Goal: Feedback & Contribution: Contribute content

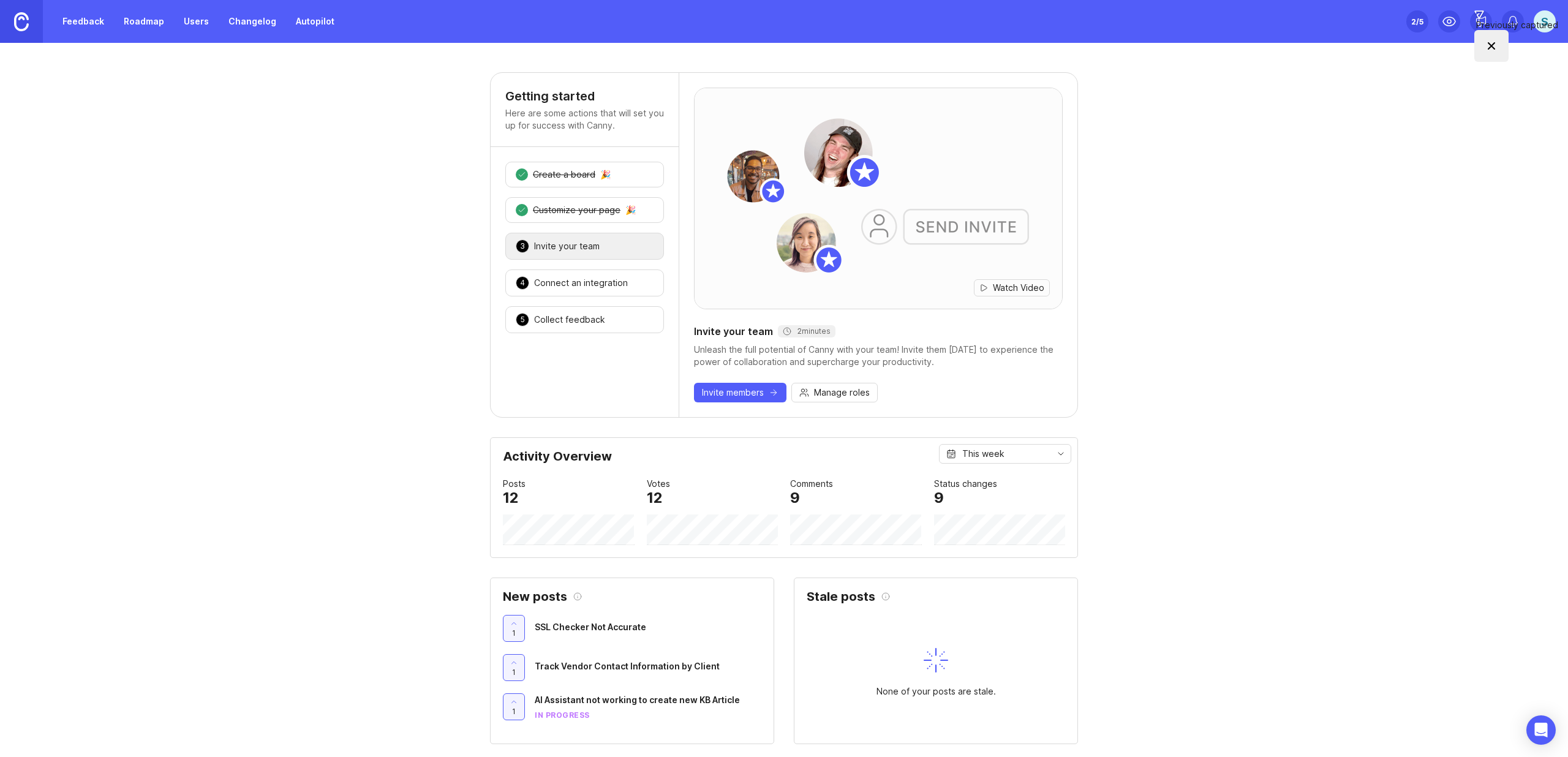
click at [148, 28] on link "Roadmap" at bounding box center [144, 21] width 55 height 22
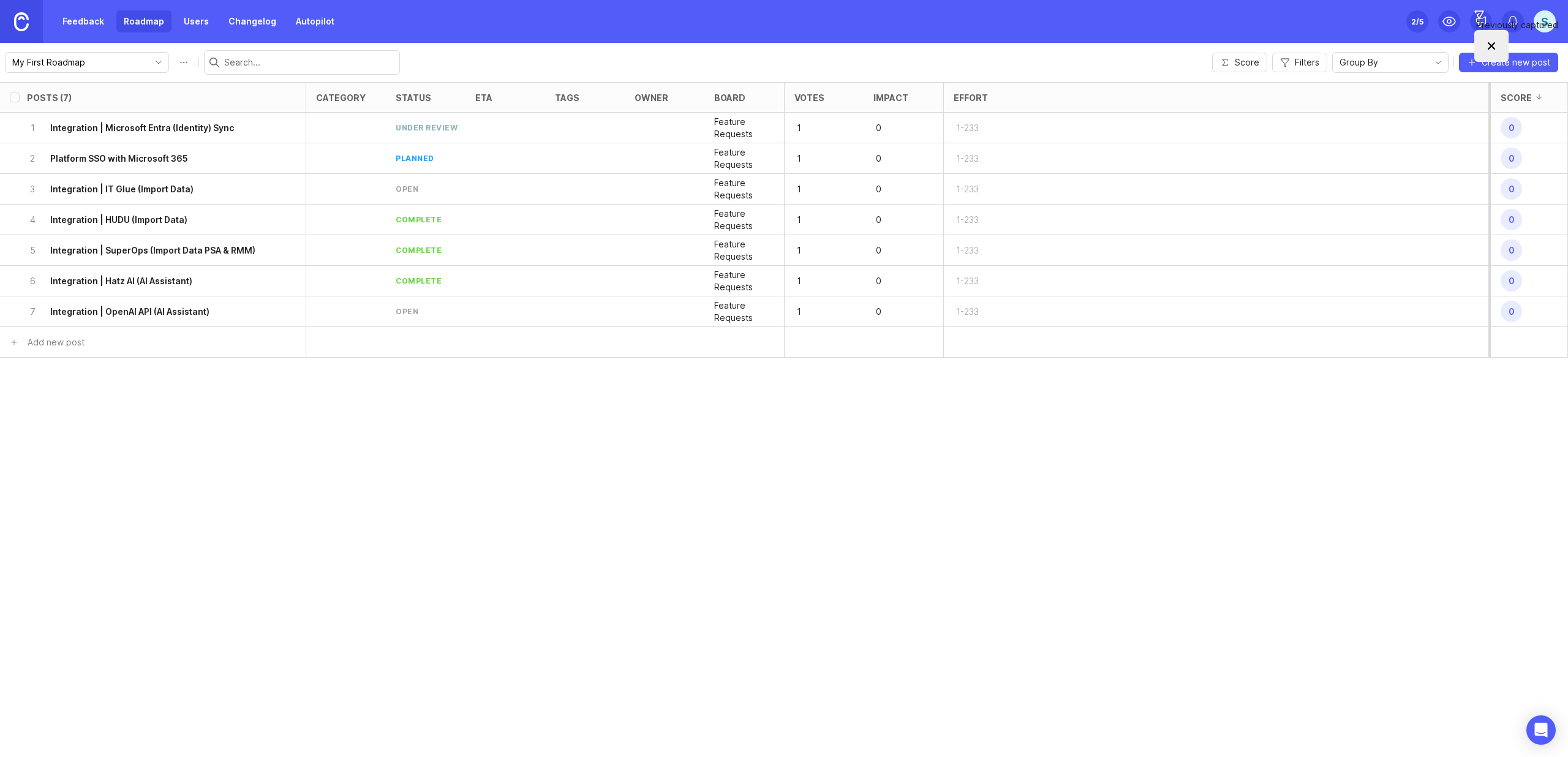
click at [1501, 59] on span "Create new post" at bounding box center [1516, 62] width 69 height 12
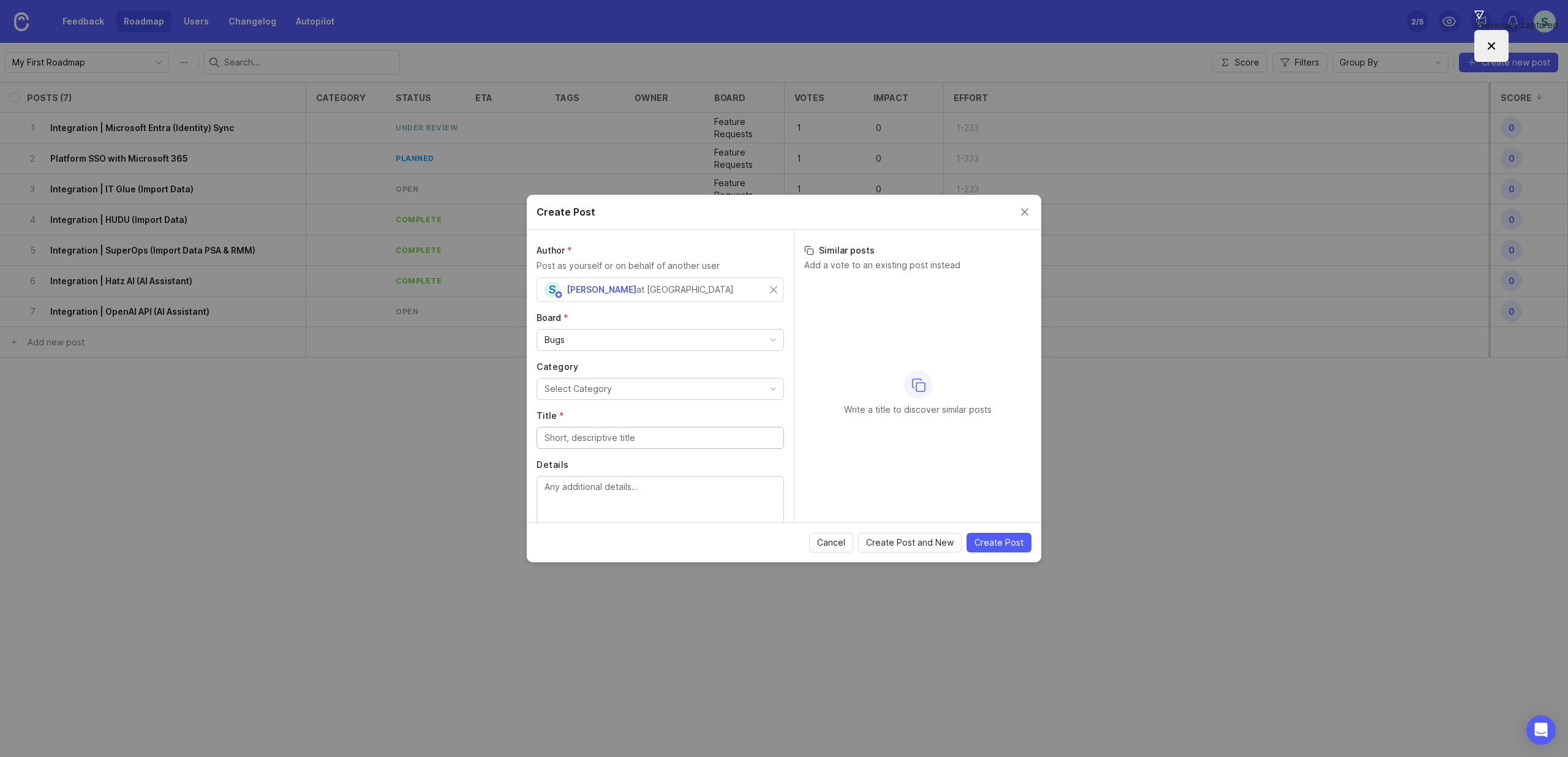
click at [629, 347] on div "Bugs" at bounding box center [661, 339] width 246 height 21
click at [606, 397] on div at bounding box center [661, 388] width 247 height 22
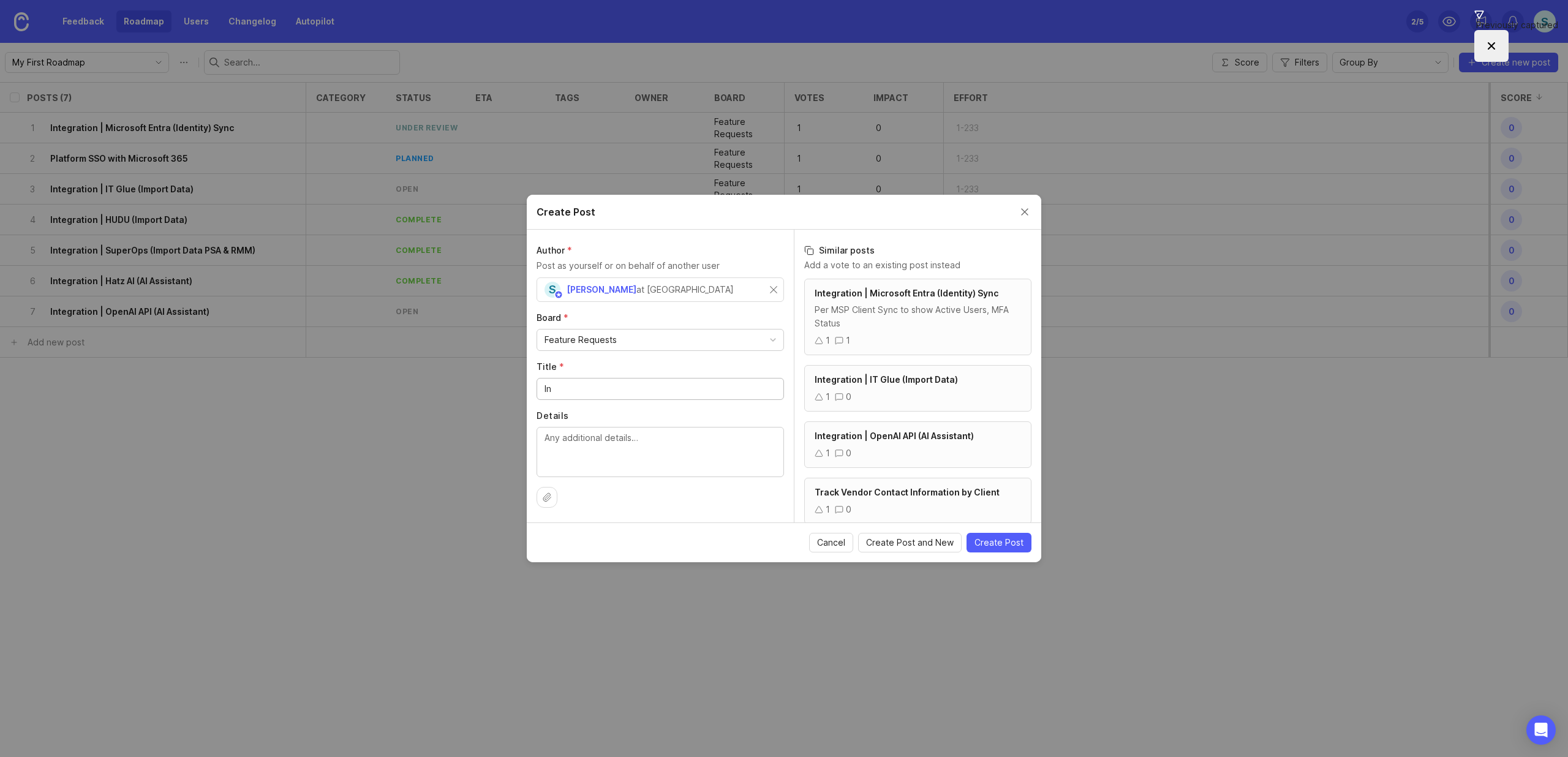
type input "I"
click at [659, 395] on input "Huntress Integration for additional Security Incident" at bounding box center [660, 389] width 232 height 14
click at [747, 380] on div "Huntress Integration for Security Incident" at bounding box center [661, 388] width 247 height 22
click at [745, 388] on input "Huntress Integration for Security Incident" at bounding box center [660, 389] width 232 height 14
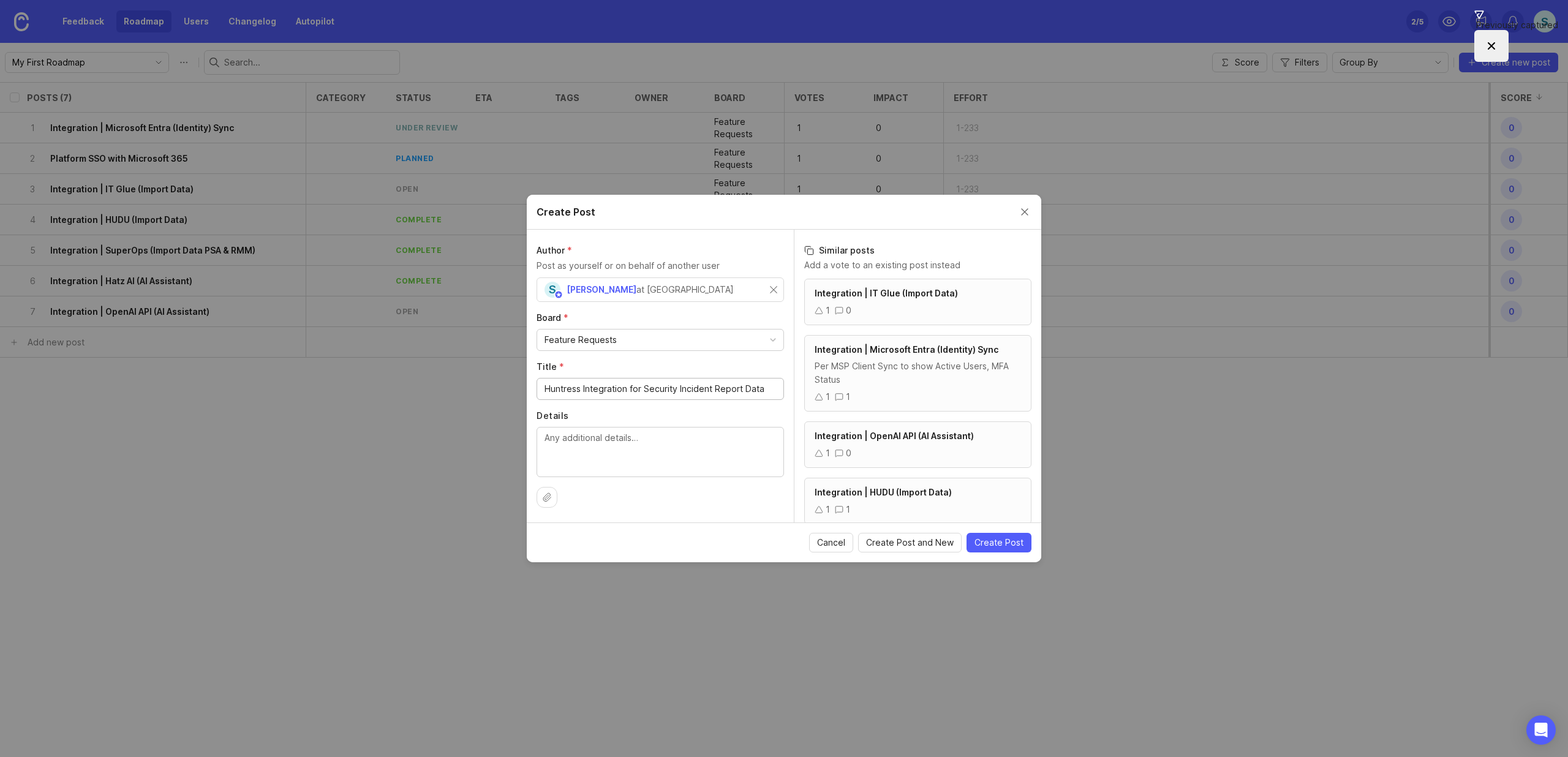
type input "Huntress Integration for Security Incident Report Data"
click at [996, 544] on span "Create Post" at bounding box center [999, 543] width 49 height 12
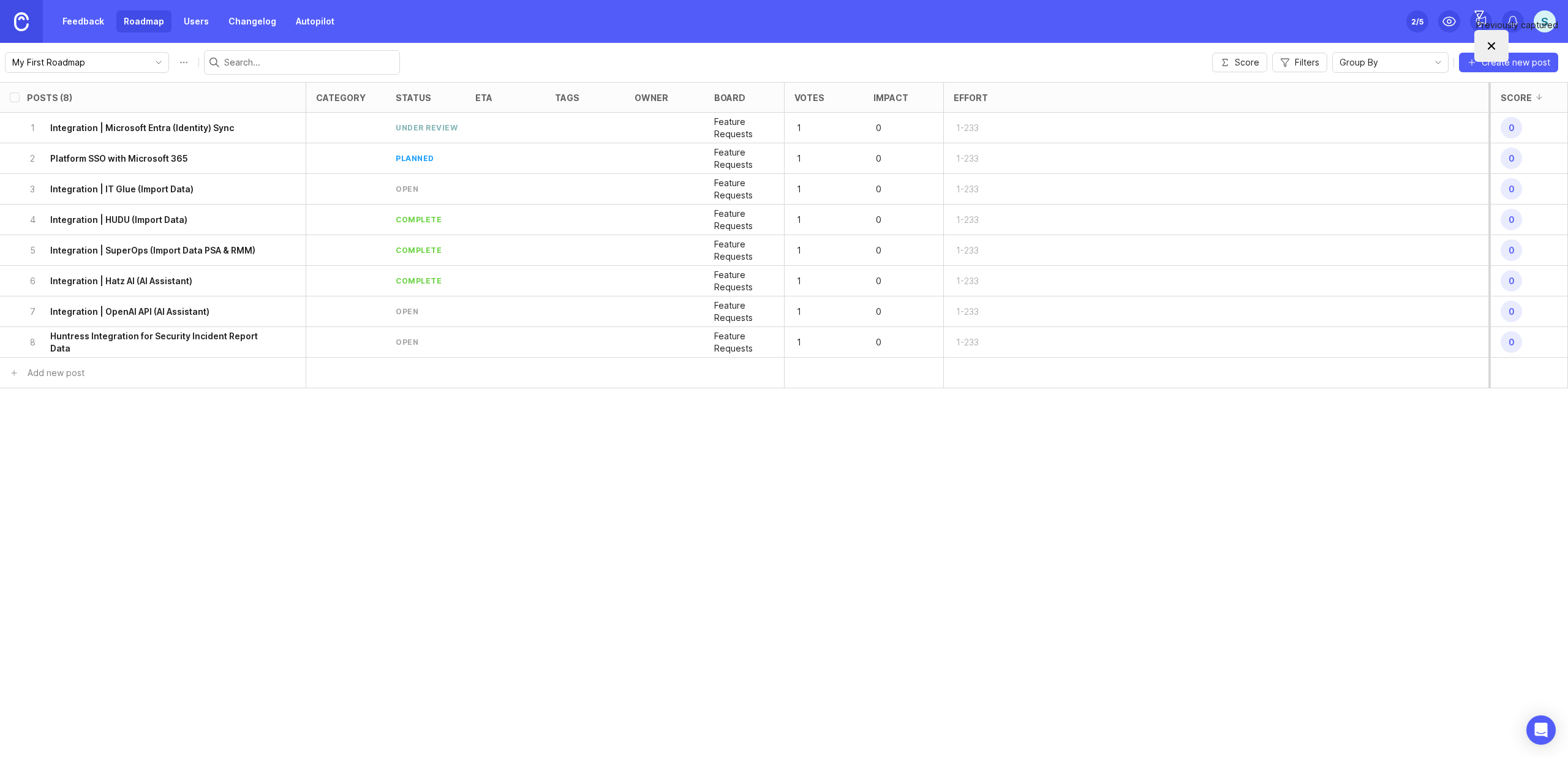
click at [129, 195] on div "3 Integration | IT Glue (Import Data)" at bounding box center [149, 189] width 244 height 30
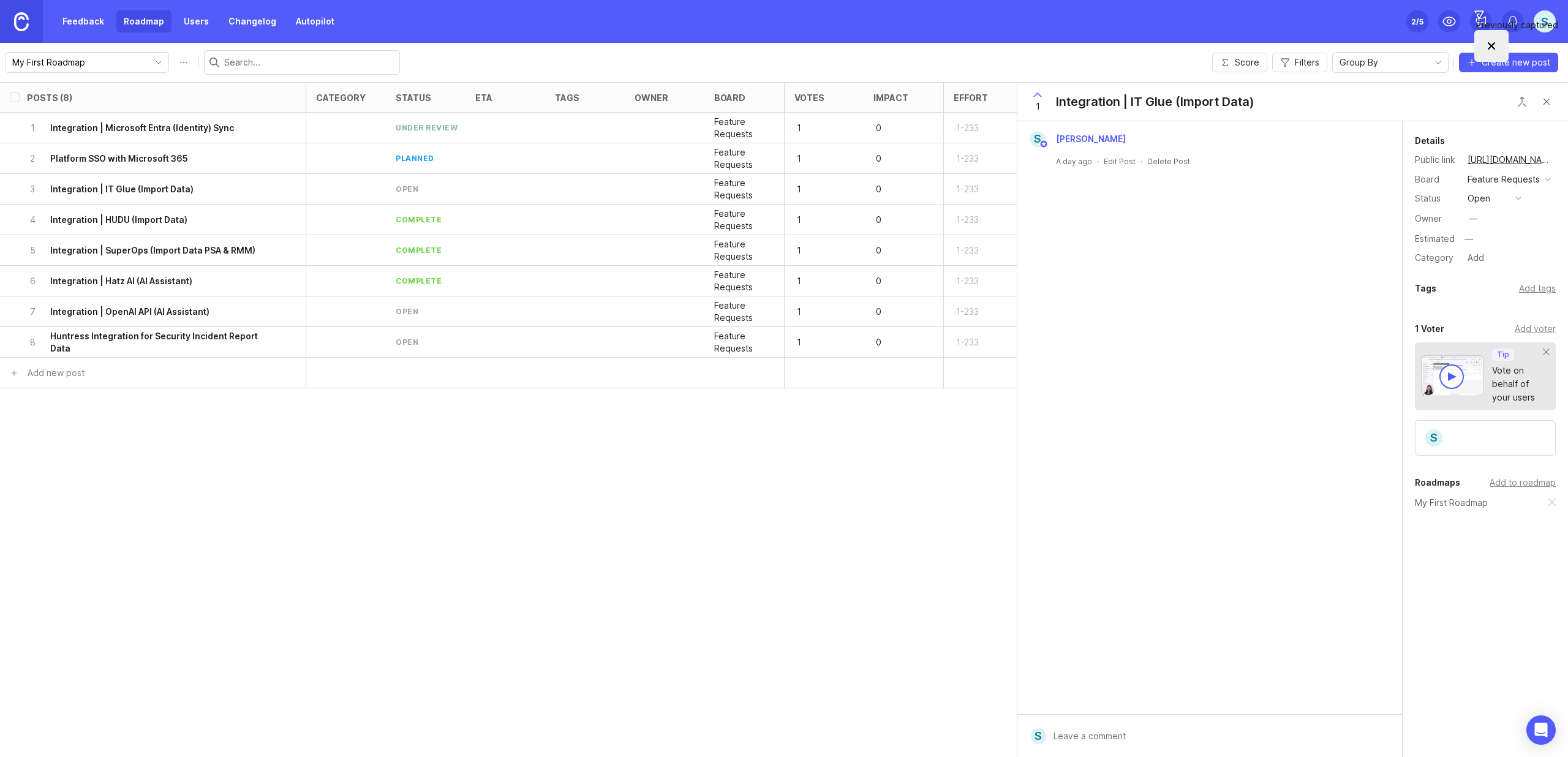
click at [1131, 101] on div "Integration | IT Glue (Import Data)" at bounding box center [1156, 101] width 199 height 17
drag, startPoint x: 1132, startPoint y: 101, endPoint x: 1109, endPoint y: 103, distance: 23.1
click at [1109, 103] on div "Integration | IT Glue (Import Data)" at bounding box center [1156, 101] width 199 height 17
click at [1221, 215] on div "S [PERSON_NAME] A day ago · Edit Post · Delete Post" at bounding box center [1210, 417] width 385 height 593
click at [240, 130] on div "1 Integration | Microsoft Entra (Identity) Sync" at bounding box center [149, 127] width 244 height 30
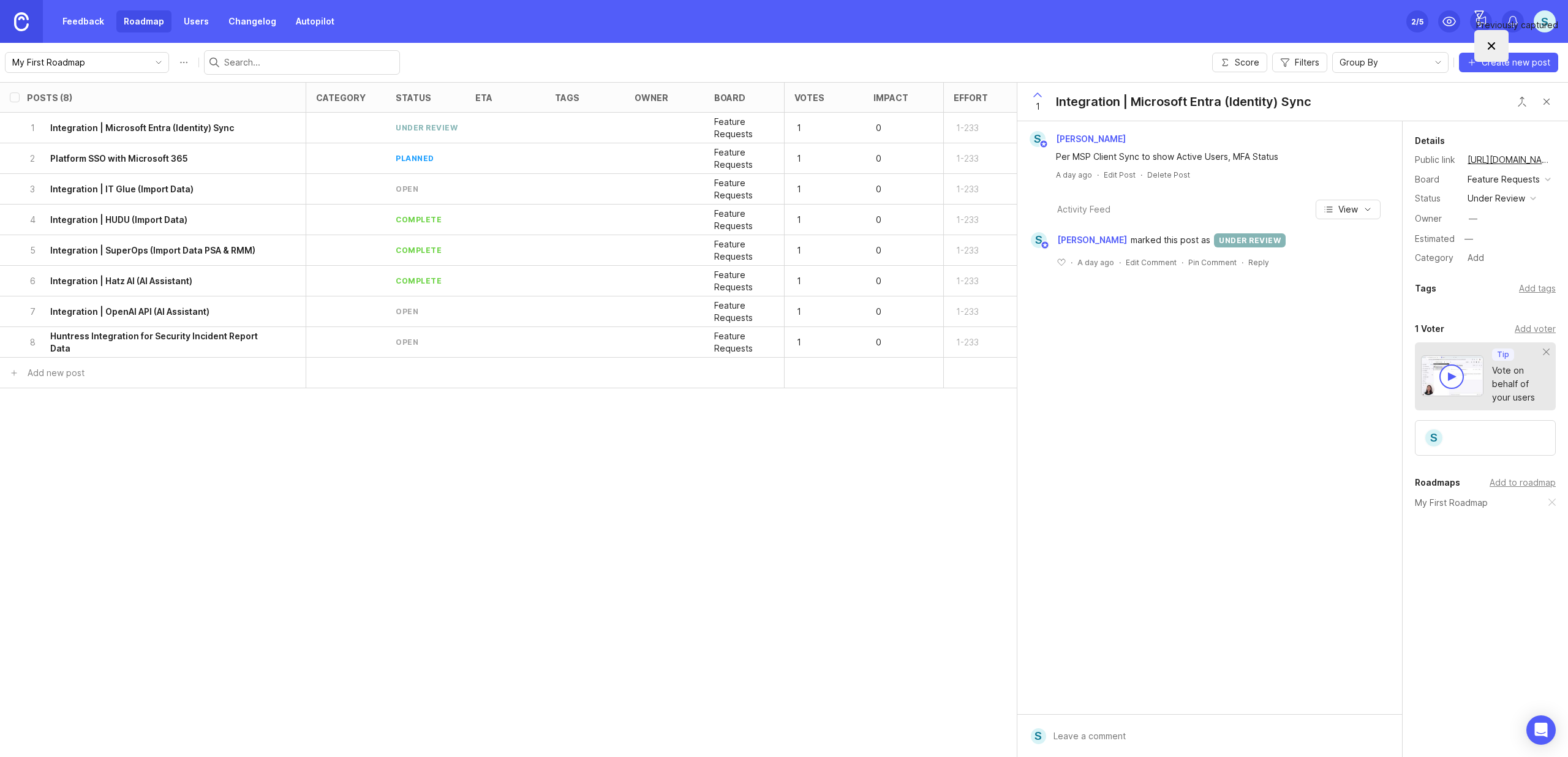
click at [96, 24] on link "Feedback" at bounding box center [83, 21] width 56 height 22
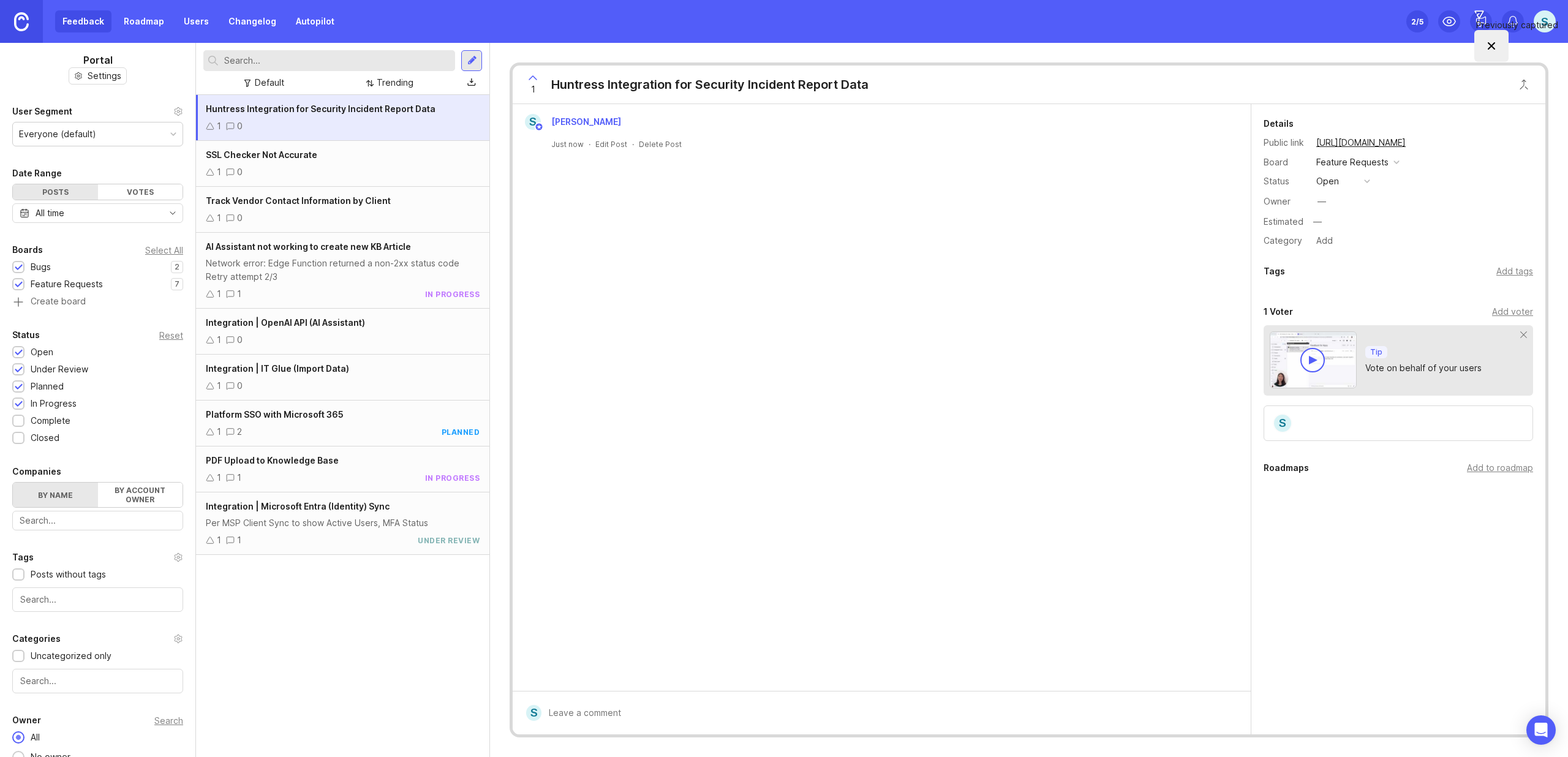
click at [737, 84] on div "Huntress Integration for Security Incident Report Data" at bounding box center [710, 84] width 317 height 17
click at [294, 128] on div "1 0" at bounding box center [342, 126] width 274 height 14
click at [341, 119] on div "1 0" at bounding box center [342, 126] width 274 height 14
click at [144, 26] on link "Roadmap" at bounding box center [144, 21] width 55 height 22
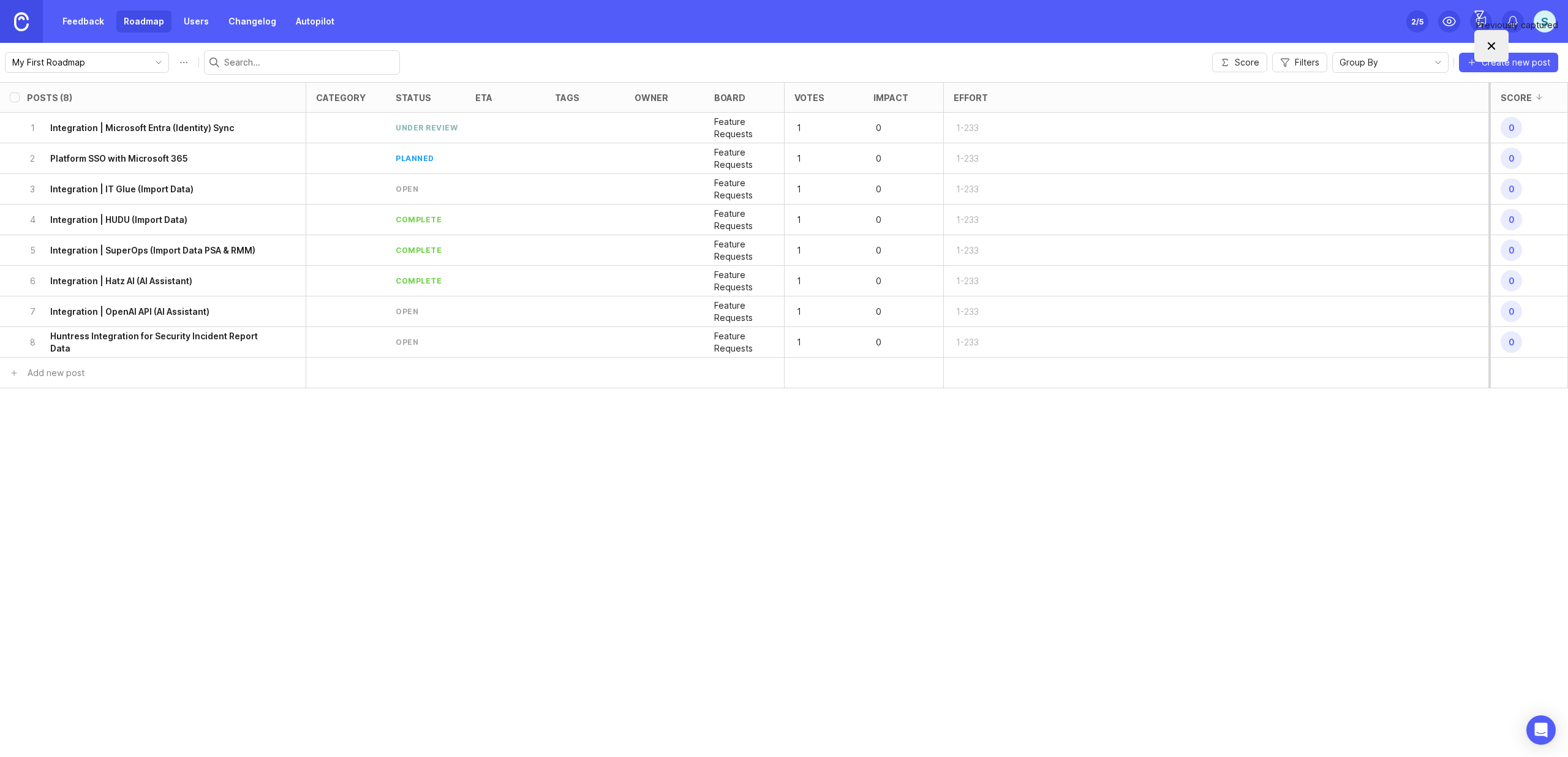
click at [90, 19] on link "Feedback" at bounding box center [83, 21] width 56 height 22
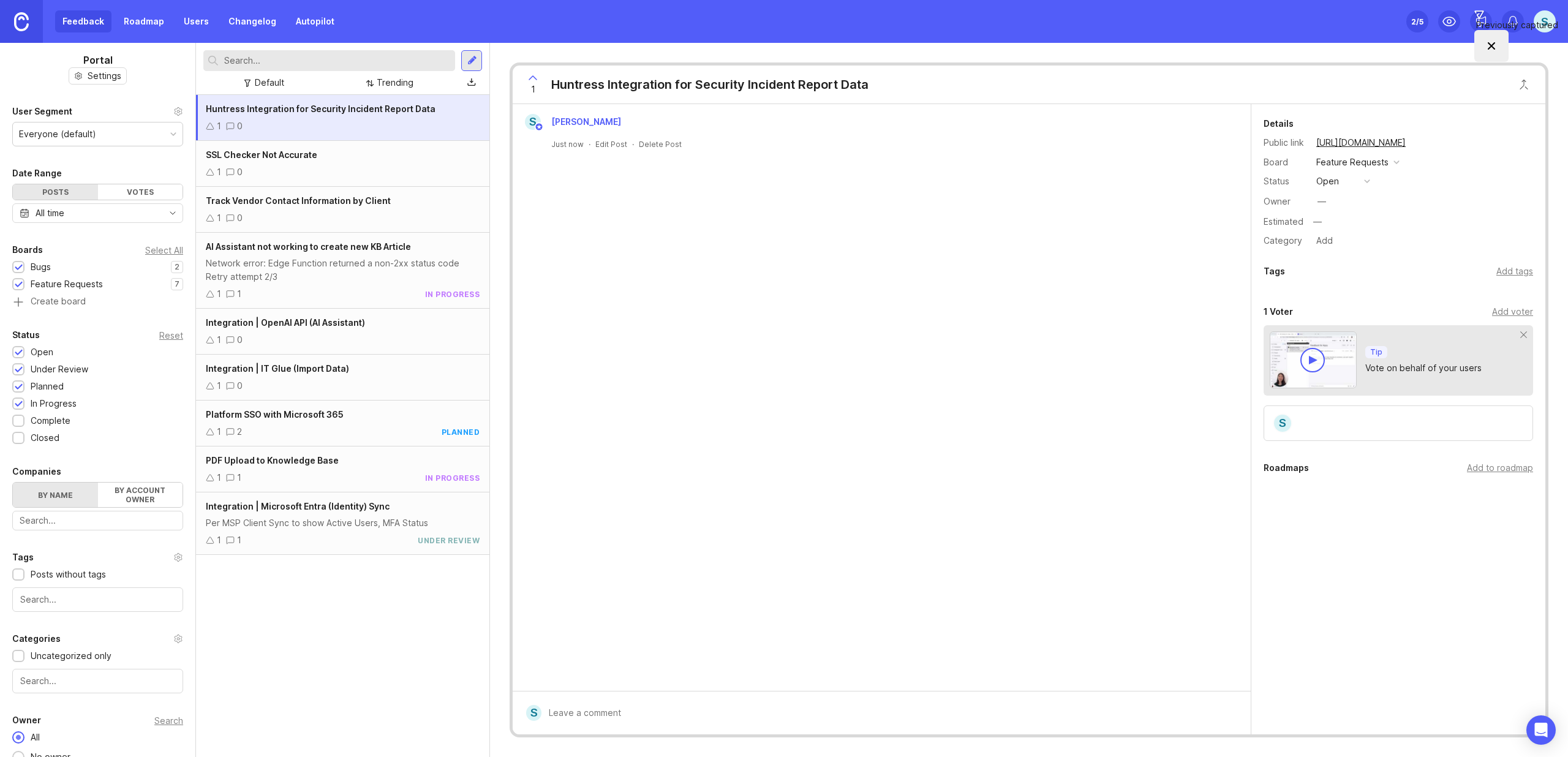
click at [1503, 274] on div "Add tags" at bounding box center [1515, 271] width 37 height 14
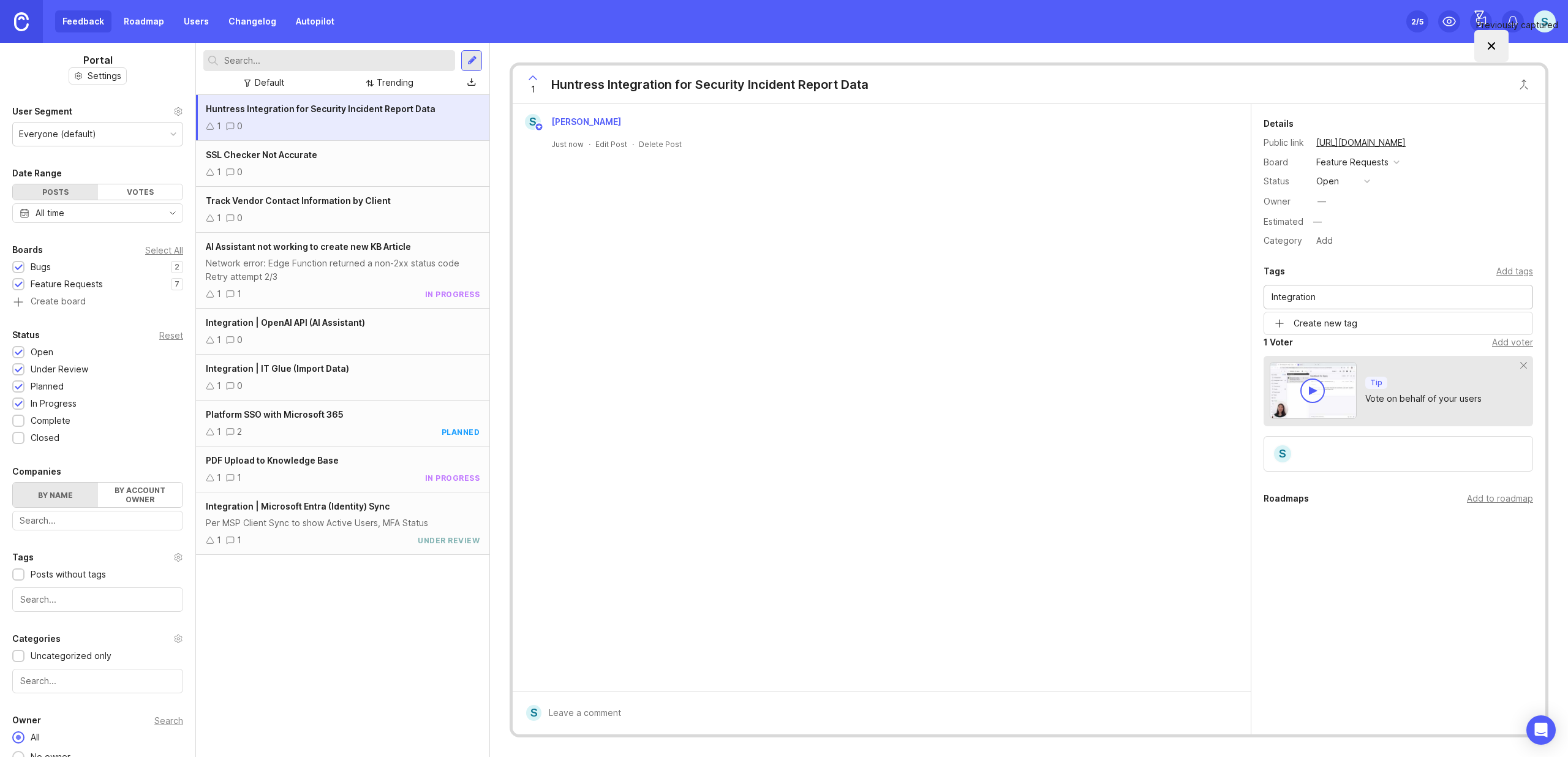
type input "Integration"
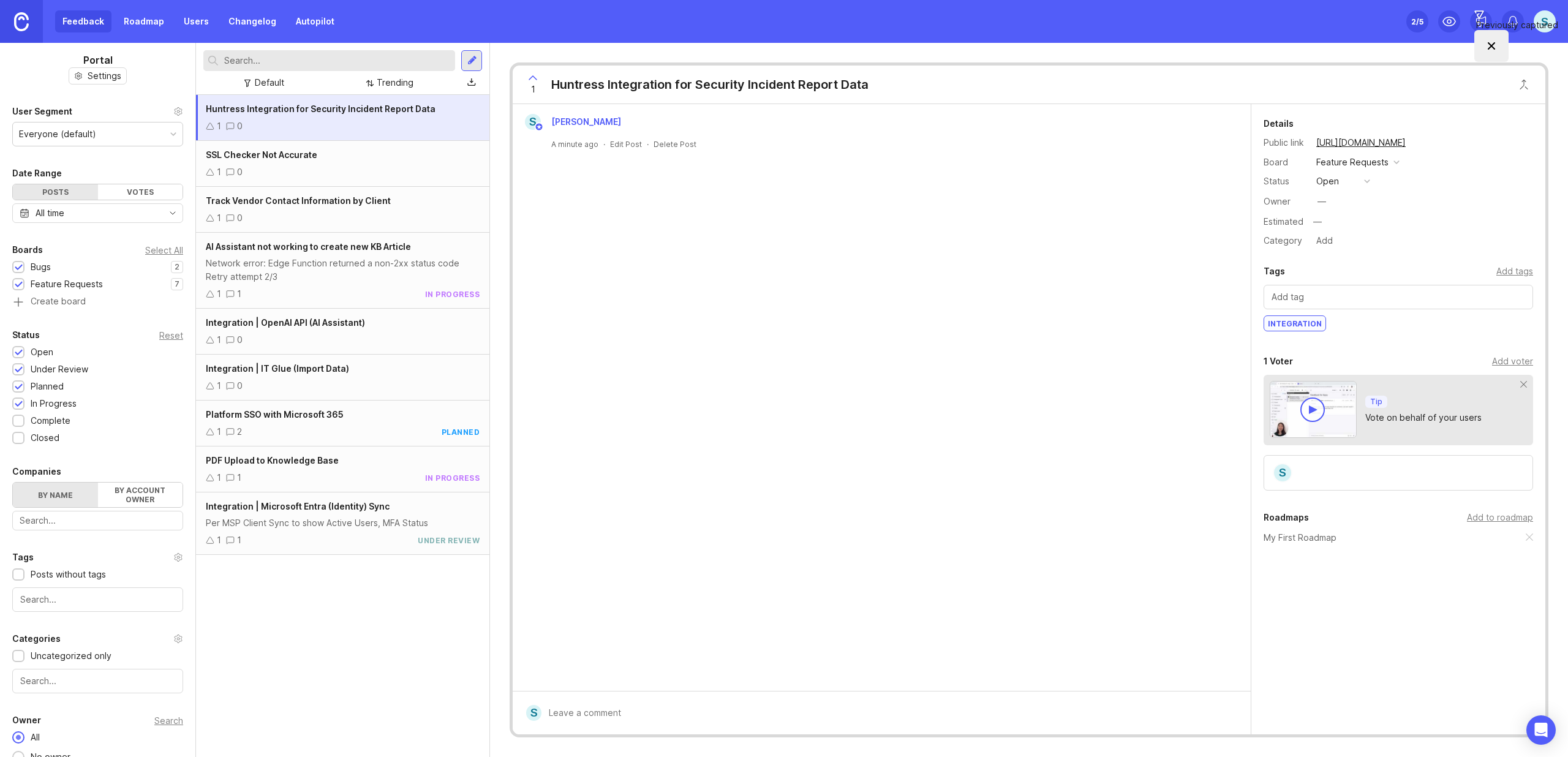
click at [321, 171] on div "1 0" at bounding box center [342, 172] width 274 height 14
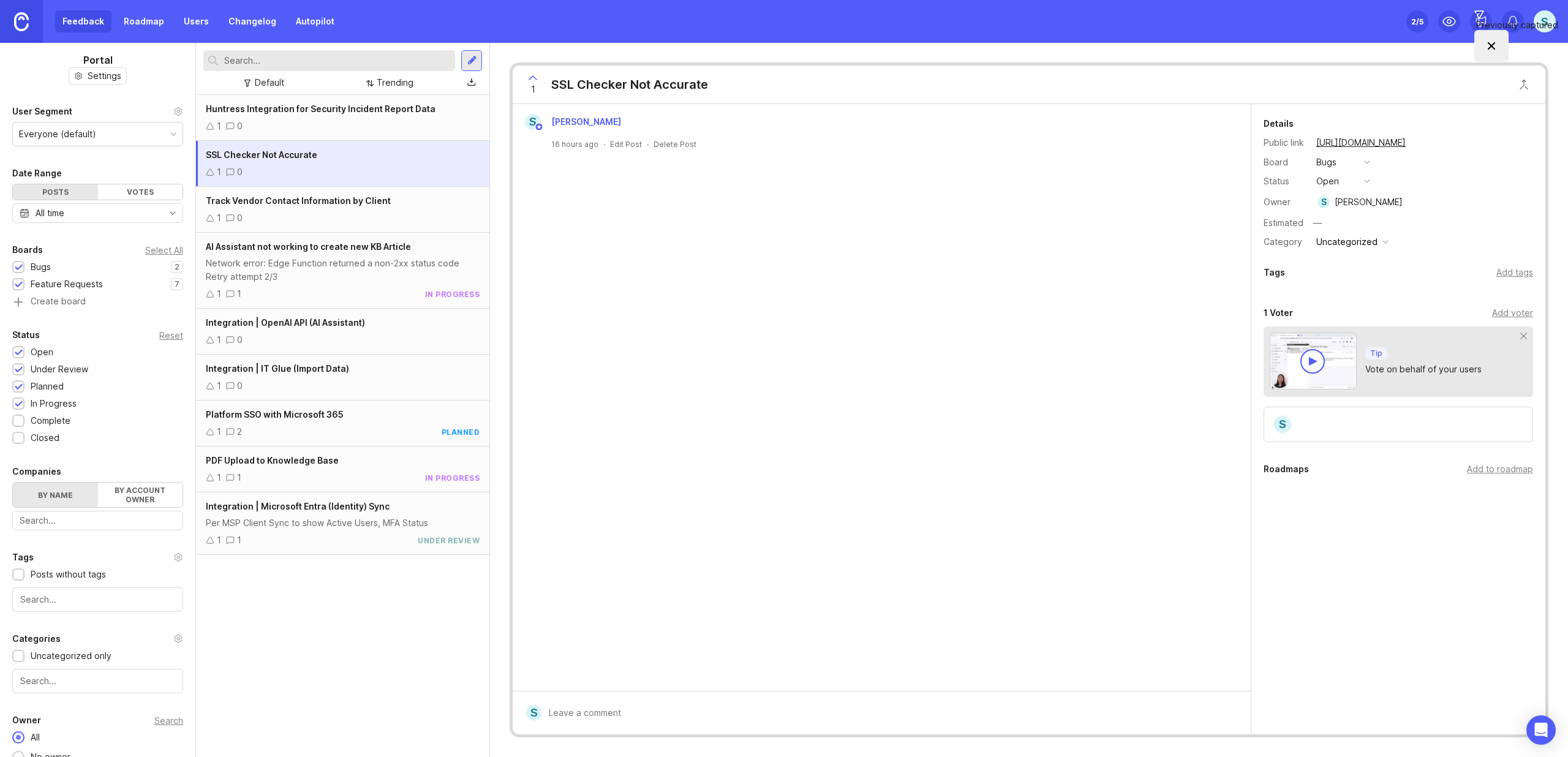
click at [322, 335] on div "1 0" at bounding box center [342, 340] width 274 height 14
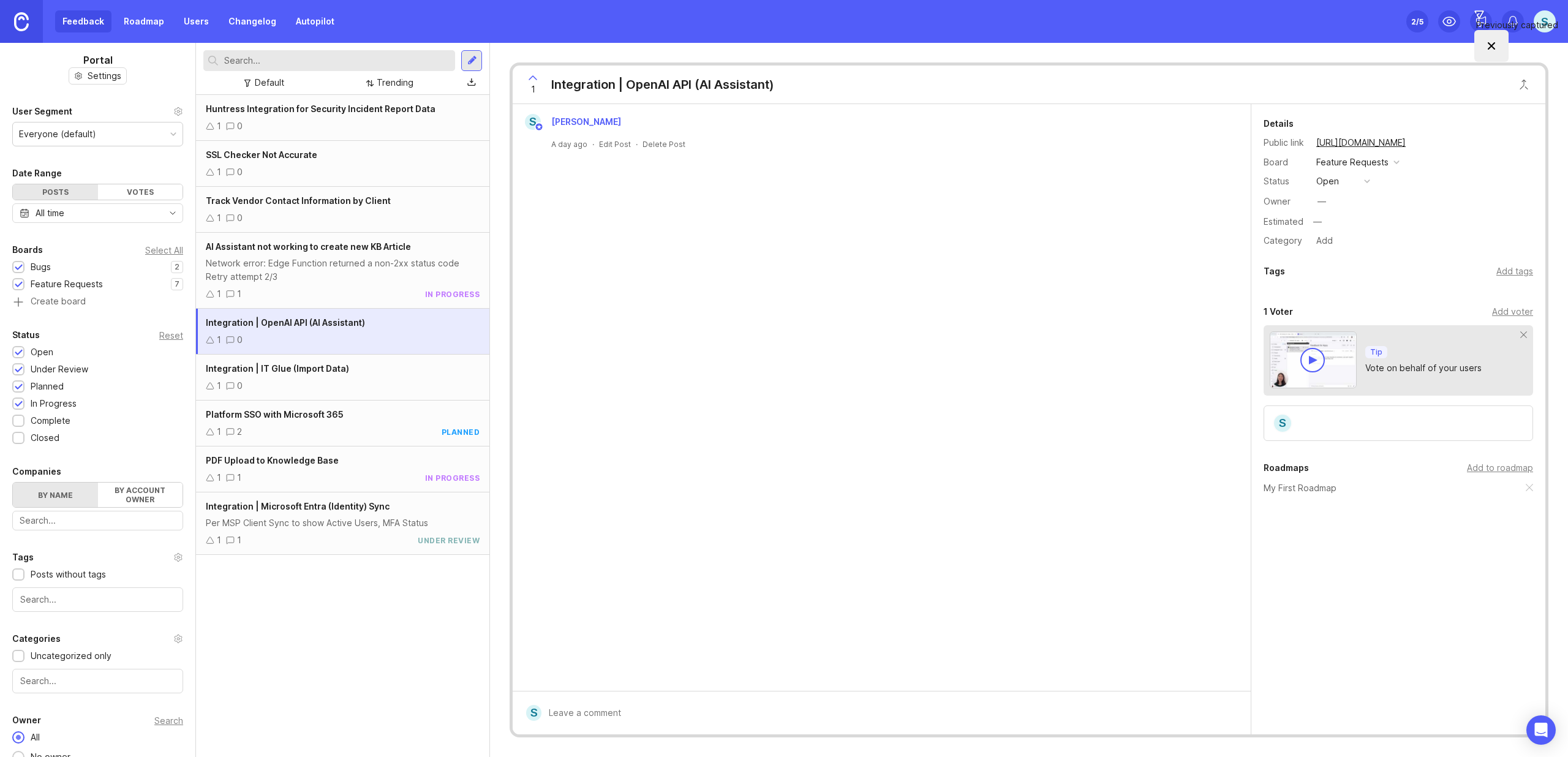
click at [1503, 270] on div "Add tags" at bounding box center [1515, 271] width 37 height 14
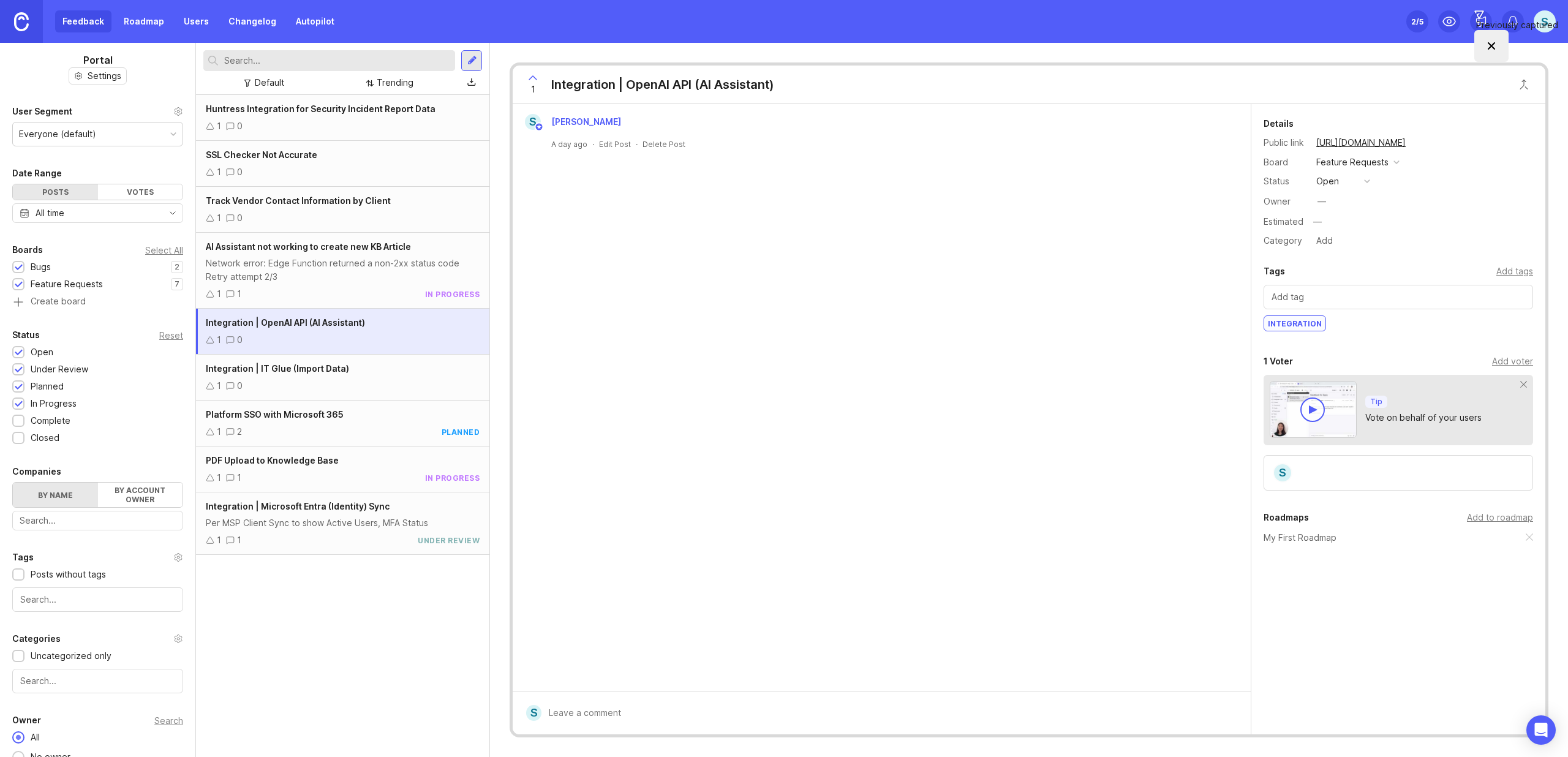
click at [328, 387] on div "1 0" at bounding box center [342, 386] width 274 height 14
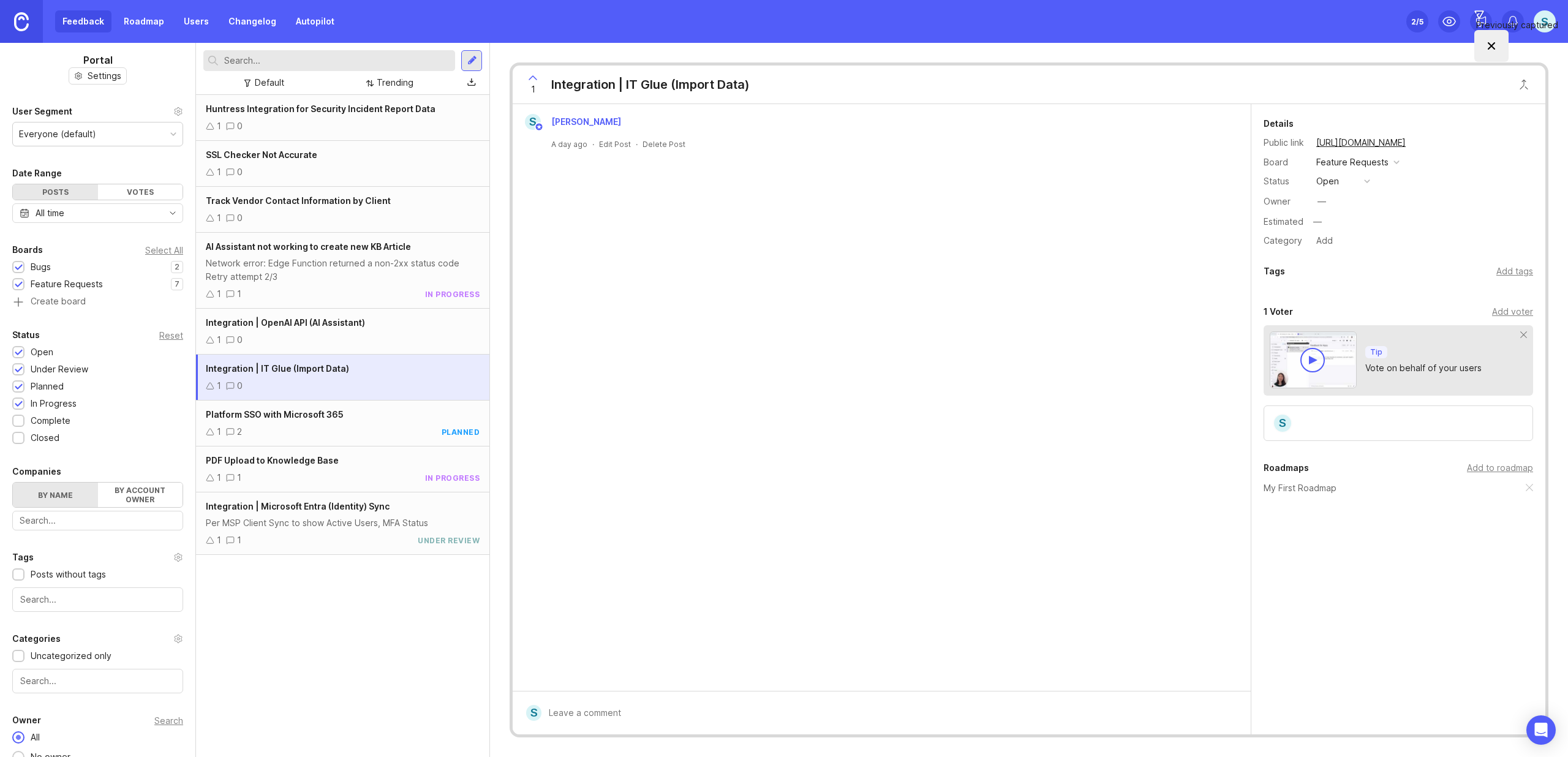
click at [1504, 274] on div "Add tags" at bounding box center [1515, 271] width 37 height 14
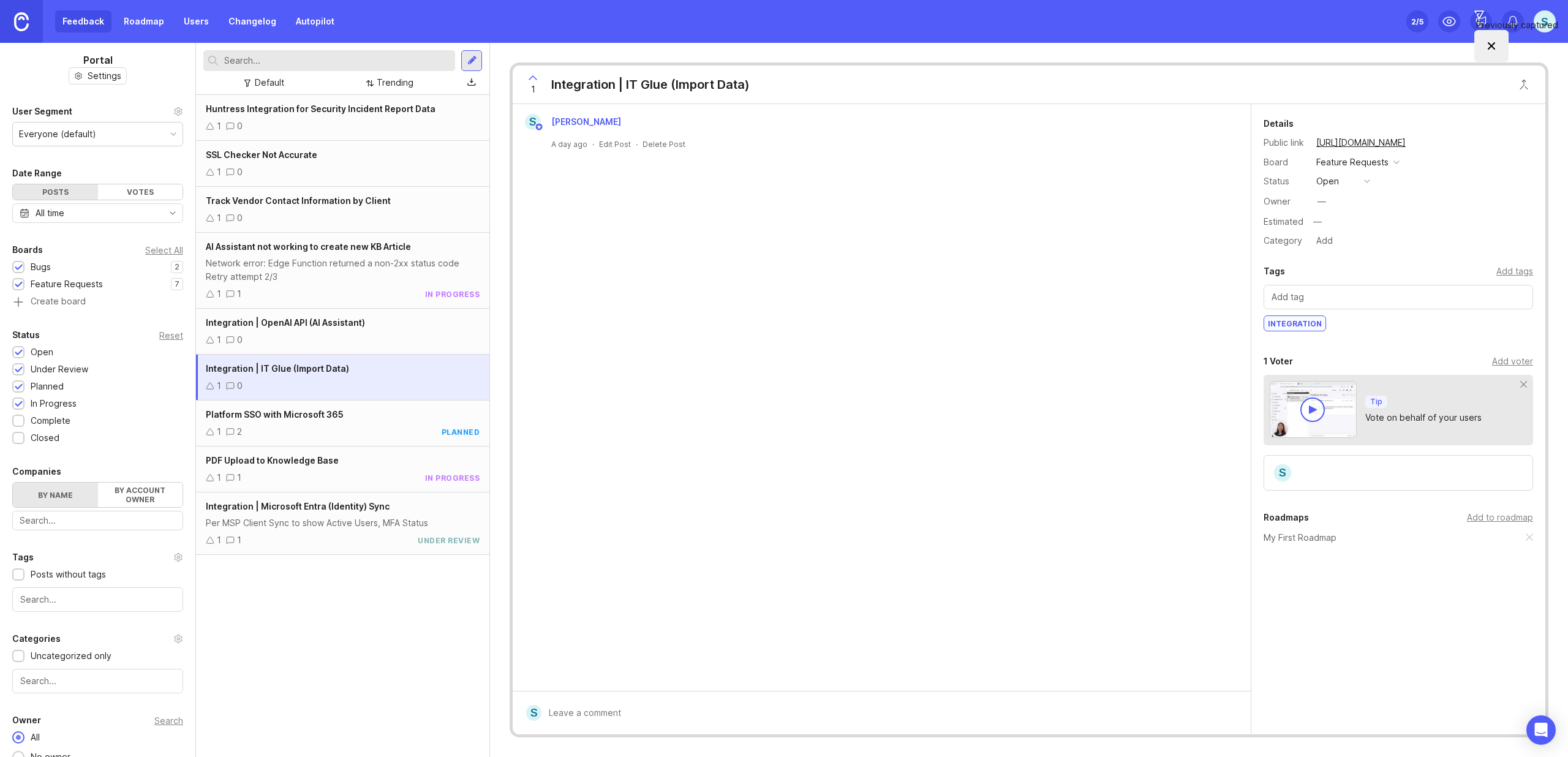
click at [340, 420] on div "Platform SSO with Microsoft 365" at bounding box center [342, 415] width 274 height 14
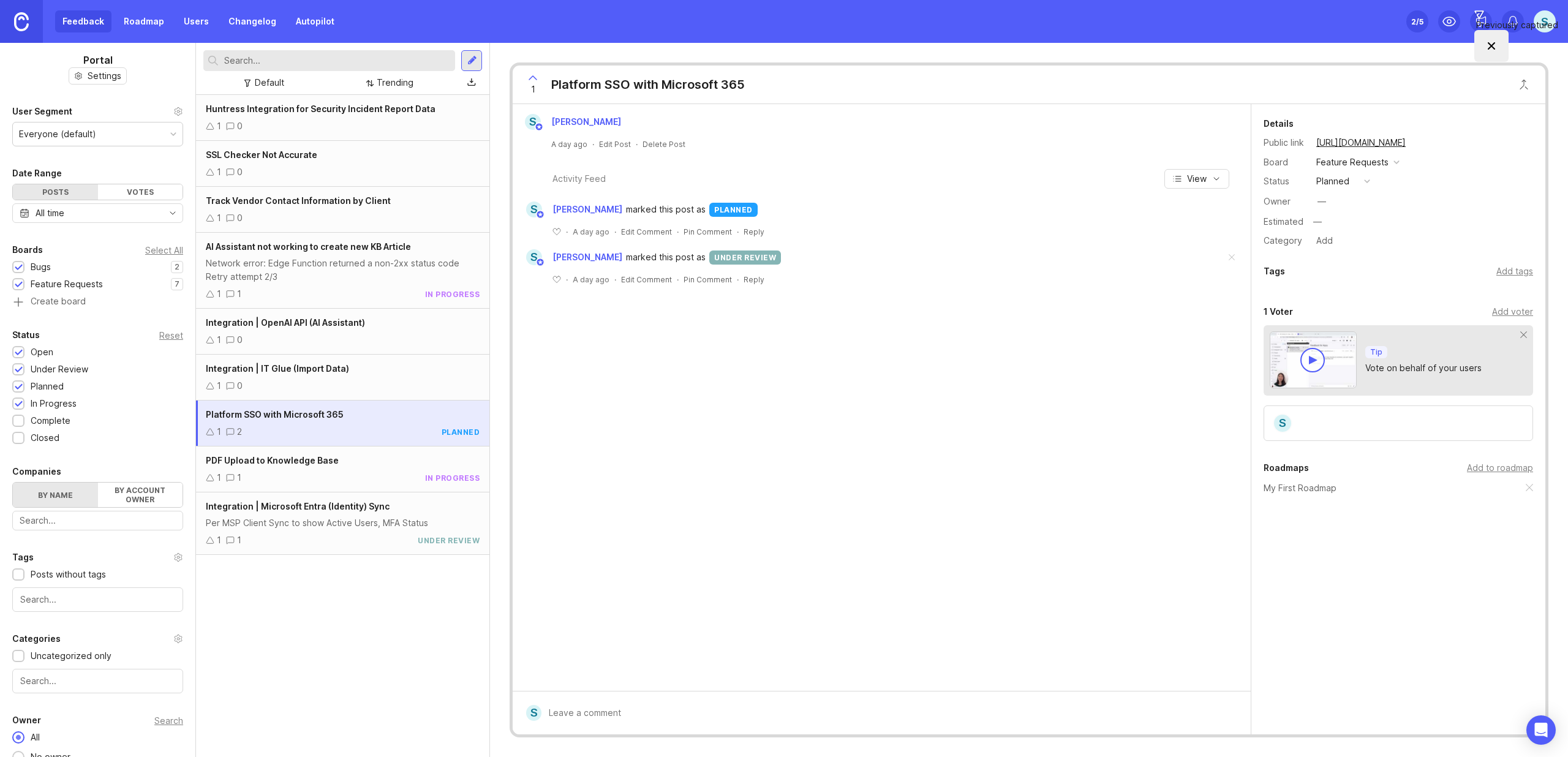
click at [288, 525] on div "Per MSP Client Sync to show Active Users, MFA Status" at bounding box center [342, 523] width 274 height 14
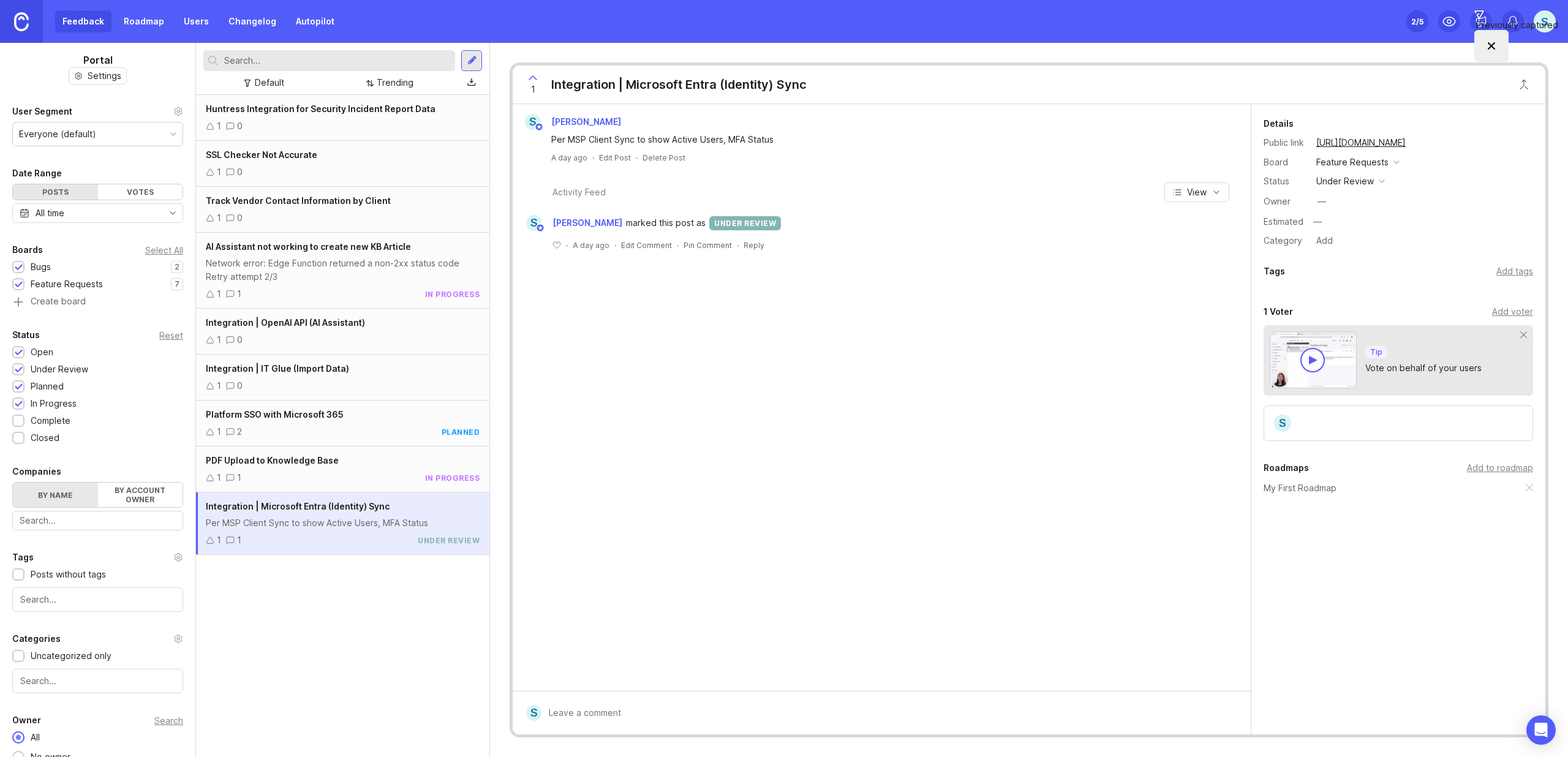
click at [1504, 271] on div "Add tags" at bounding box center [1515, 271] width 37 height 14
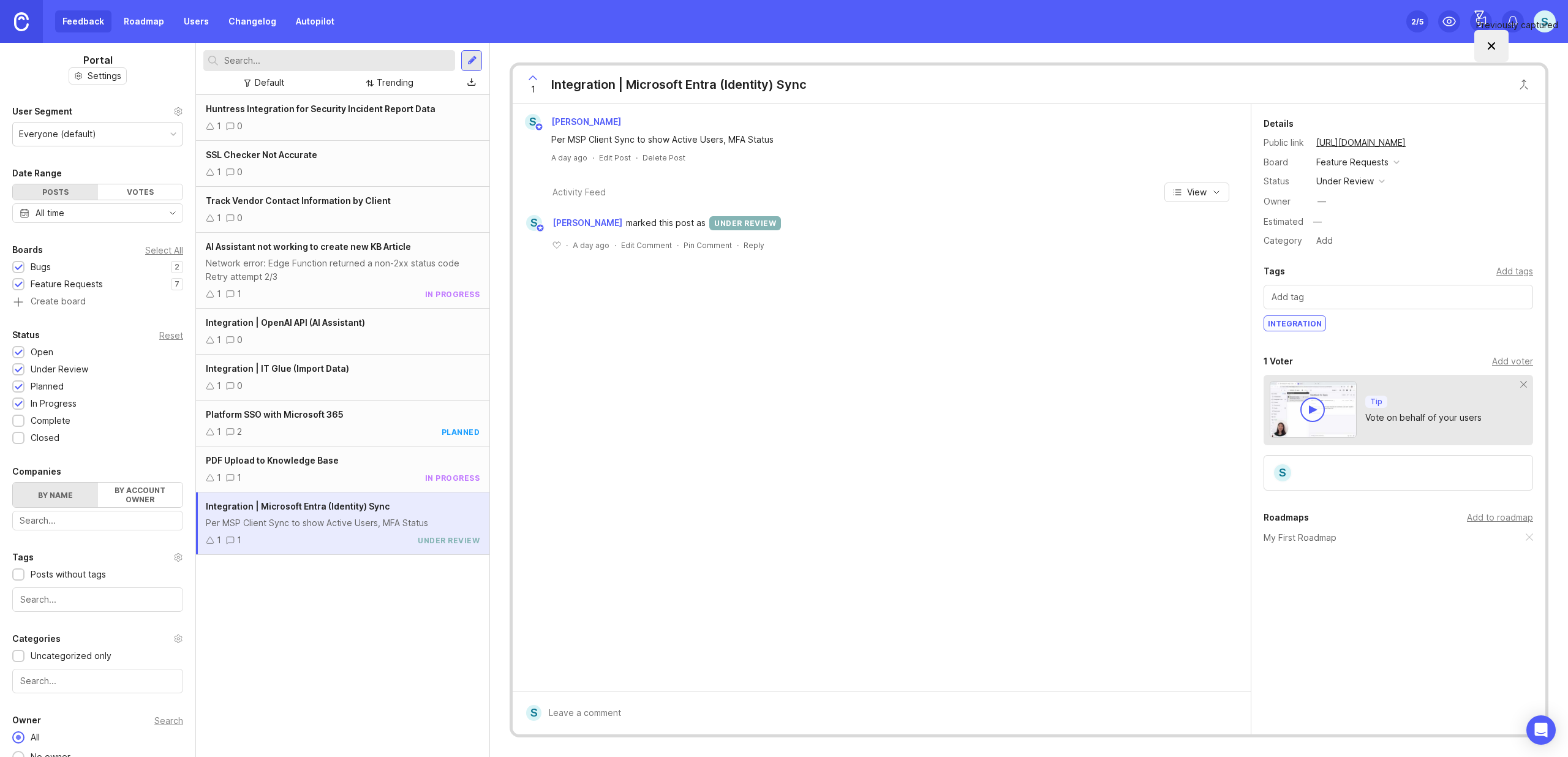
click at [329, 610] on div "Huntress Integration for Security Incident Report Data 1 0 SSL Checker Not Accu…" at bounding box center [343, 426] width 294 height 662
click at [1490, 513] on div "Add to roadmap" at bounding box center [1501, 518] width 66 height 14
click at [286, 472] on div "1 1 in progress" at bounding box center [342, 478] width 274 height 14
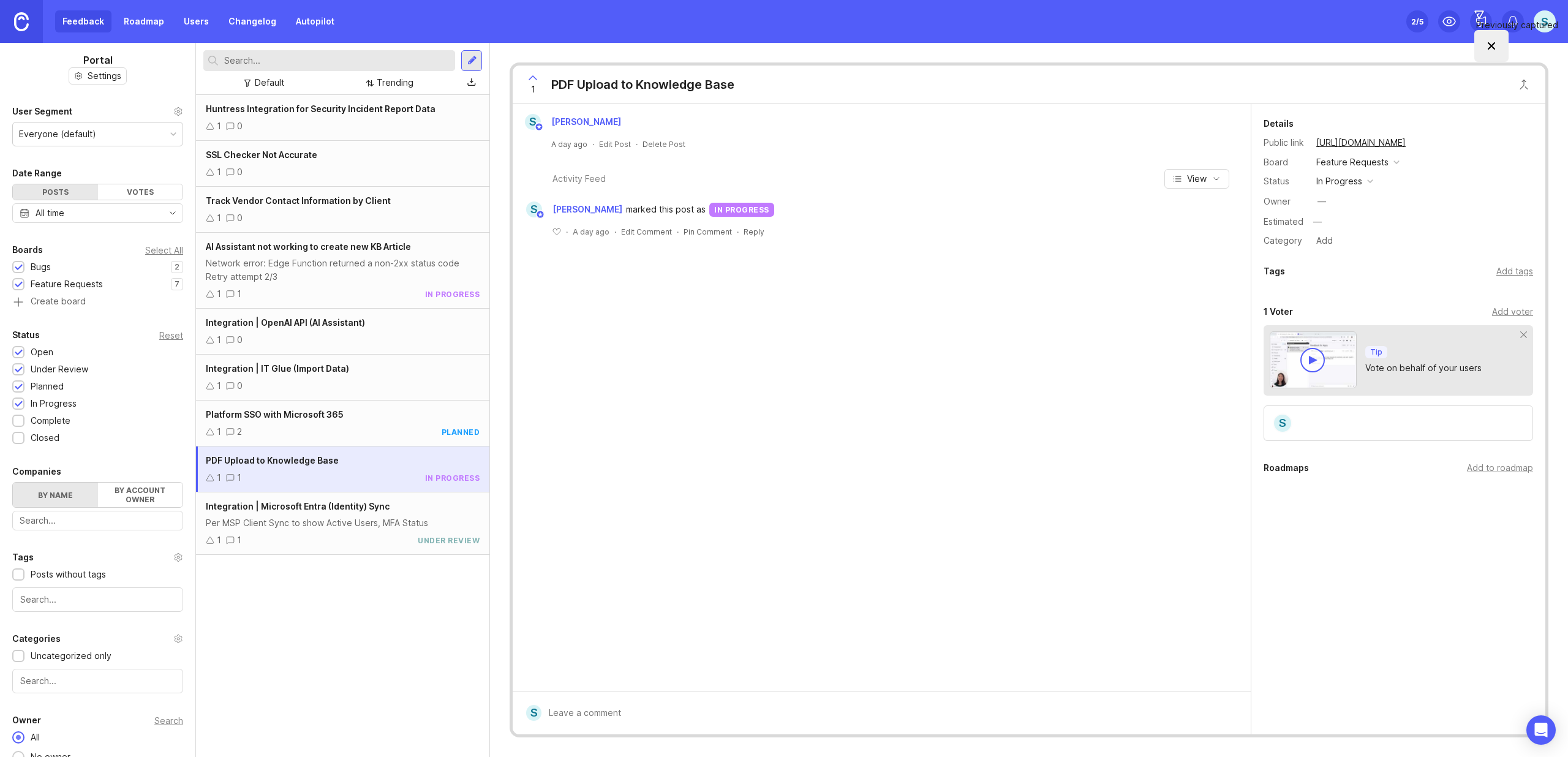
click at [1500, 470] on div "Add to roadmap" at bounding box center [1501, 468] width 66 height 14
click at [308, 428] on div "1 2 planned" at bounding box center [342, 432] width 274 height 14
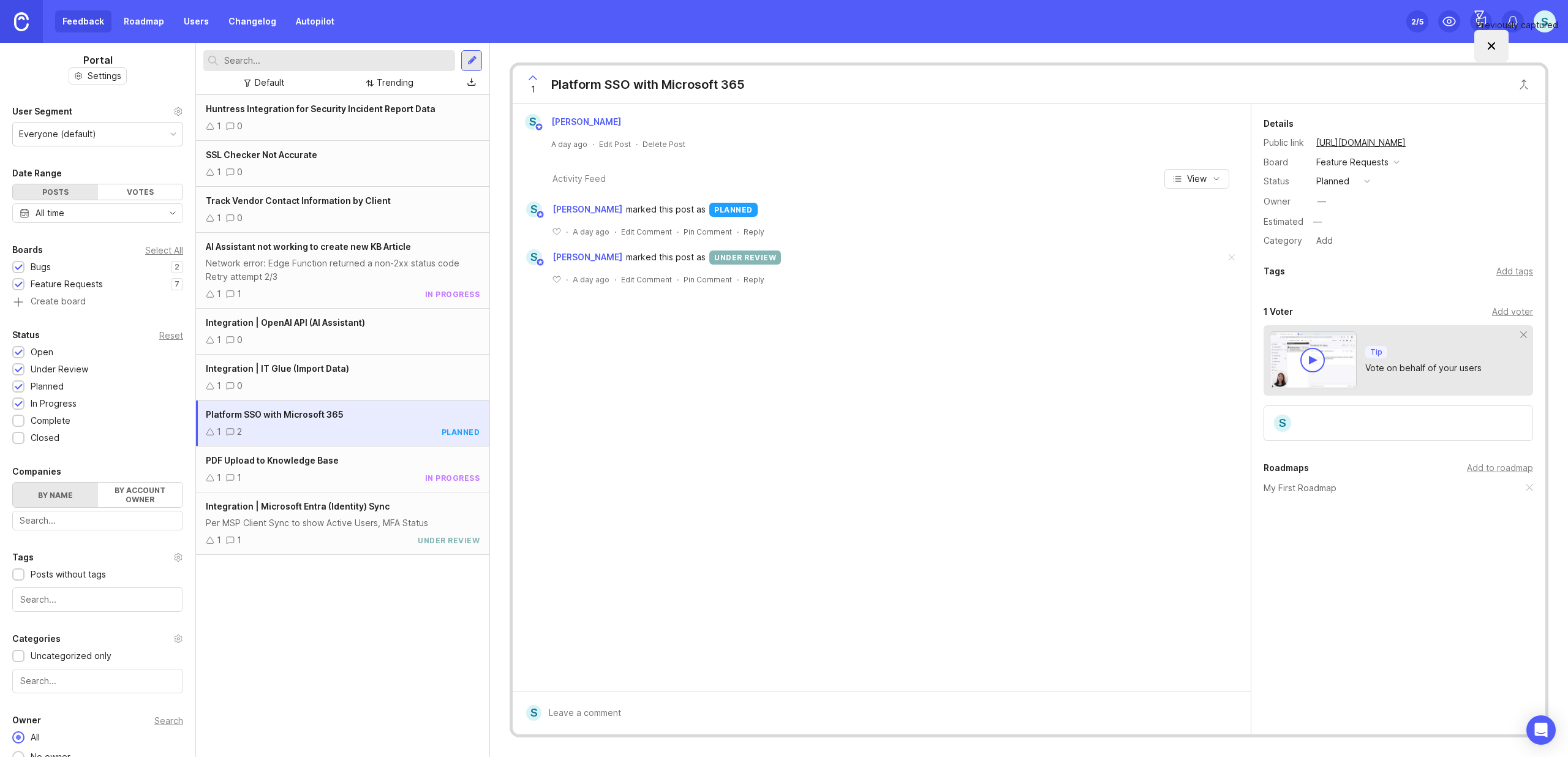
click at [1483, 471] on div "Add to roadmap" at bounding box center [1501, 468] width 66 height 14
click at [319, 383] on div "1 0" at bounding box center [342, 386] width 274 height 14
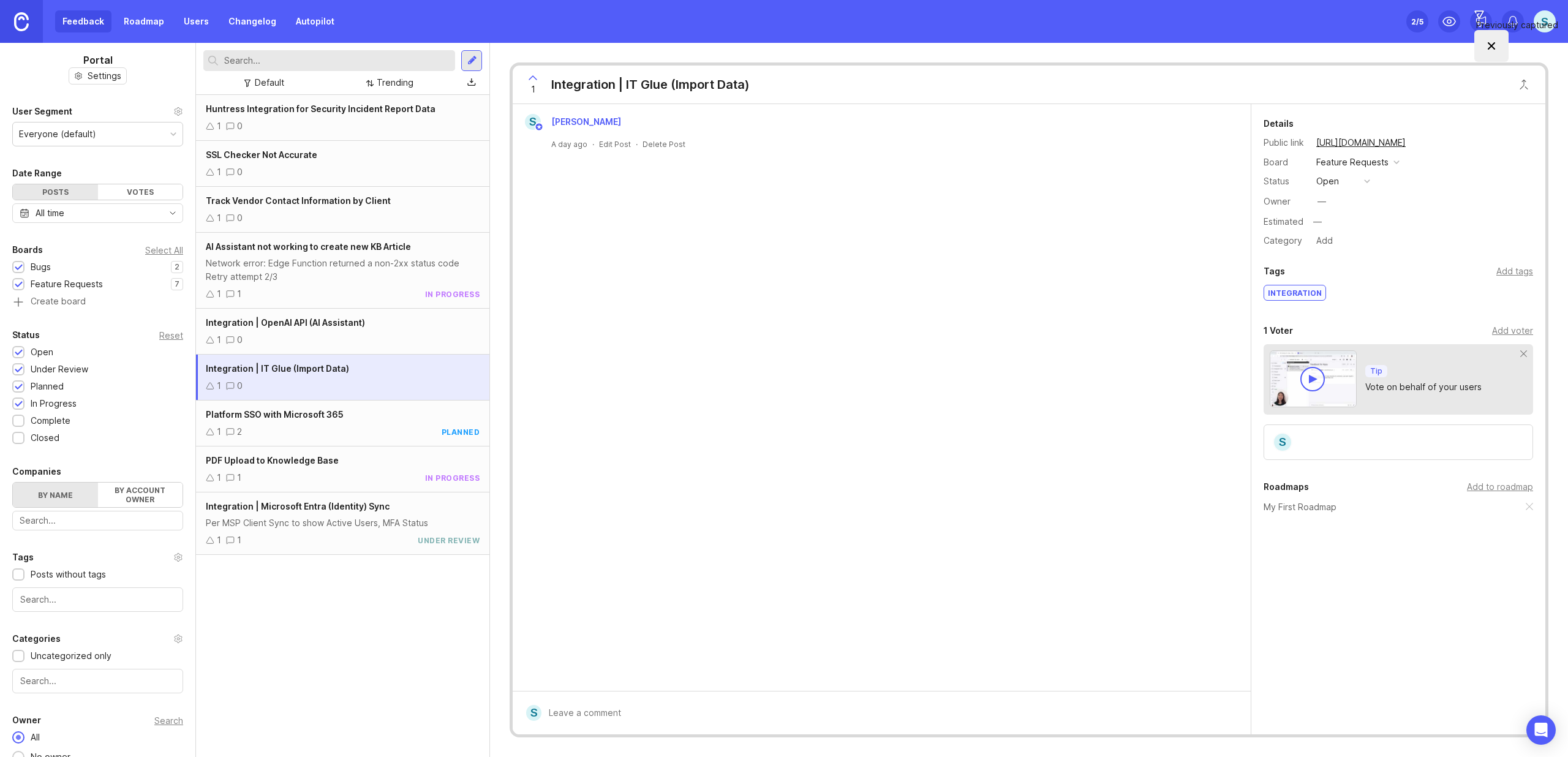
click at [1505, 486] on div "Add to roadmap" at bounding box center [1501, 487] width 66 height 14
click at [311, 335] on div "1 0" at bounding box center [342, 340] width 274 height 14
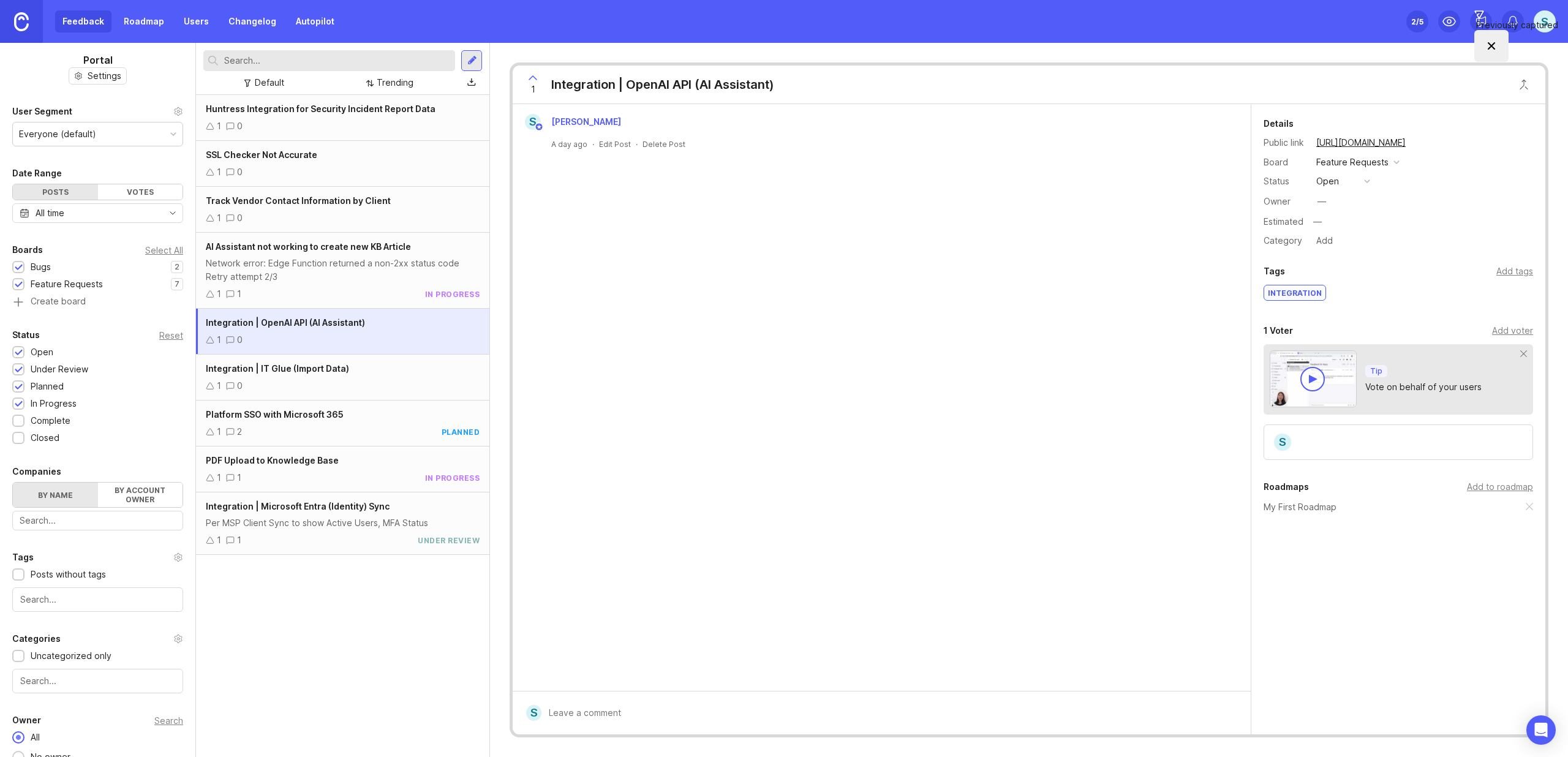
click at [1486, 485] on div "Add to roadmap" at bounding box center [1501, 487] width 66 height 14
click at [249, 279] on div "Network error: Edge Function returned a non-2xx status code Retry attempt 2/3" at bounding box center [342, 270] width 274 height 27
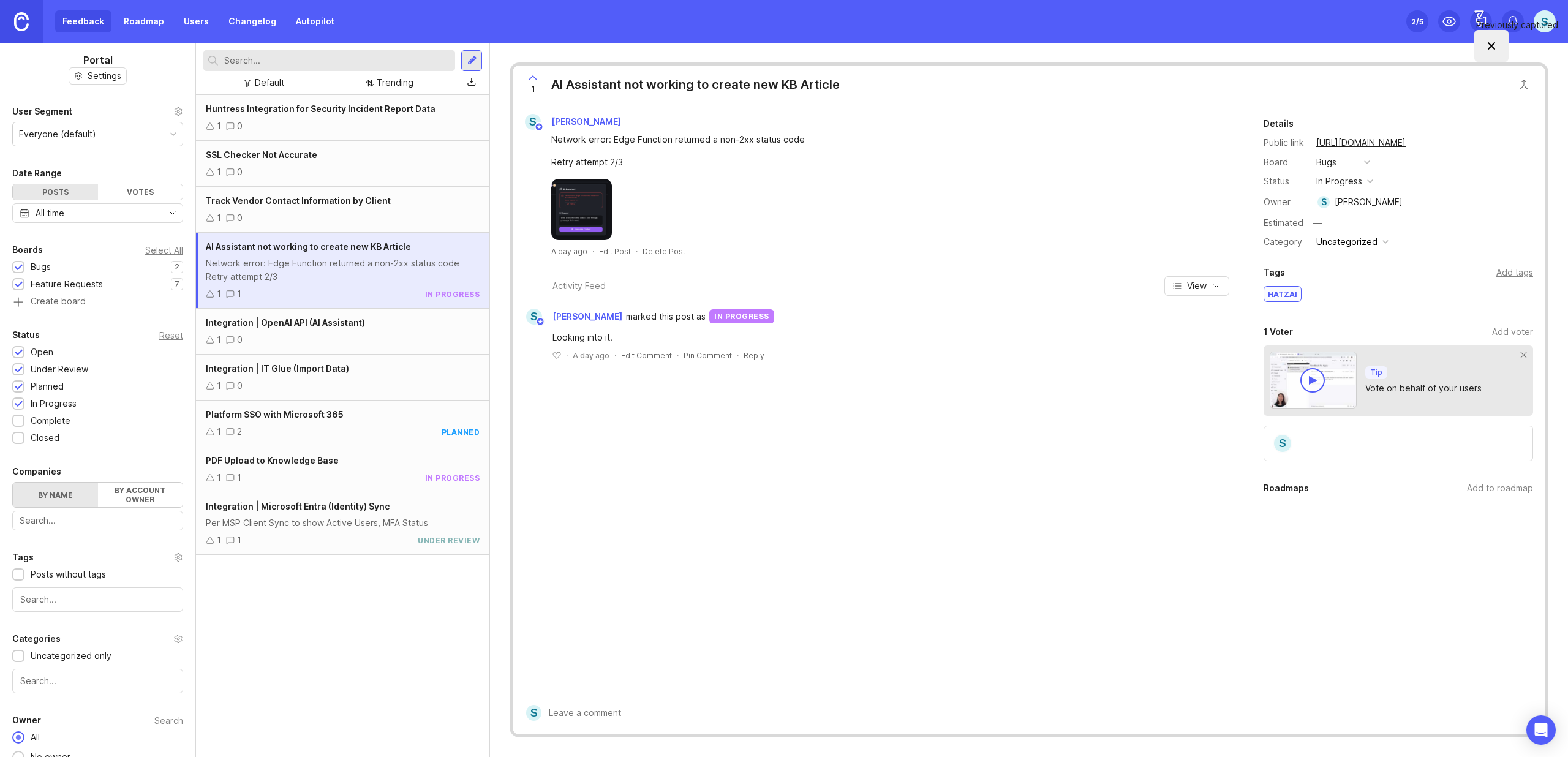
click at [338, 224] on div "1 0" at bounding box center [342, 218] width 274 height 14
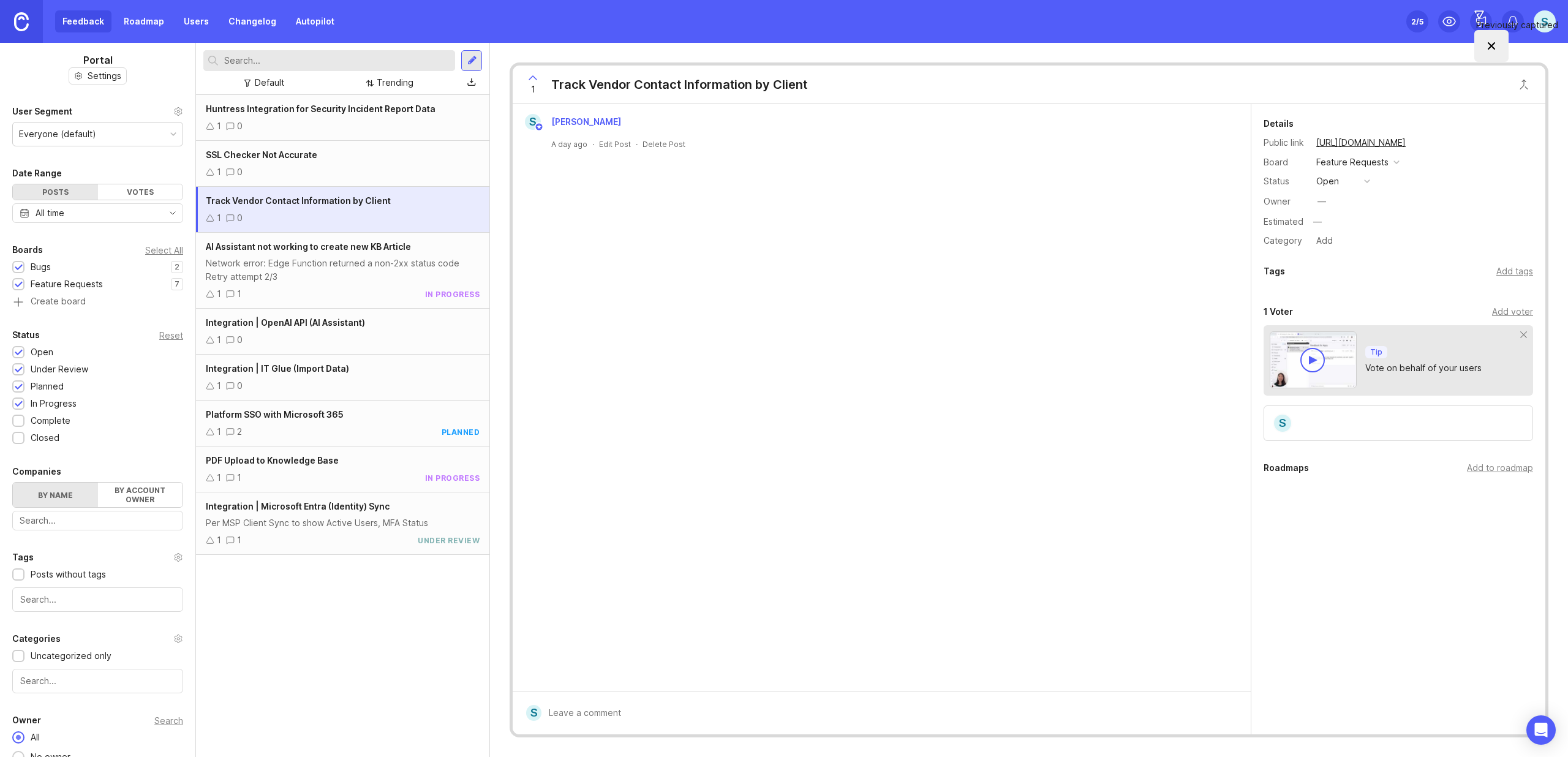
click at [355, 173] on div "1 0" at bounding box center [342, 172] width 274 height 14
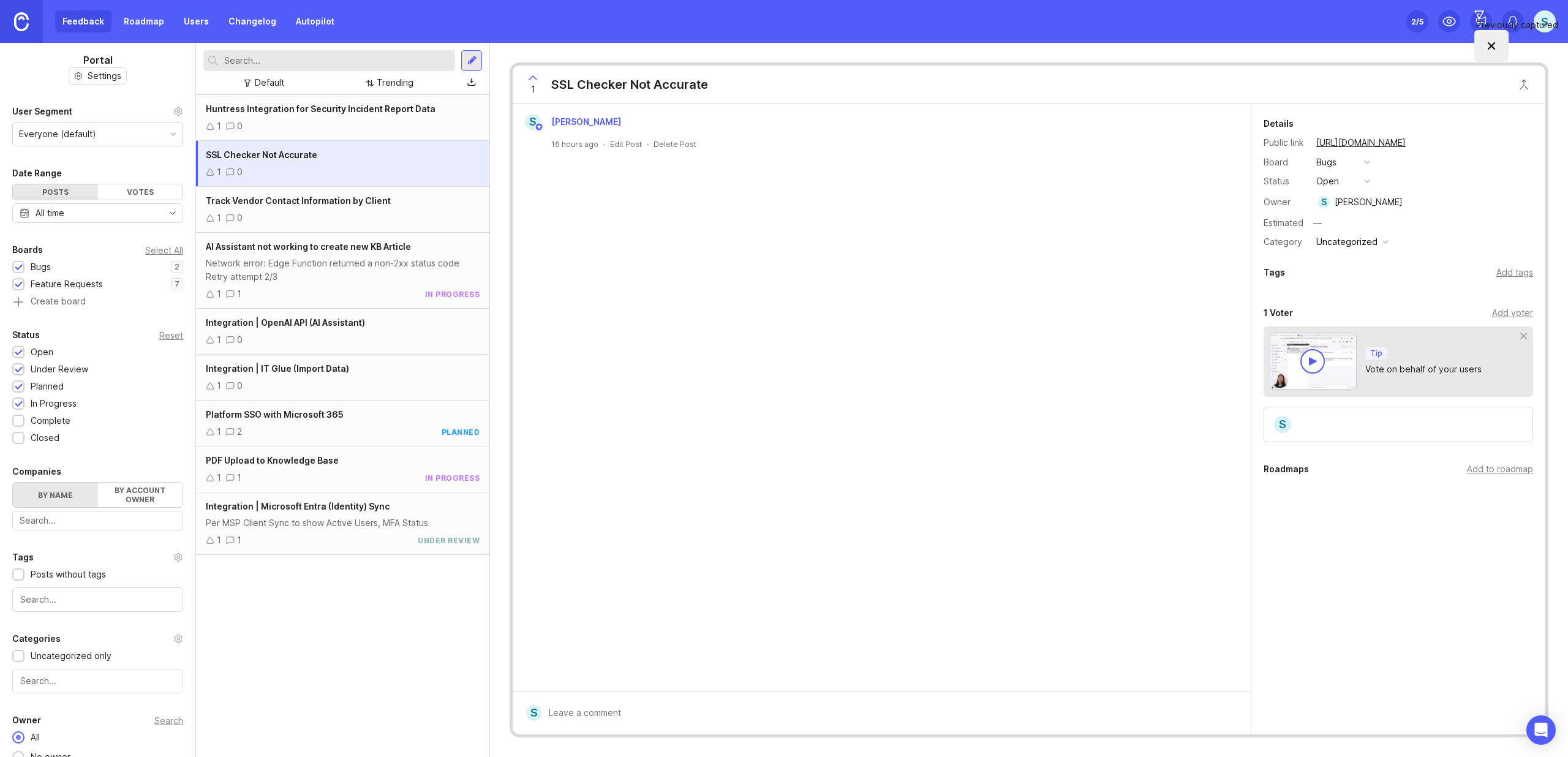
click at [386, 106] on span "Huntress Integration for Security Incident Report Data" at bounding box center [321, 109] width 230 height 11
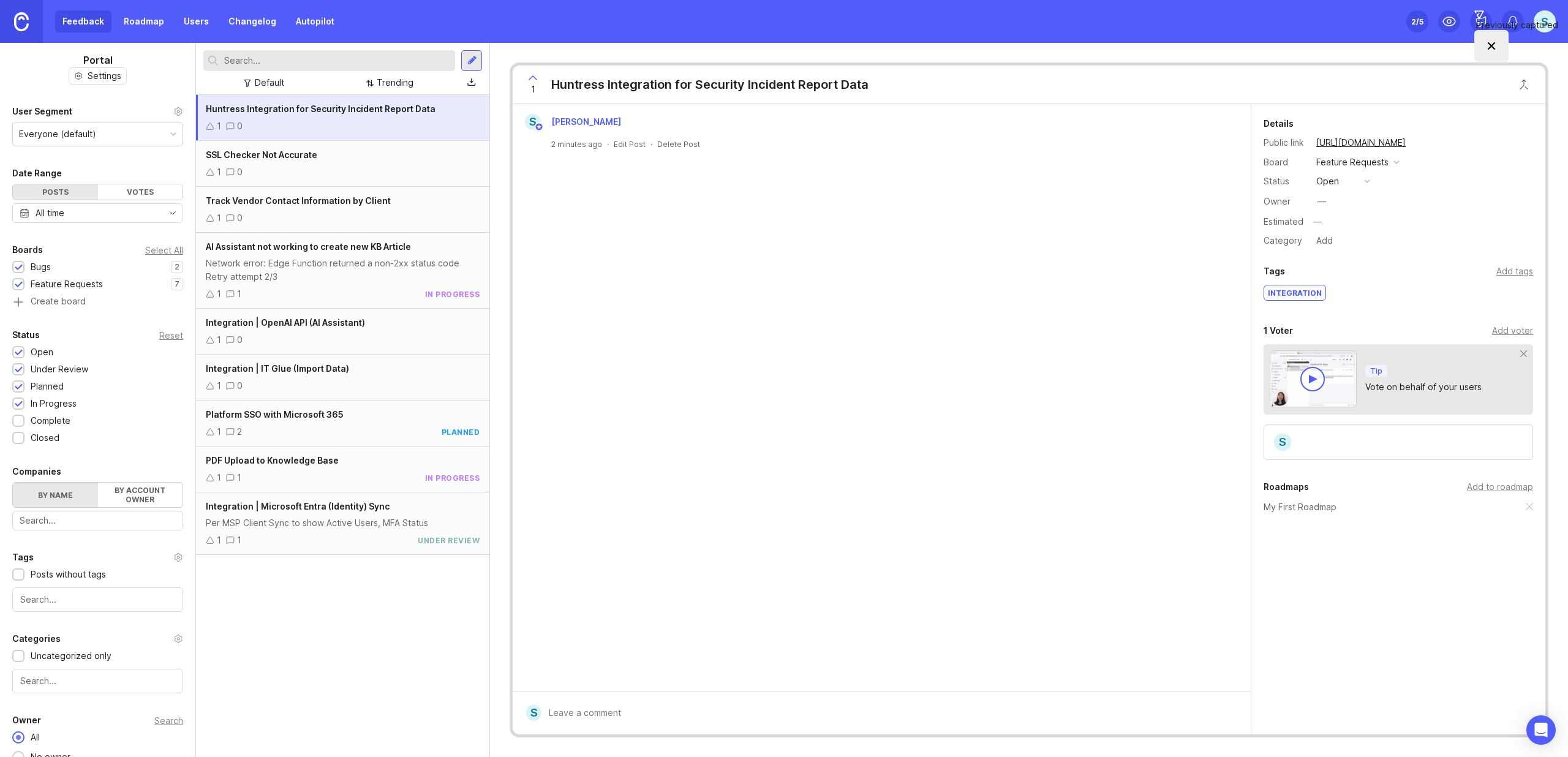
click at [1509, 491] on div "Add to roadmap" at bounding box center [1501, 487] width 66 height 14
click at [143, 26] on link "Roadmap" at bounding box center [144, 21] width 55 height 22
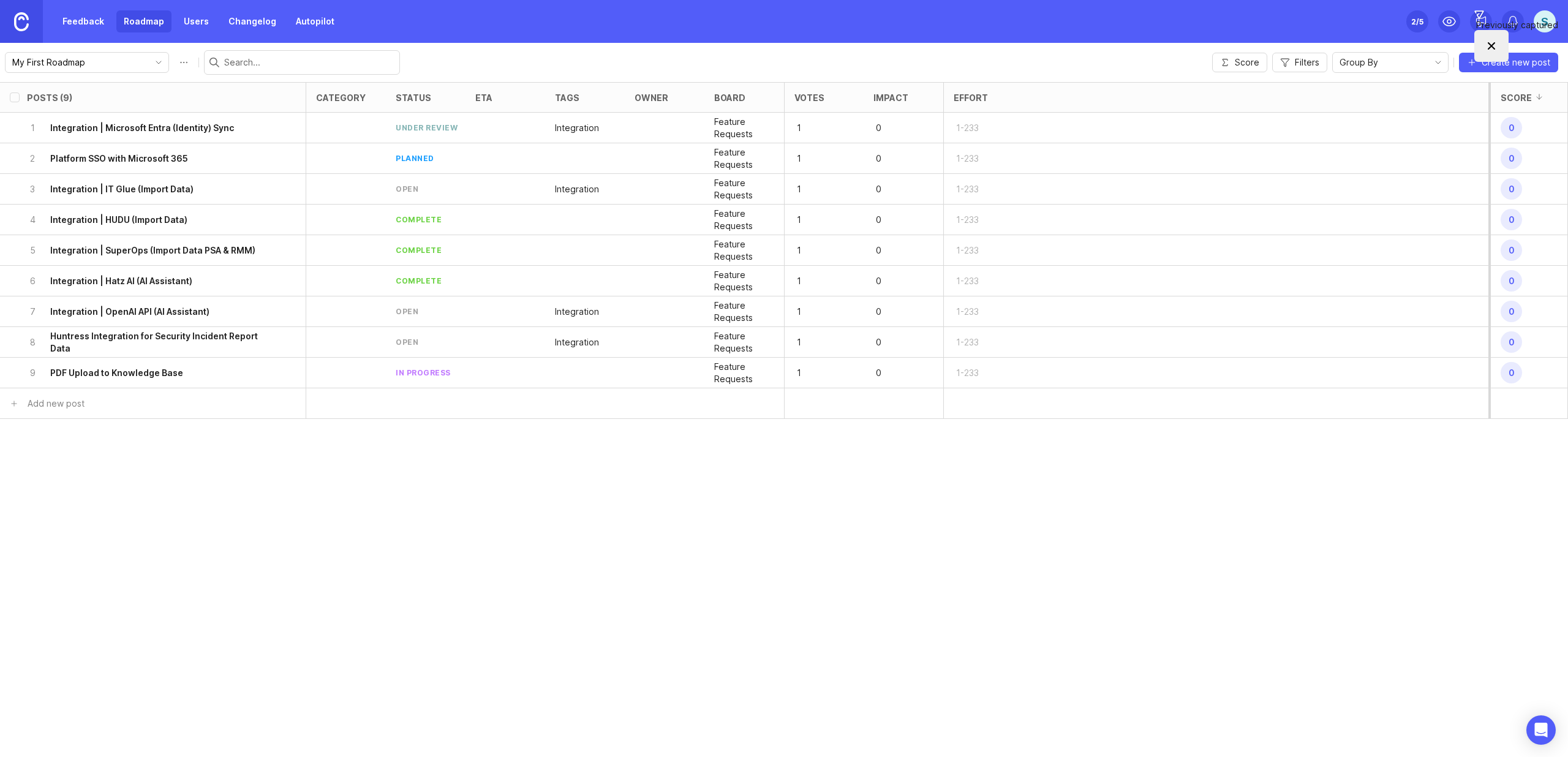
click at [77, 20] on link "Feedback" at bounding box center [83, 21] width 56 height 22
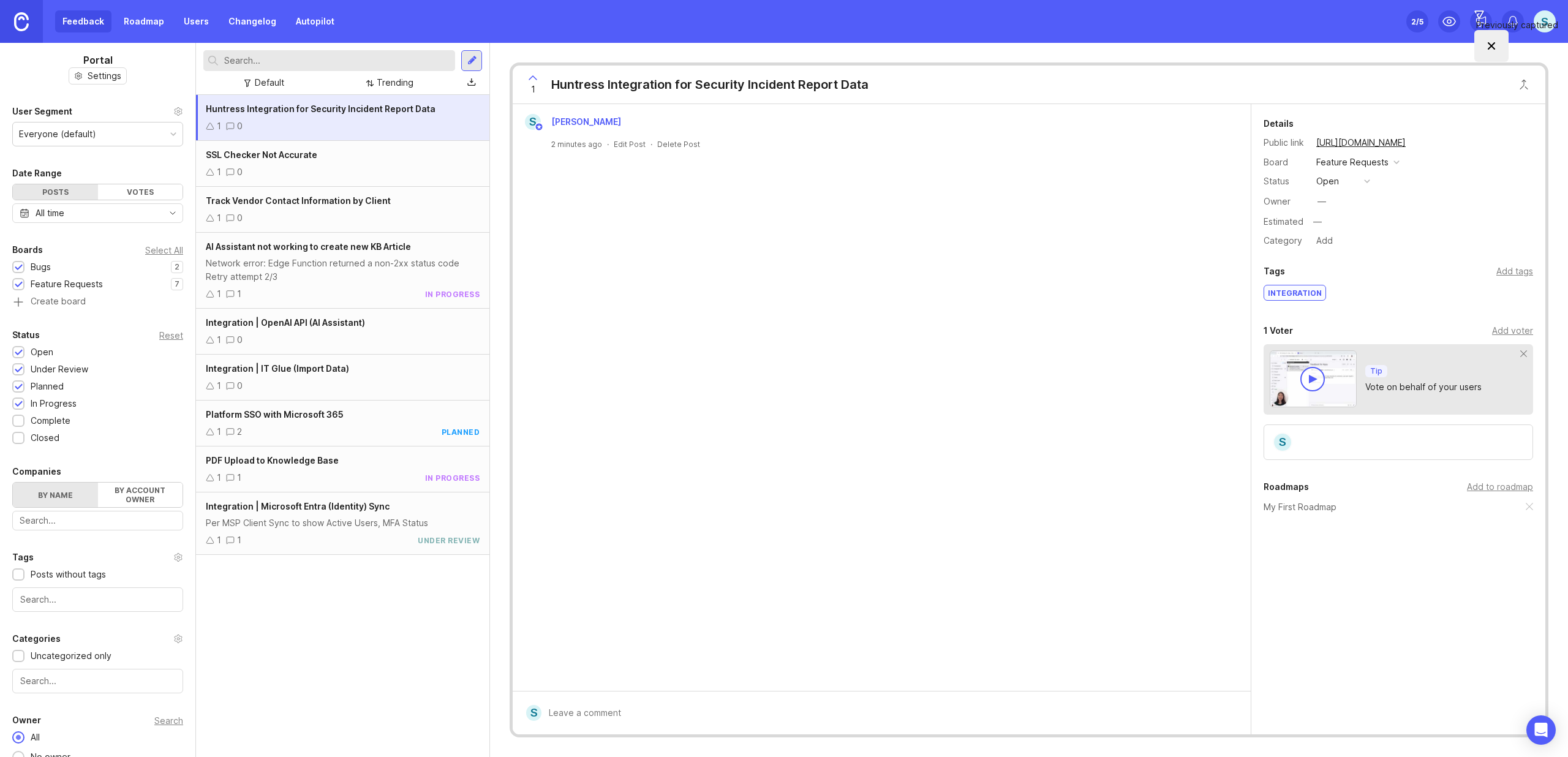
click at [258, 164] on div "SSL Checker Not Accurate 1 0" at bounding box center [343, 164] width 294 height 46
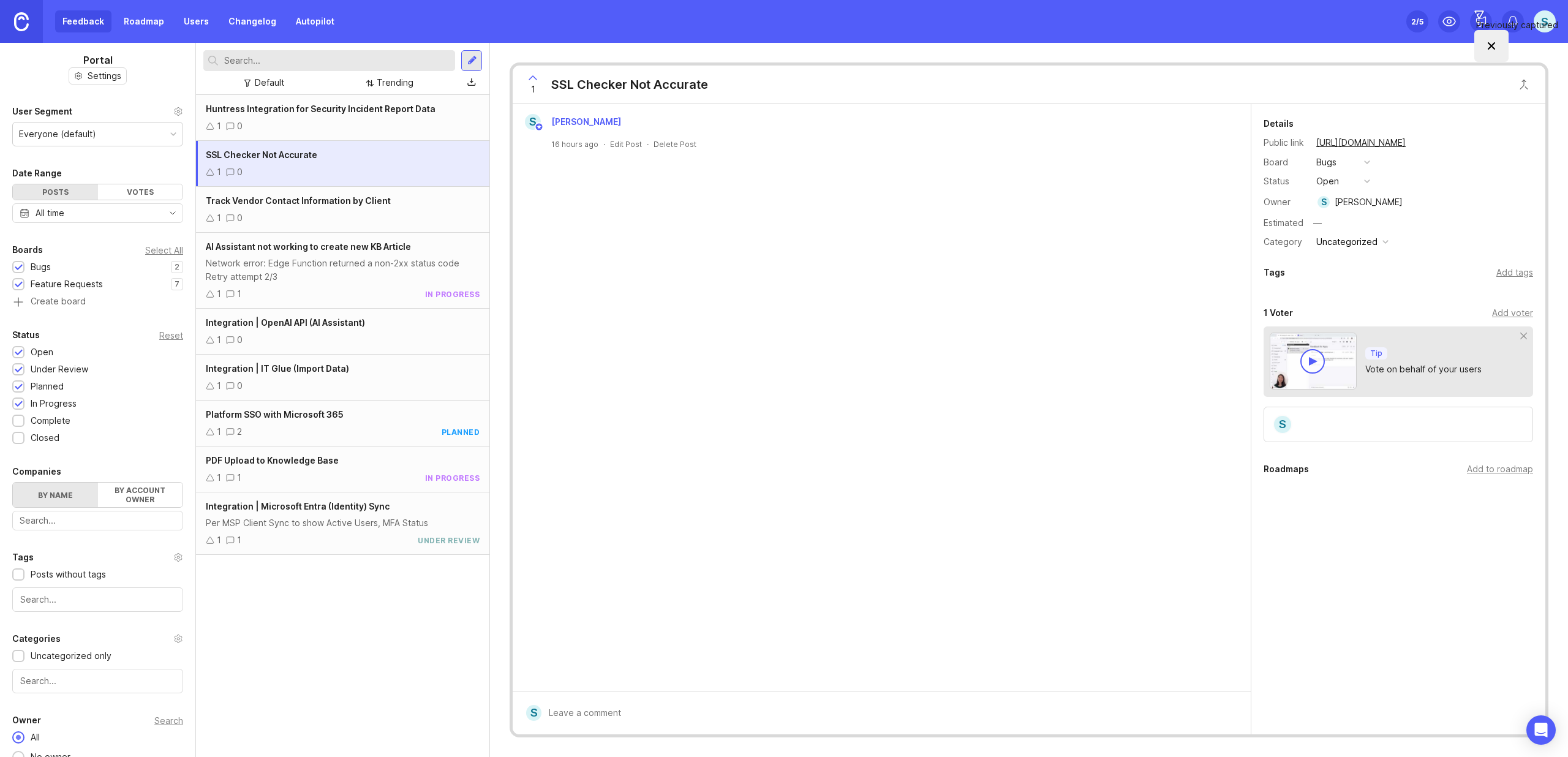
click at [1338, 186] on div "open" at bounding box center [1328, 181] width 22 height 14
click at [1354, 295] on div "complete" at bounding box center [1342, 294] width 46 height 11
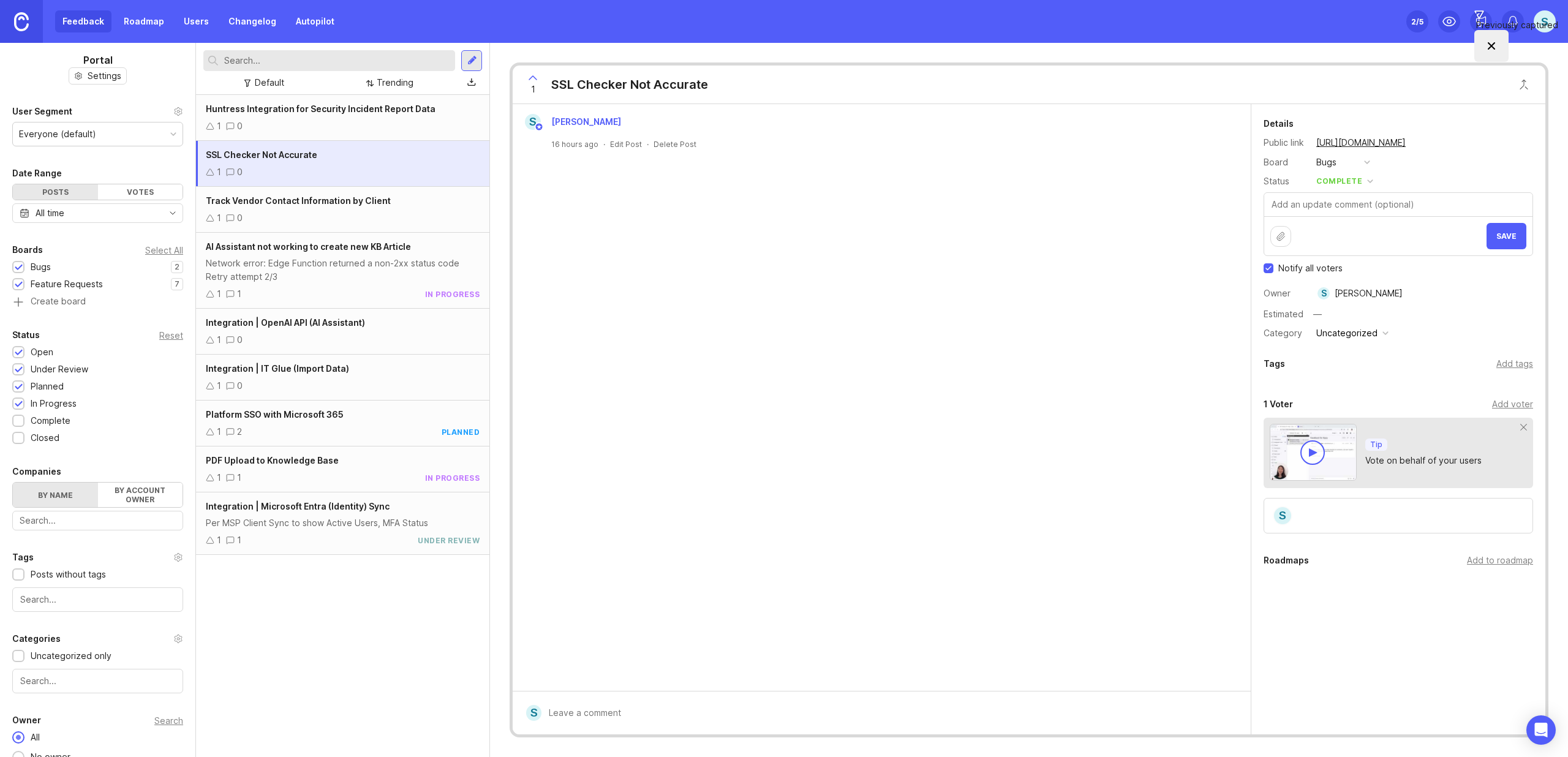
click at [289, 209] on div "Track Vendor Contact Information by Client 1 0" at bounding box center [343, 210] width 294 height 46
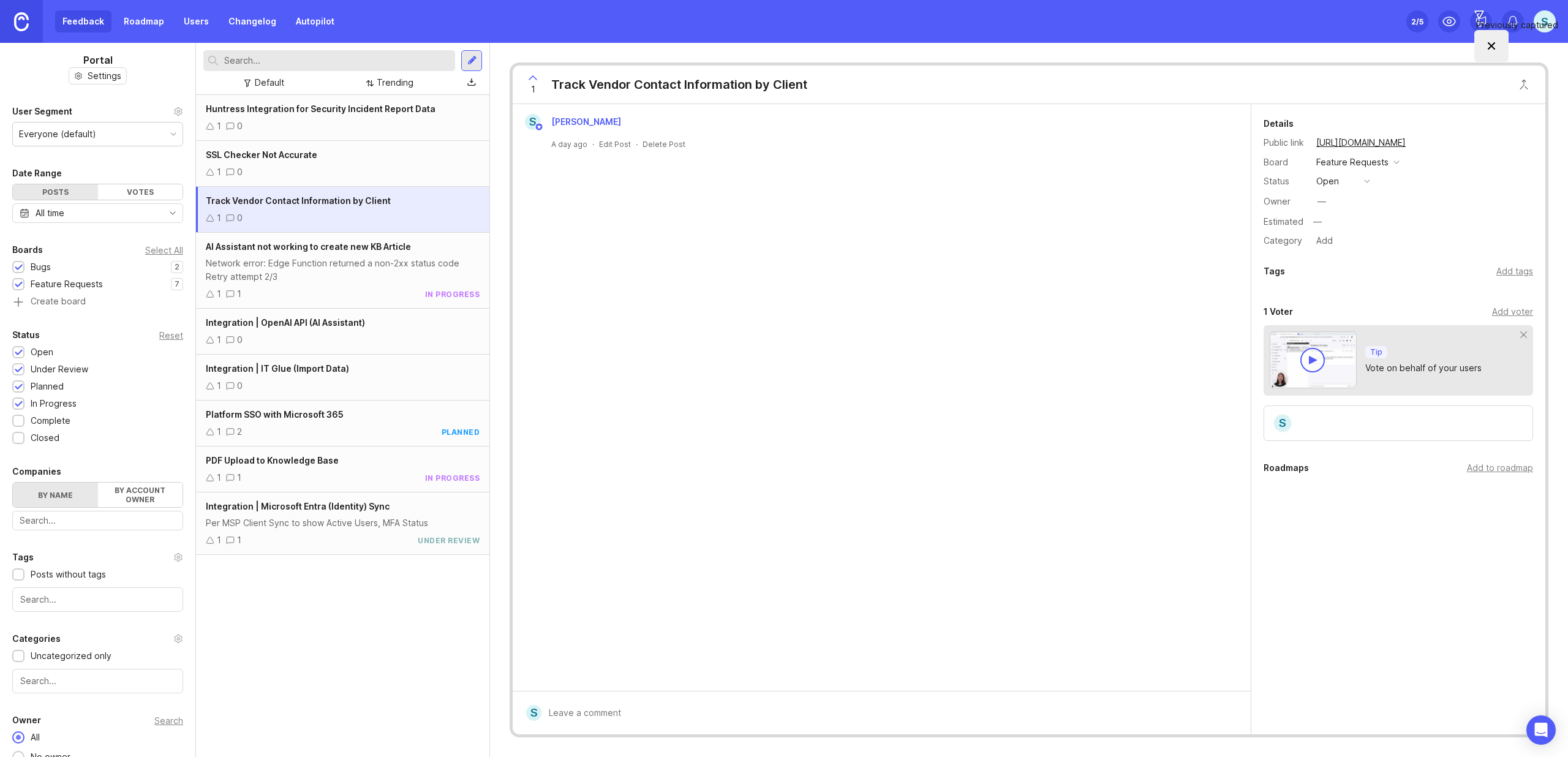
click at [1501, 470] on div "Add to roadmap" at bounding box center [1501, 468] width 66 height 14
click at [1503, 279] on div "Tags Add tags" at bounding box center [1399, 274] width 294 height 21
click at [1509, 271] on div "Add tags" at bounding box center [1515, 271] width 37 height 14
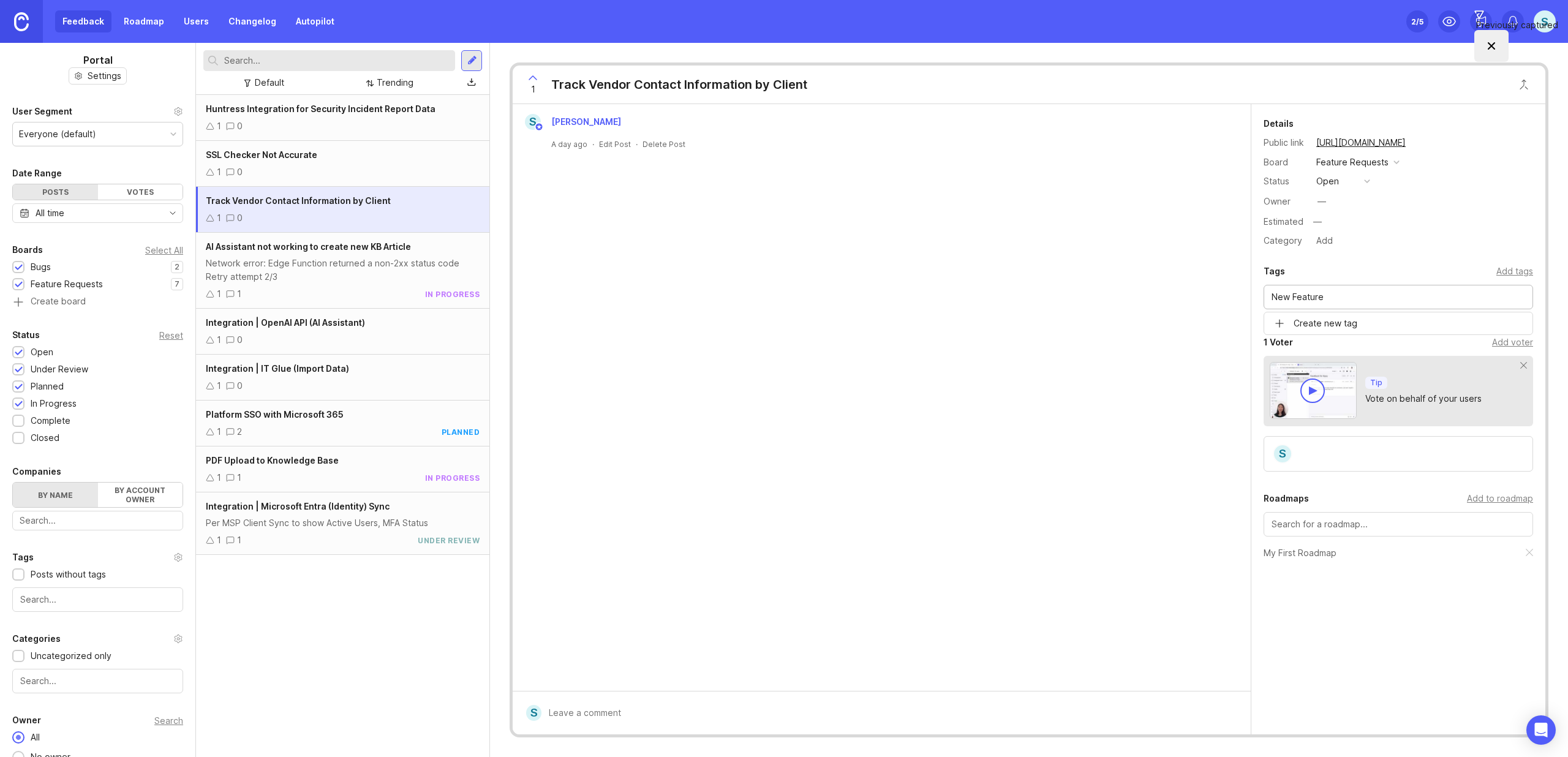
type input "New Feature"
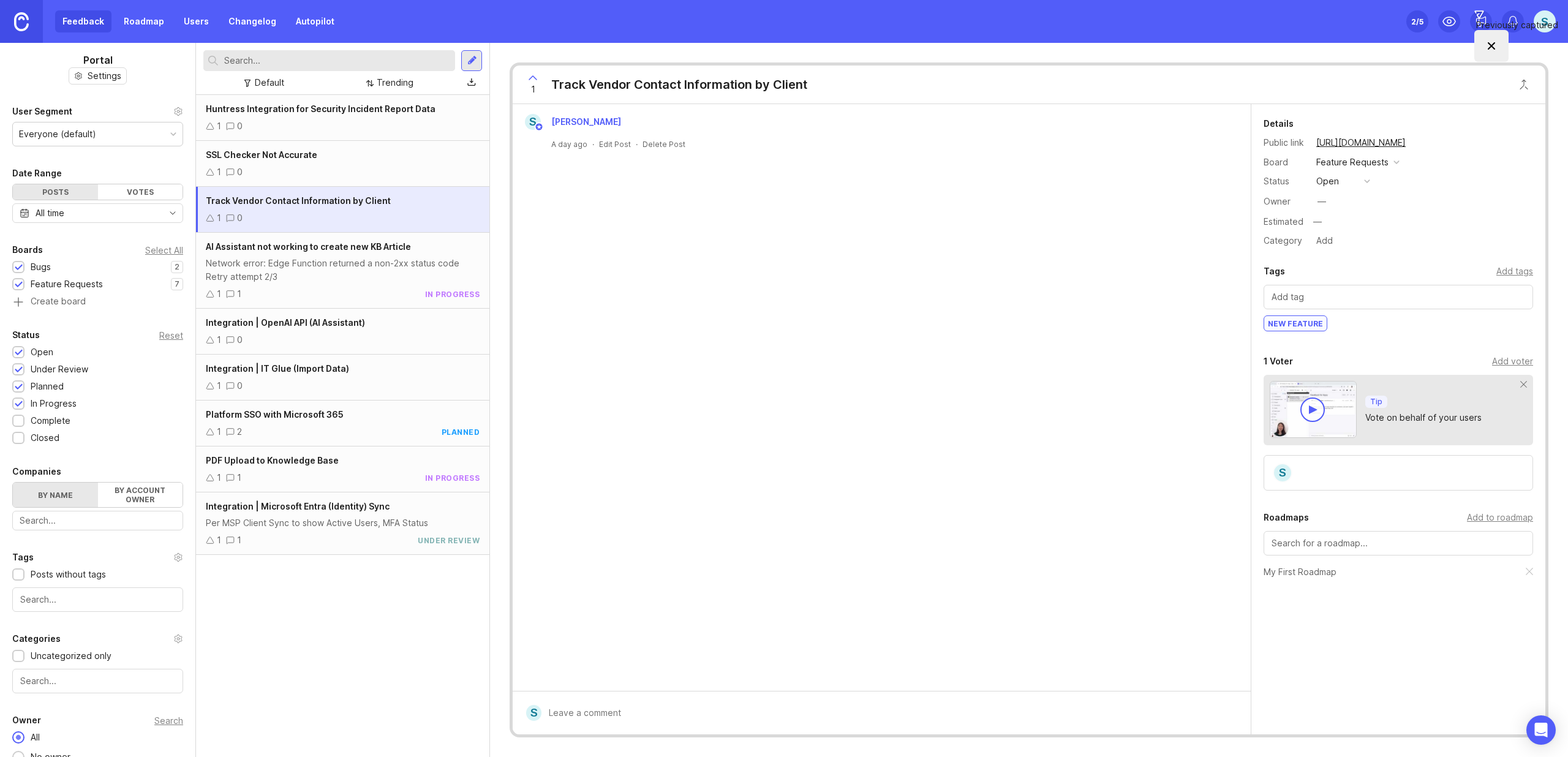
click at [1307, 322] on div "New Feature" at bounding box center [1296, 324] width 62 height 15
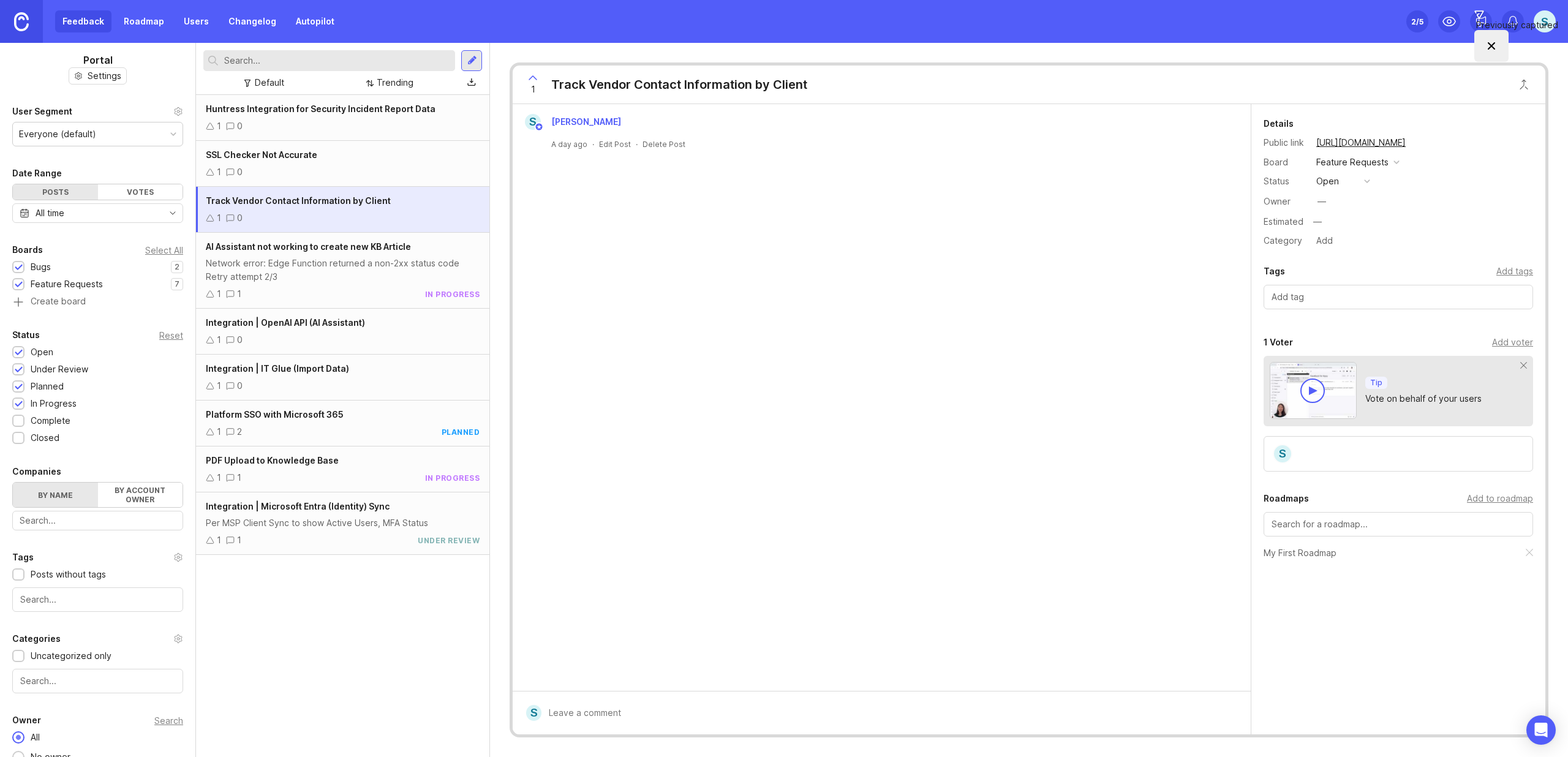
click at [1332, 301] on input "text" at bounding box center [1399, 297] width 254 height 14
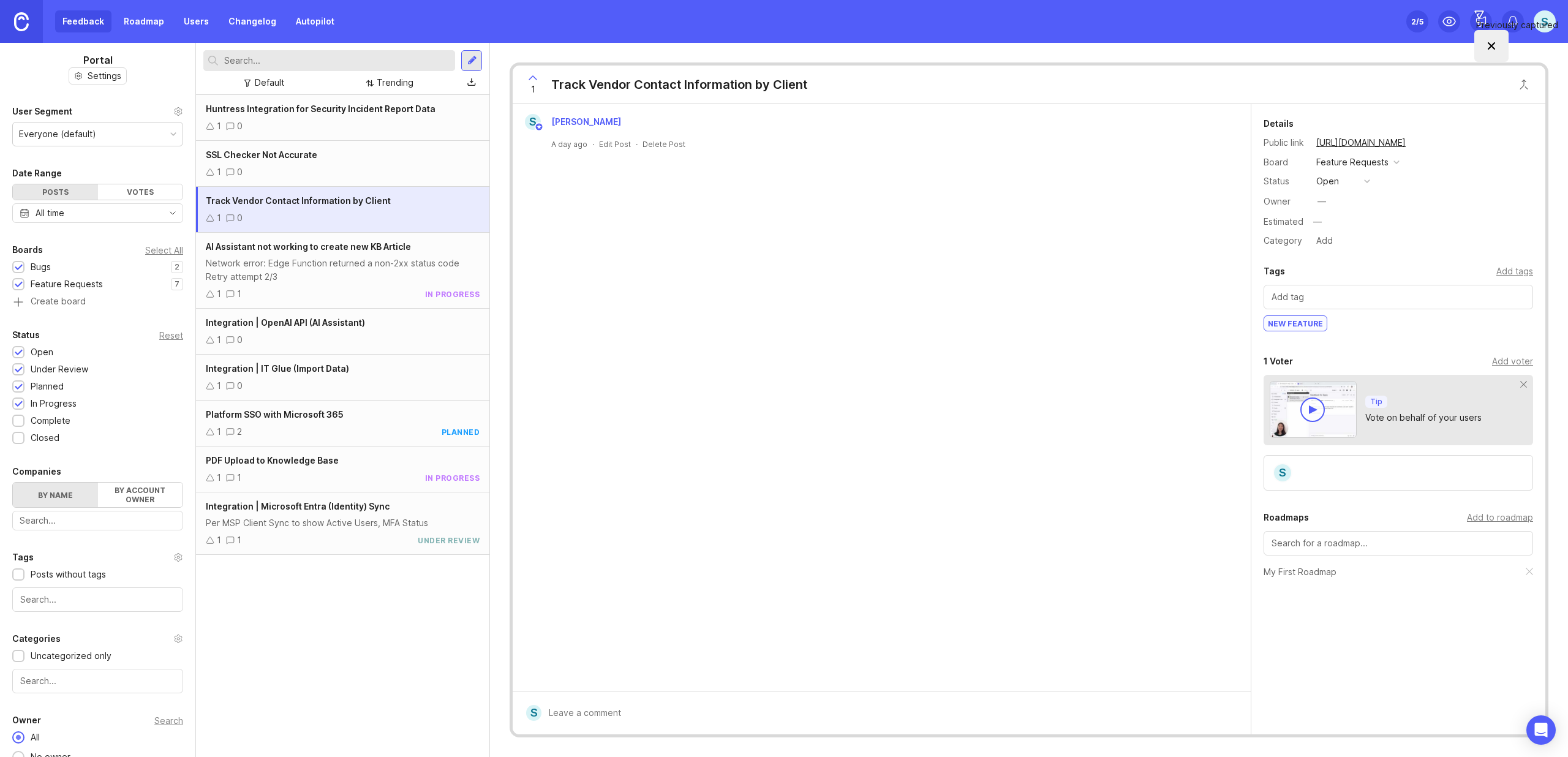
click at [331, 174] on div "1 0" at bounding box center [342, 172] width 274 height 14
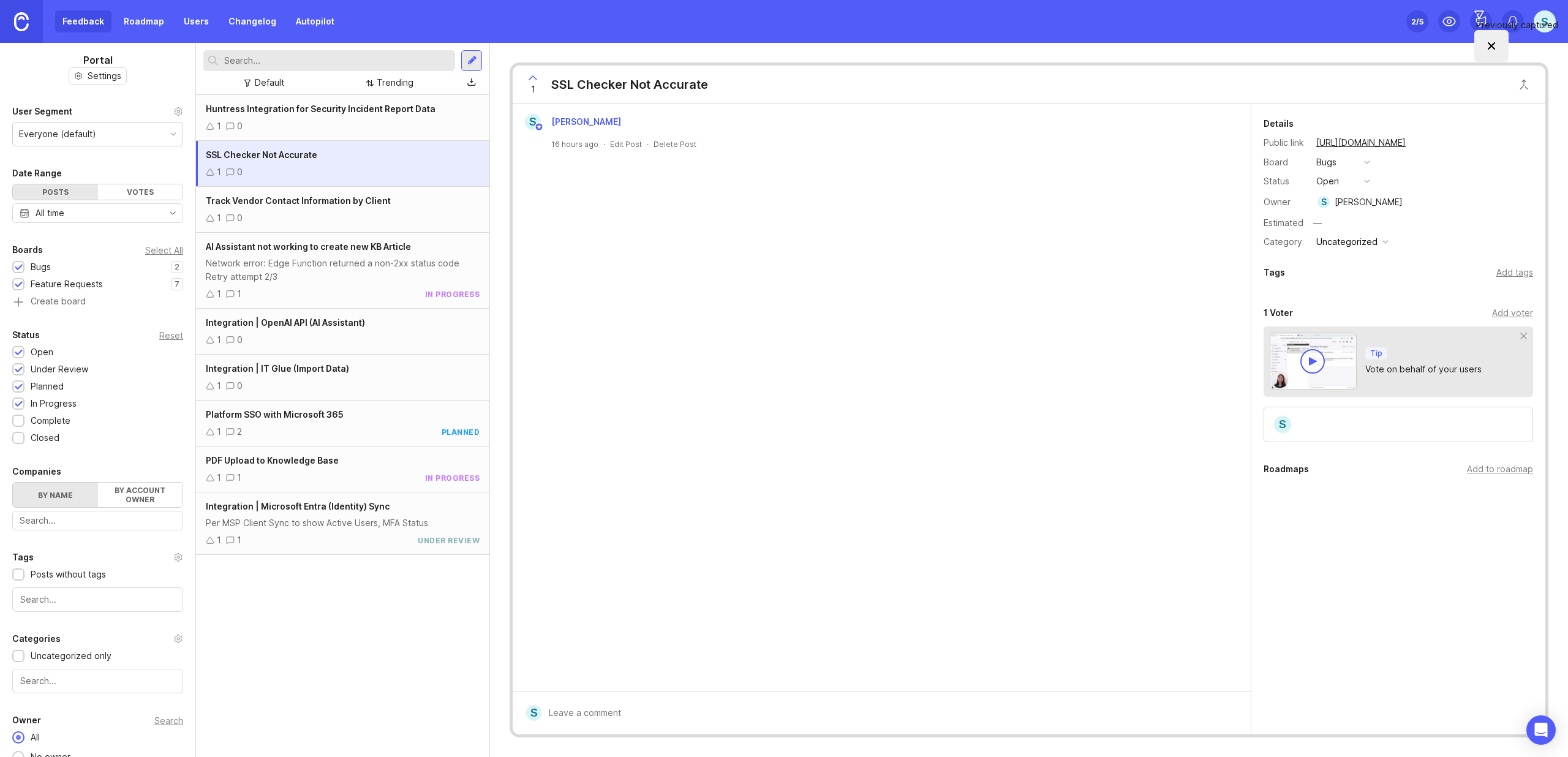
click at [1331, 181] on div "open" at bounding box center [1328, 181] width 22 height 14
click at [1351, 289] on div "complete" at bounding box center [1342, 294] width 46 height 11
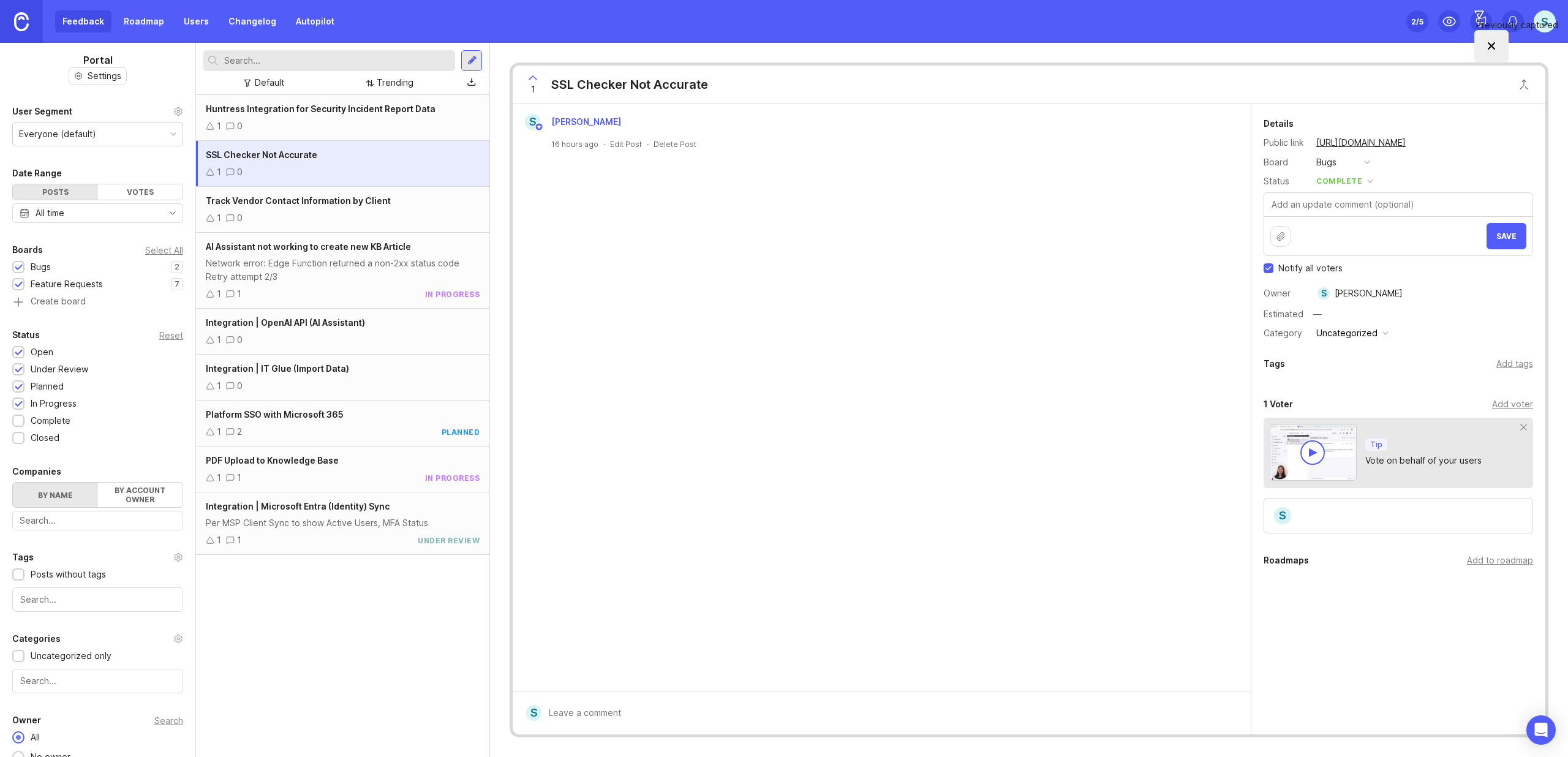
click at [1366, 335] on div "Uncategorized" at bounding box center [1347, 333] width 61 height 14
click at [1366, 333] on div "Uncategorized" at bounding box center [1347, 333] width 61 height 14
click at [312, 284] on div "AI Assistant not working to create new KB Article Network error: Edge Function …" at bounding box center [343, 270] width 294 height 76
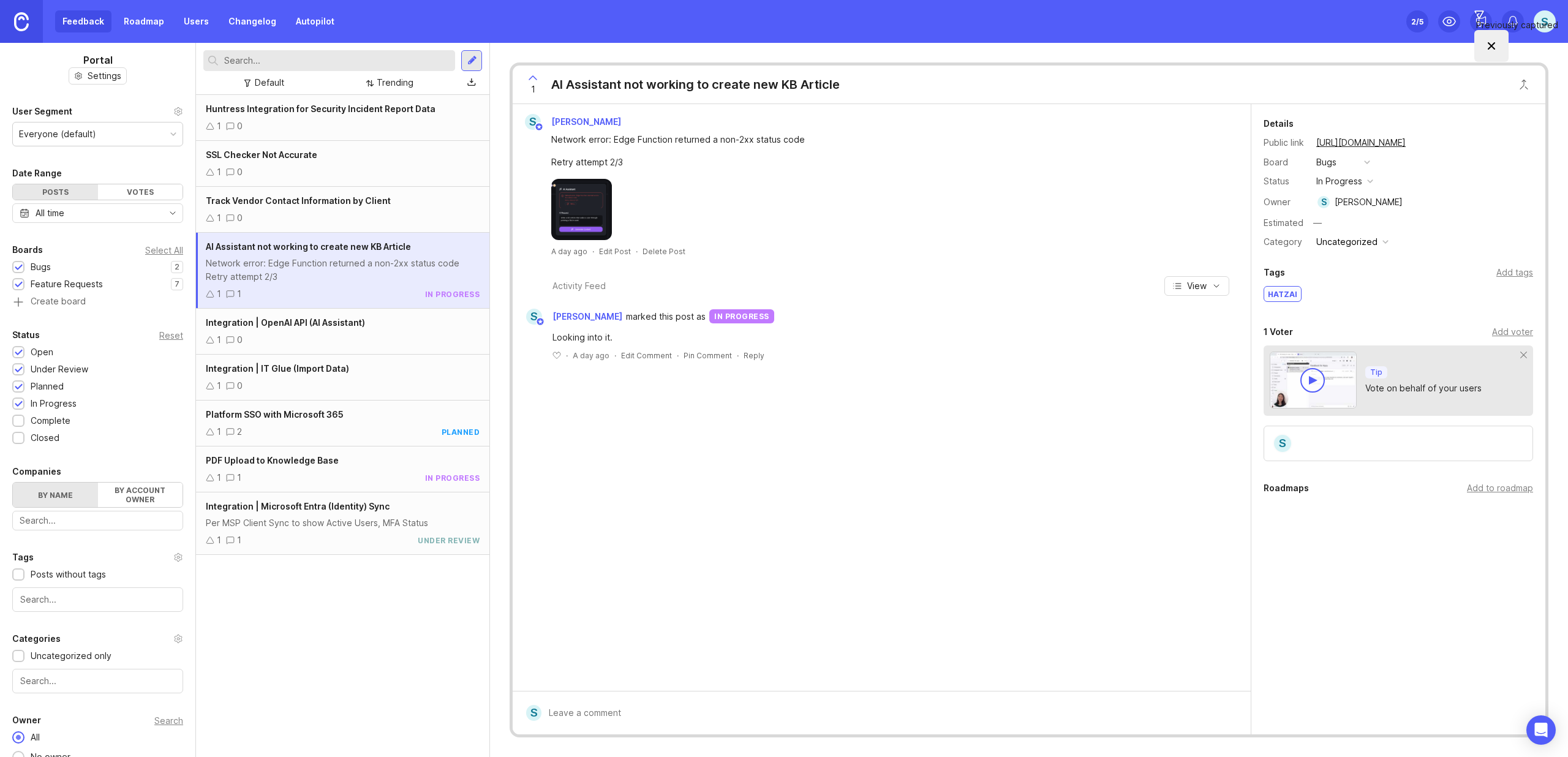
click at [1337, 184] on div "in progress" at bounding box center [1340, 181] width 46 height 14
click at [1352, 289] on div "complete" at bounding box center [1342, 294] width 46 height 11
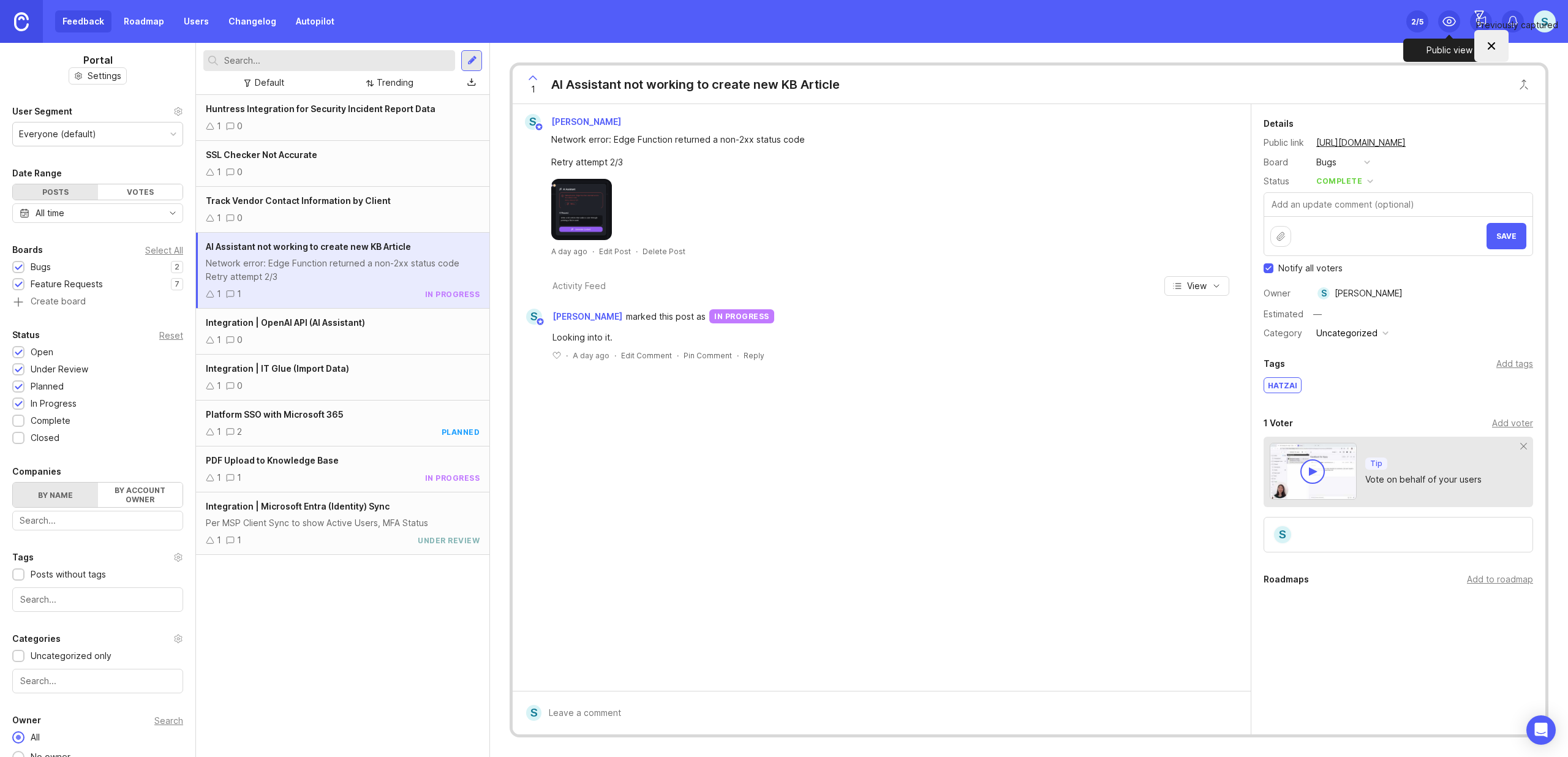
click at [1446, 19] on icon at bounding box center [1449, 22] width 15 height 15
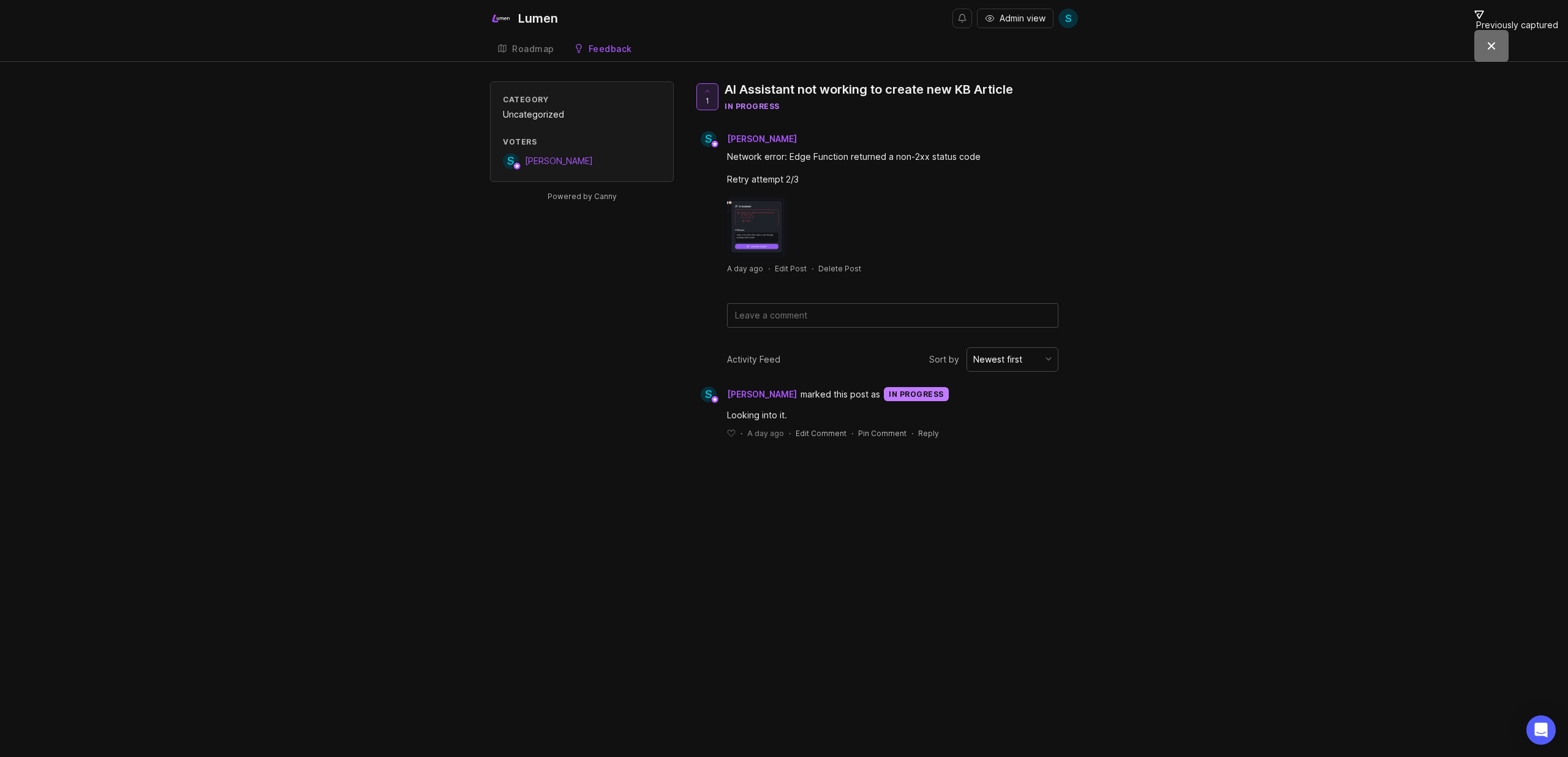
click at [537, 49] on div "Roadmap" at bounding box center [533, 49] width 42 height 9
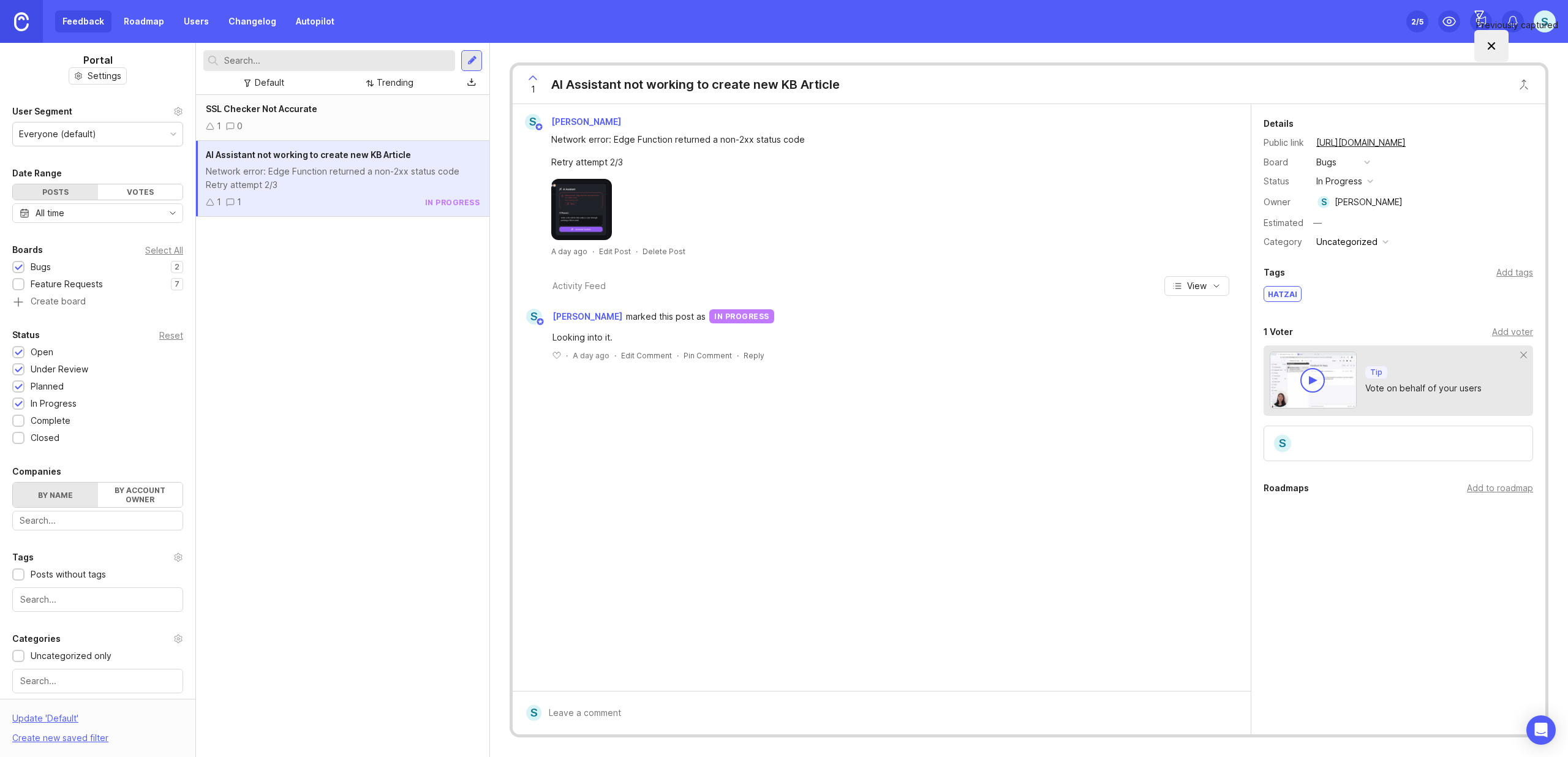
click at [1354, 182] on div "in progress" at bounding box center [1340, 181] width 46 height 14
click at [1342, 287] on li "complete" at bounding box center [1345, 294] width 64 height 22
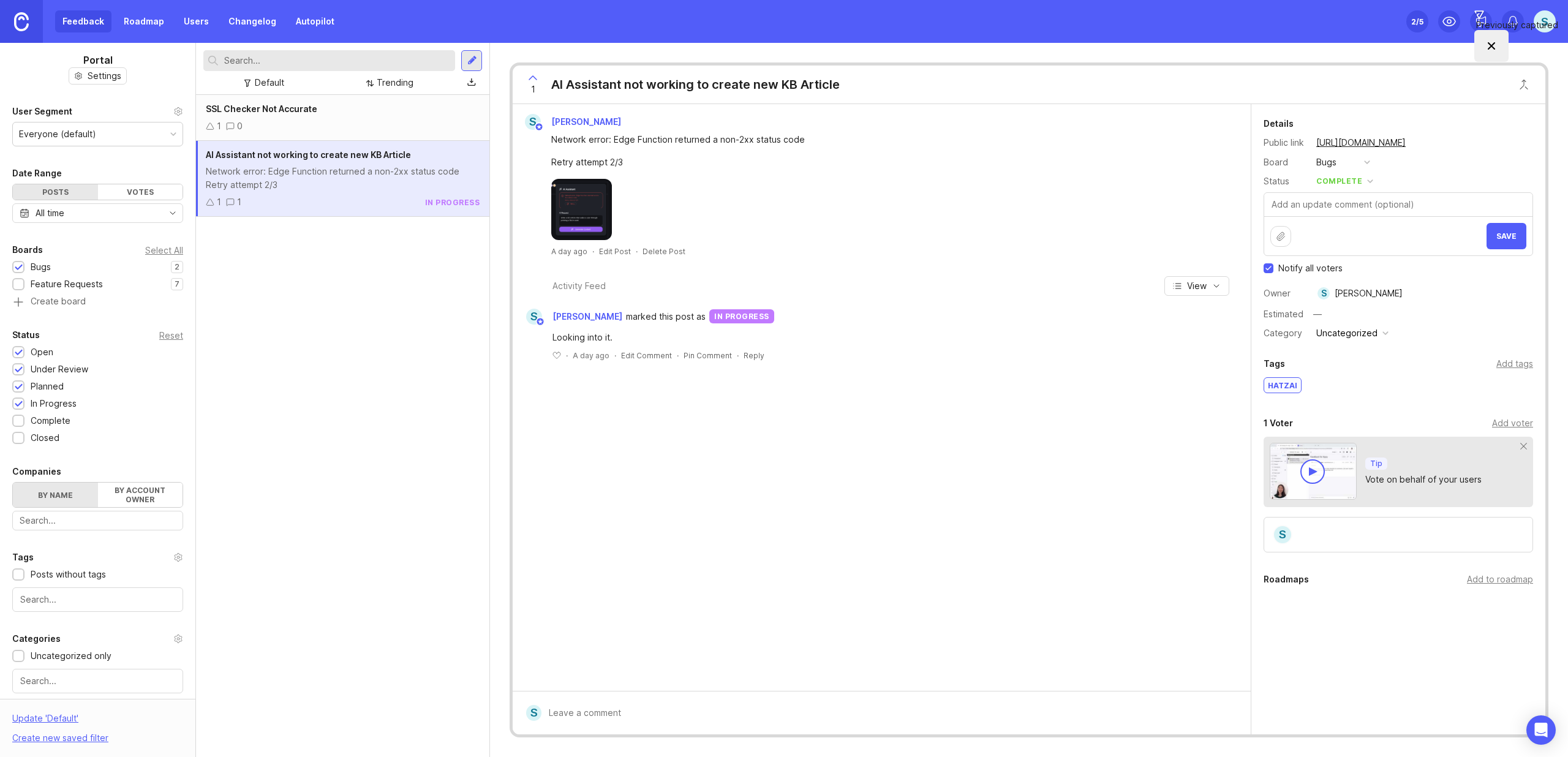
click at [1511, 229] on button "Save" at bounding box center [1507, 236] width 40 height 26
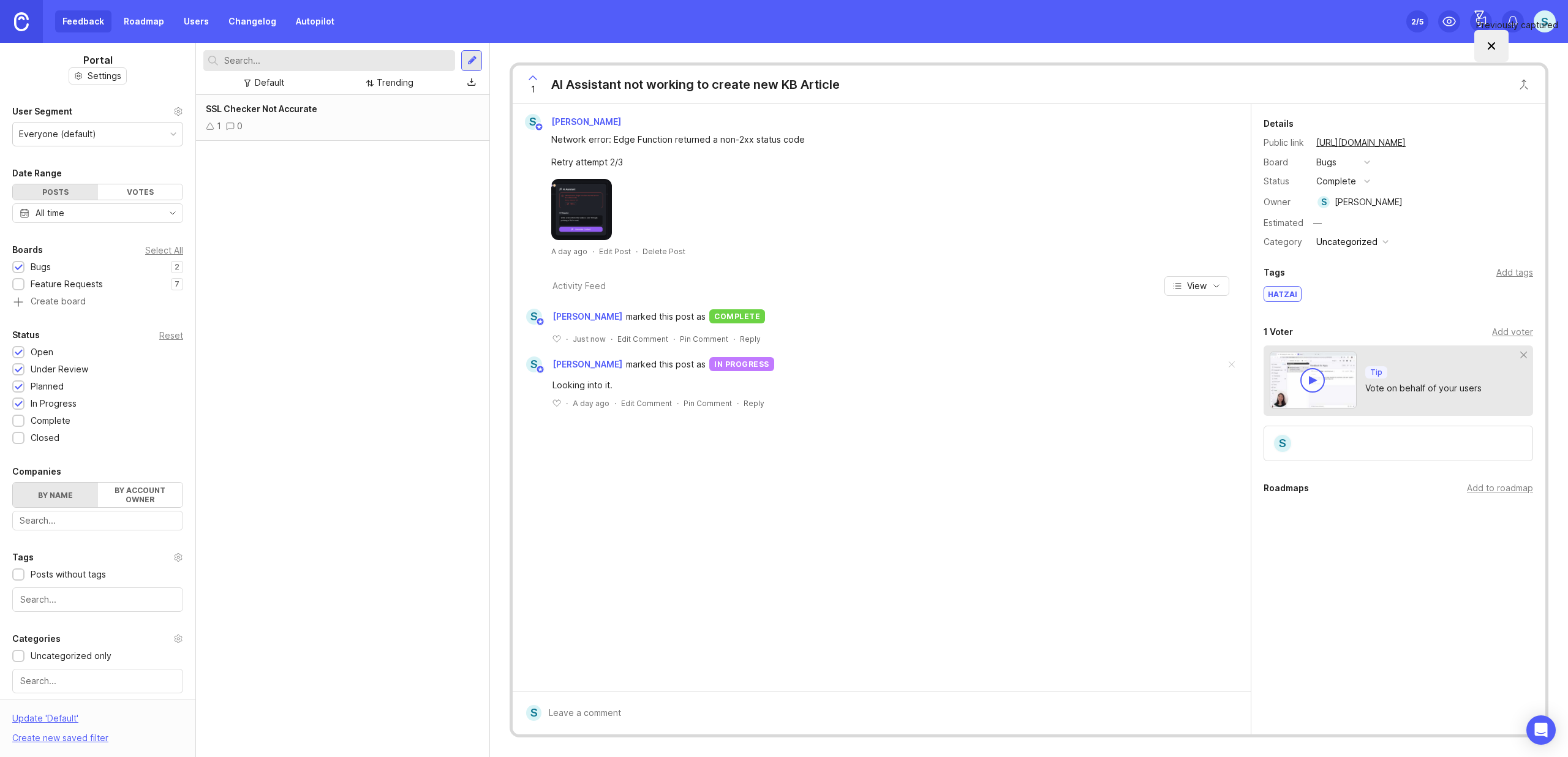
click at [246, 118] on div "SSL Checker Not Accurate 1 0" at bounding box center [343, 118] width 294 height 46
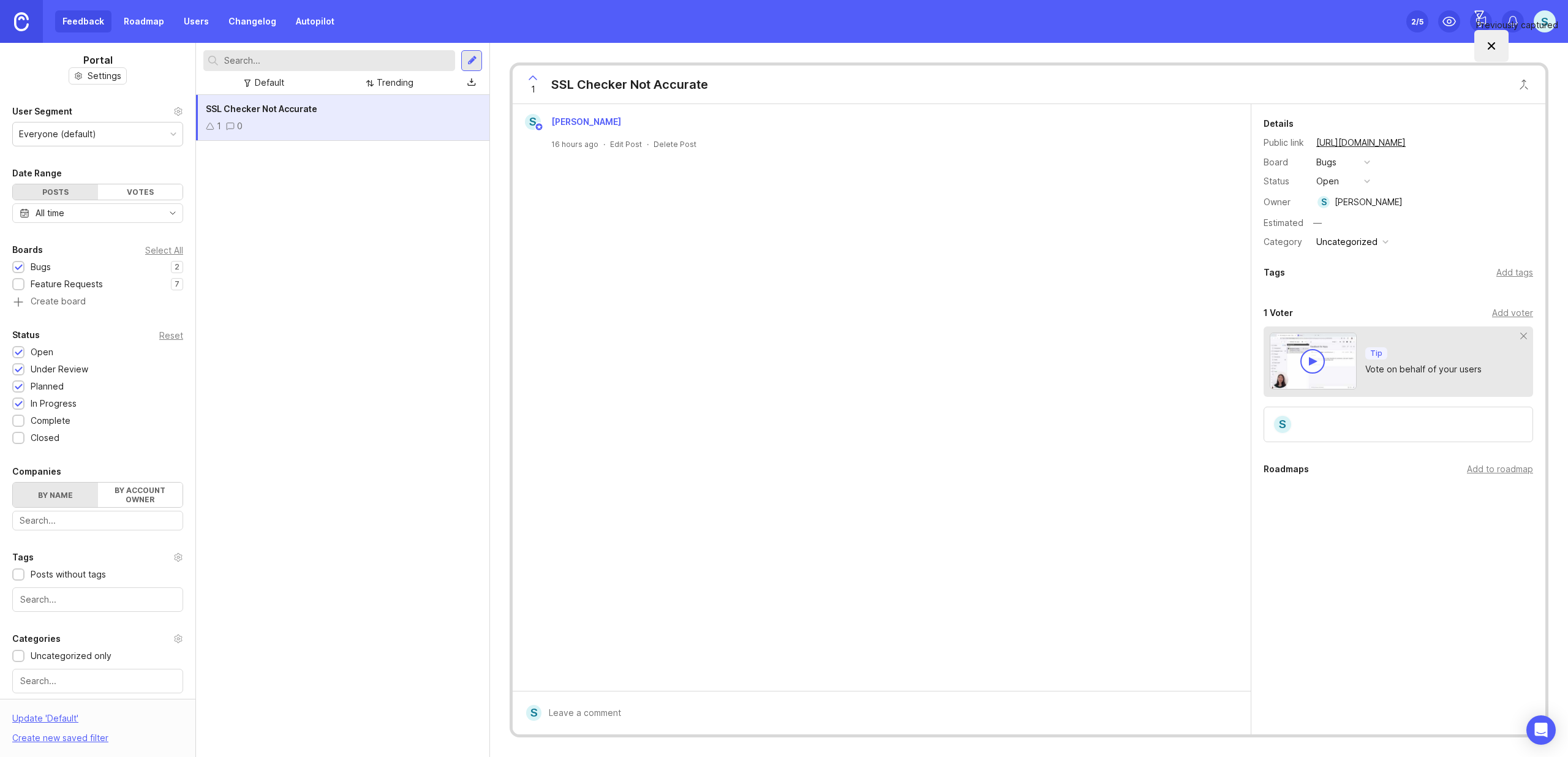
click at [1346, 183] on button "open" at bounding box center [1344, 181] width 61 height 16
click at [1346, 287] on li "complete" at bounding box center [1344, 294] width 61 height 22
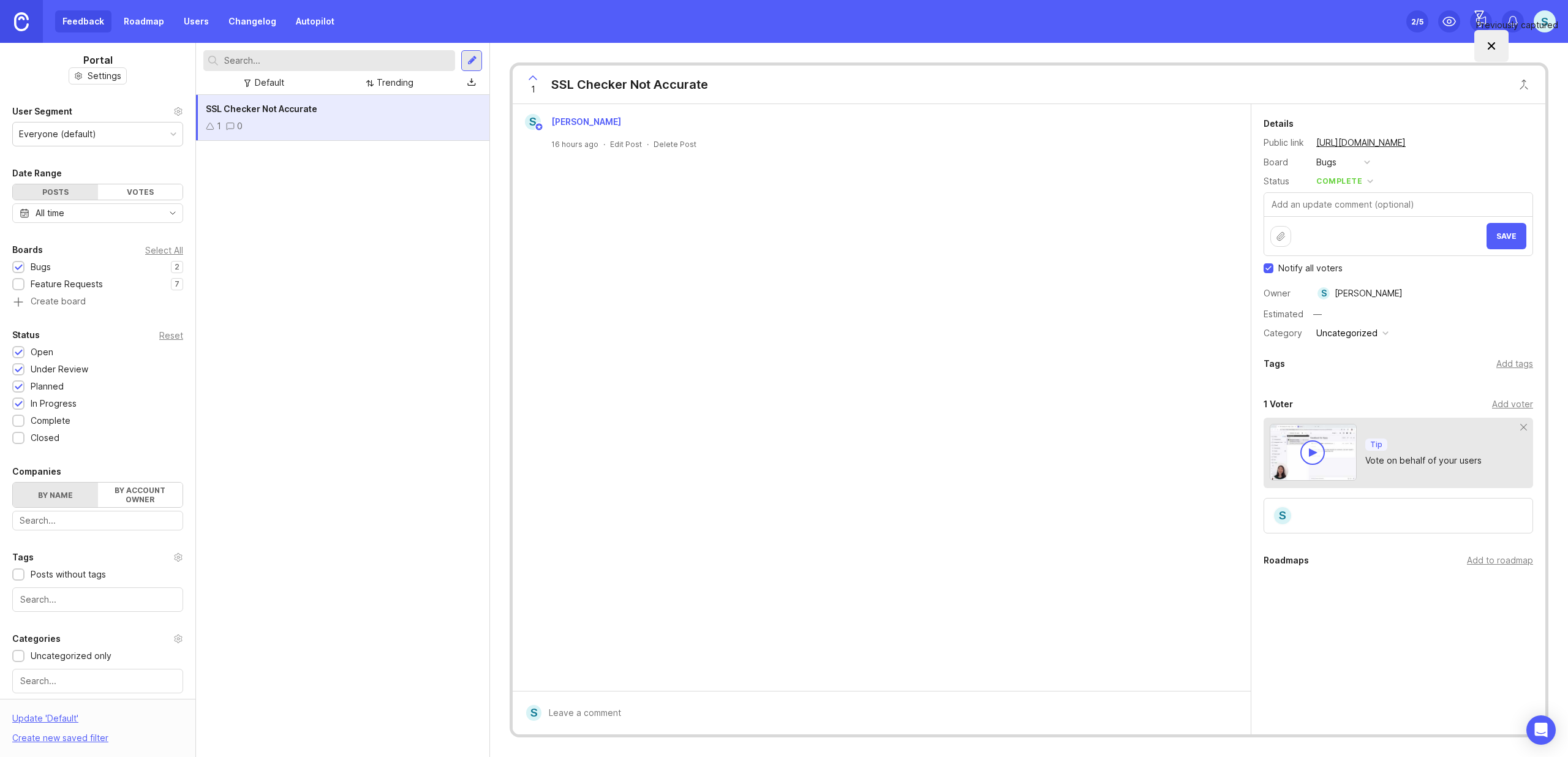
click at [1512, 237] on span "Save" at bounding box center [1507, 236] width 20 height 9
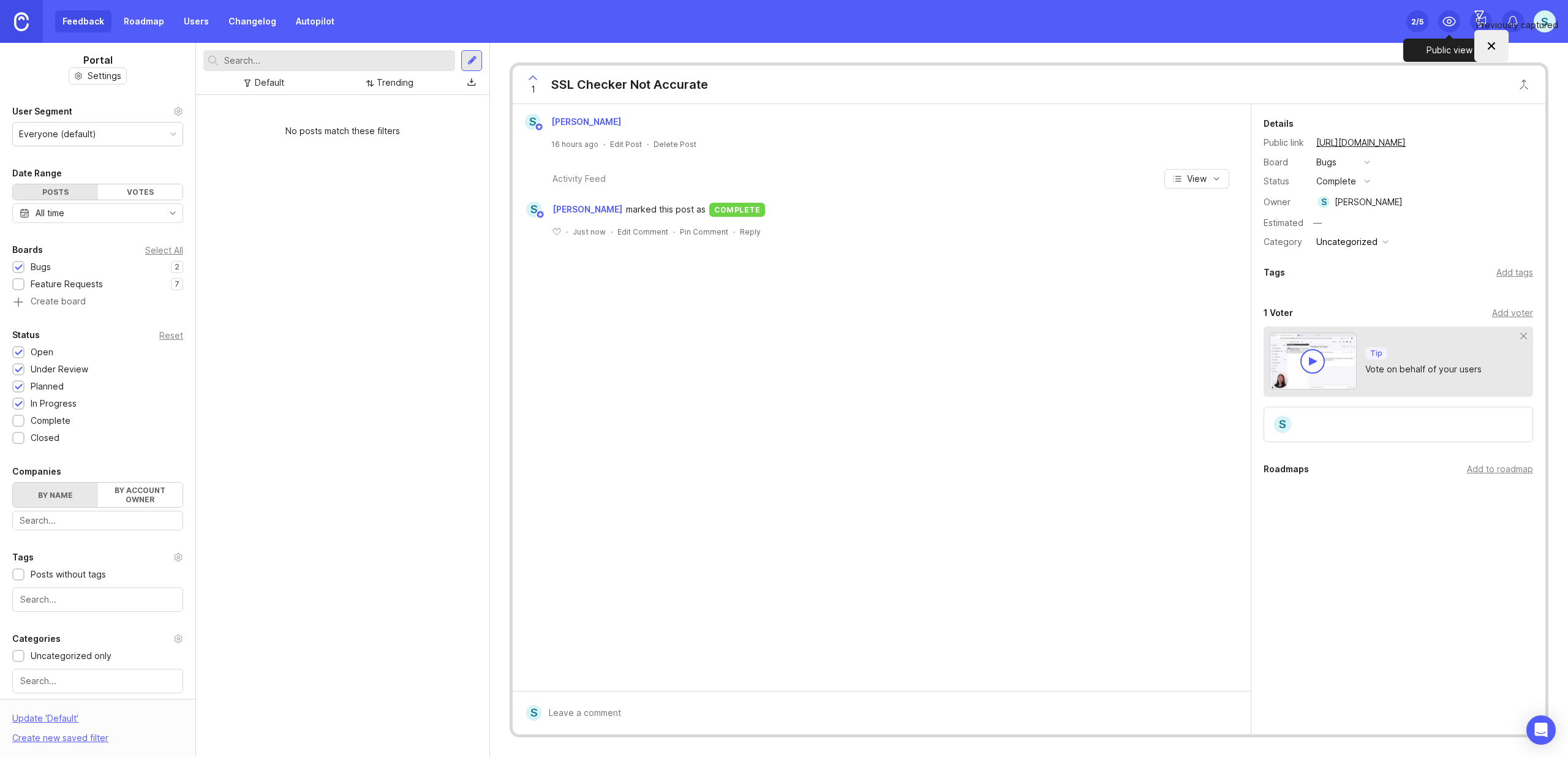
click at [1447, 22] on icon at bounding box center [1449, 22] width 15 height 15
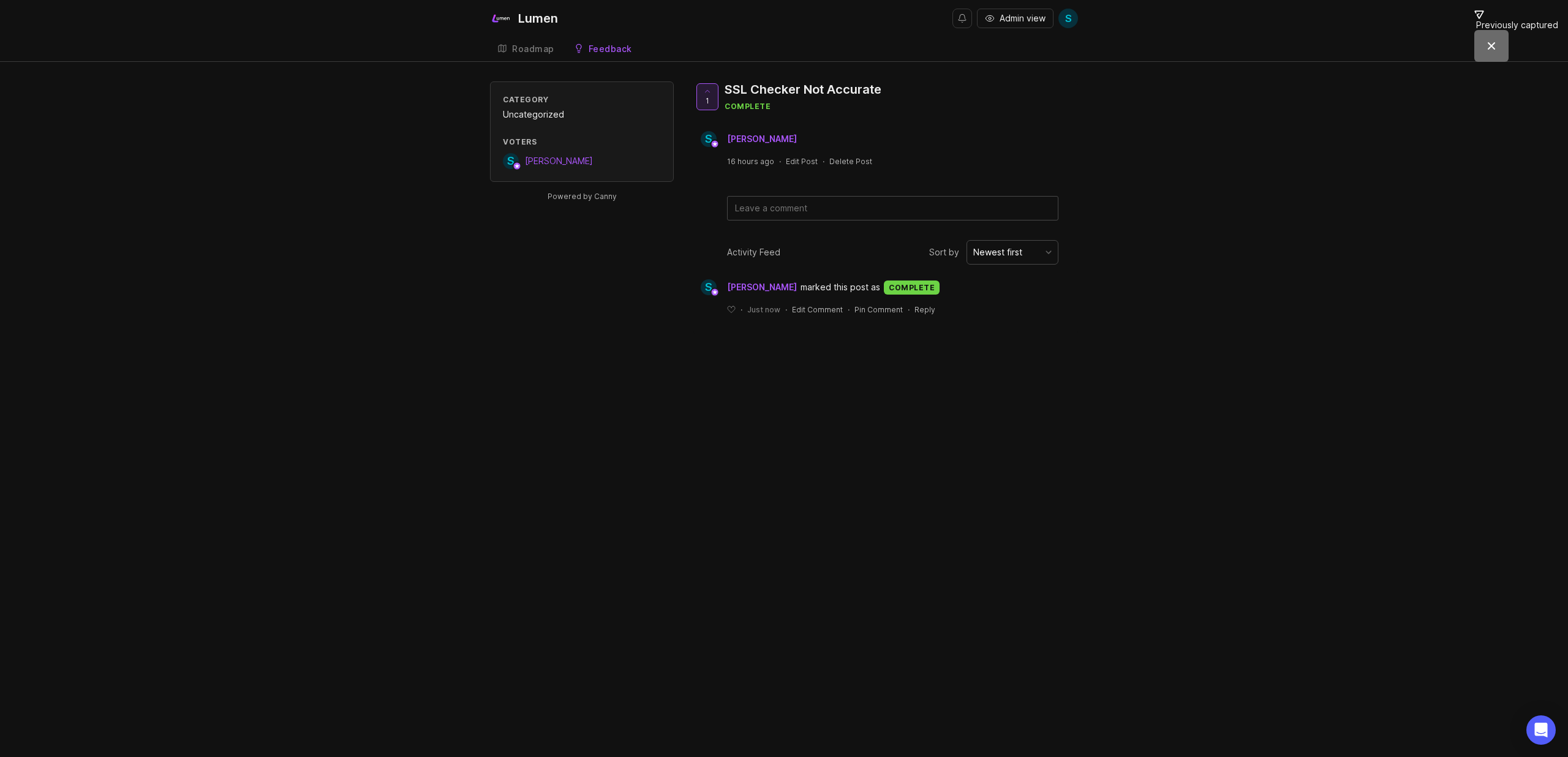
click at [544, 53] on div "Roadmap" at bounding box center [533, 49] width 42 height 9
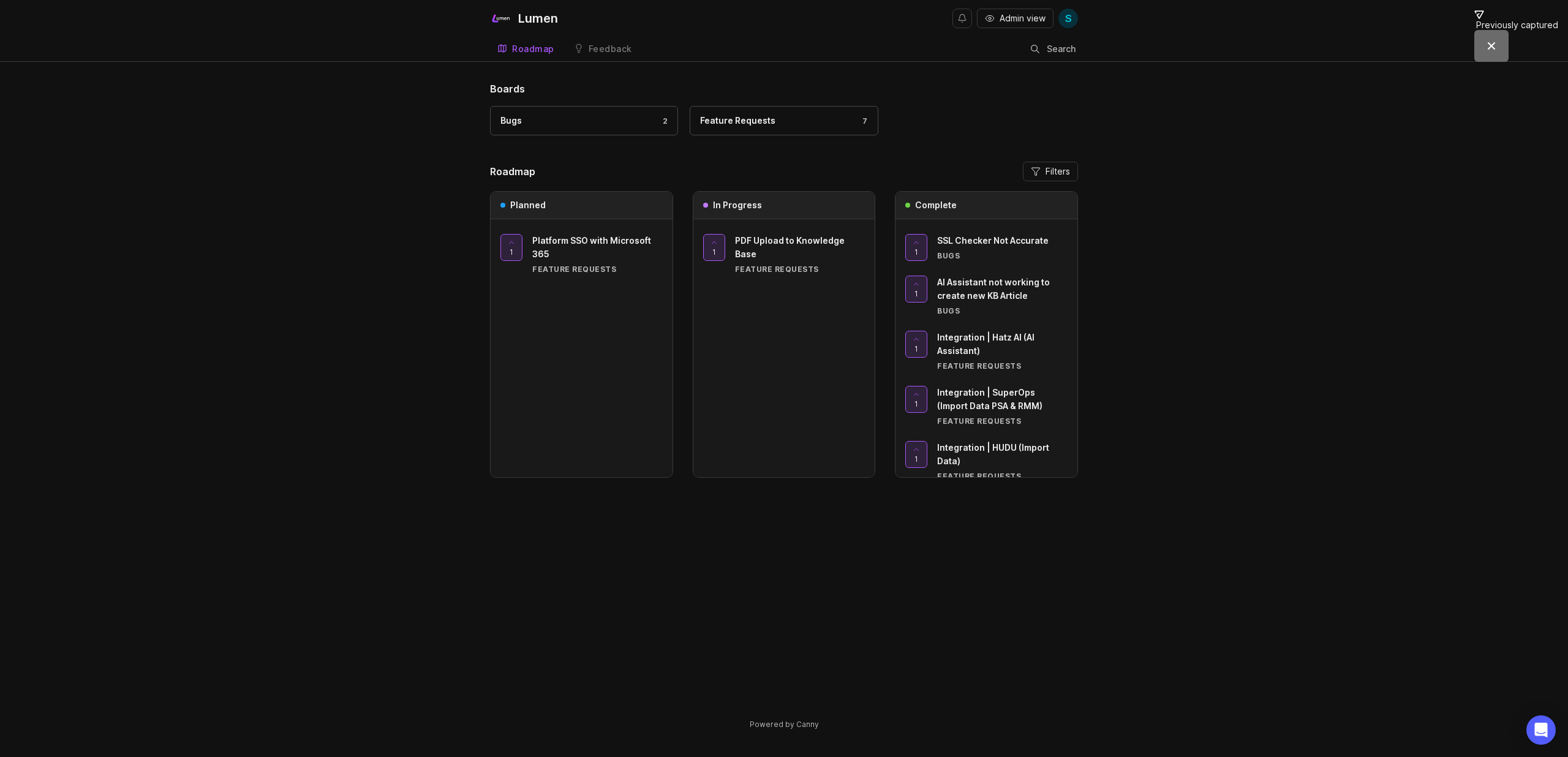
click at [556, 116] on div "Bugs 2" at bounding box center [584, 121] width 167 height 14
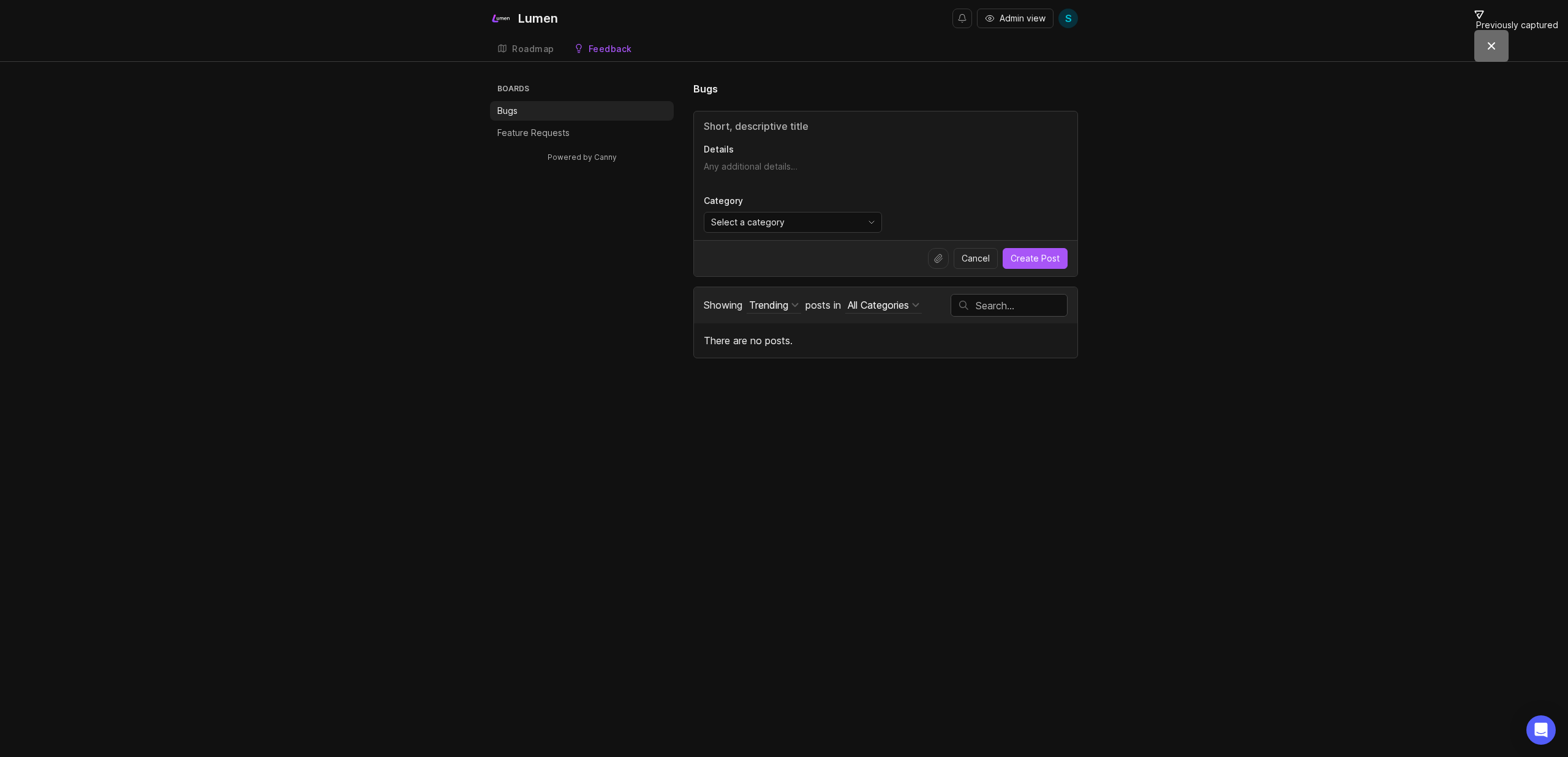
click at [524, 47] on div "Roadmap" at bounding box center [533, 49] width 42 height 9
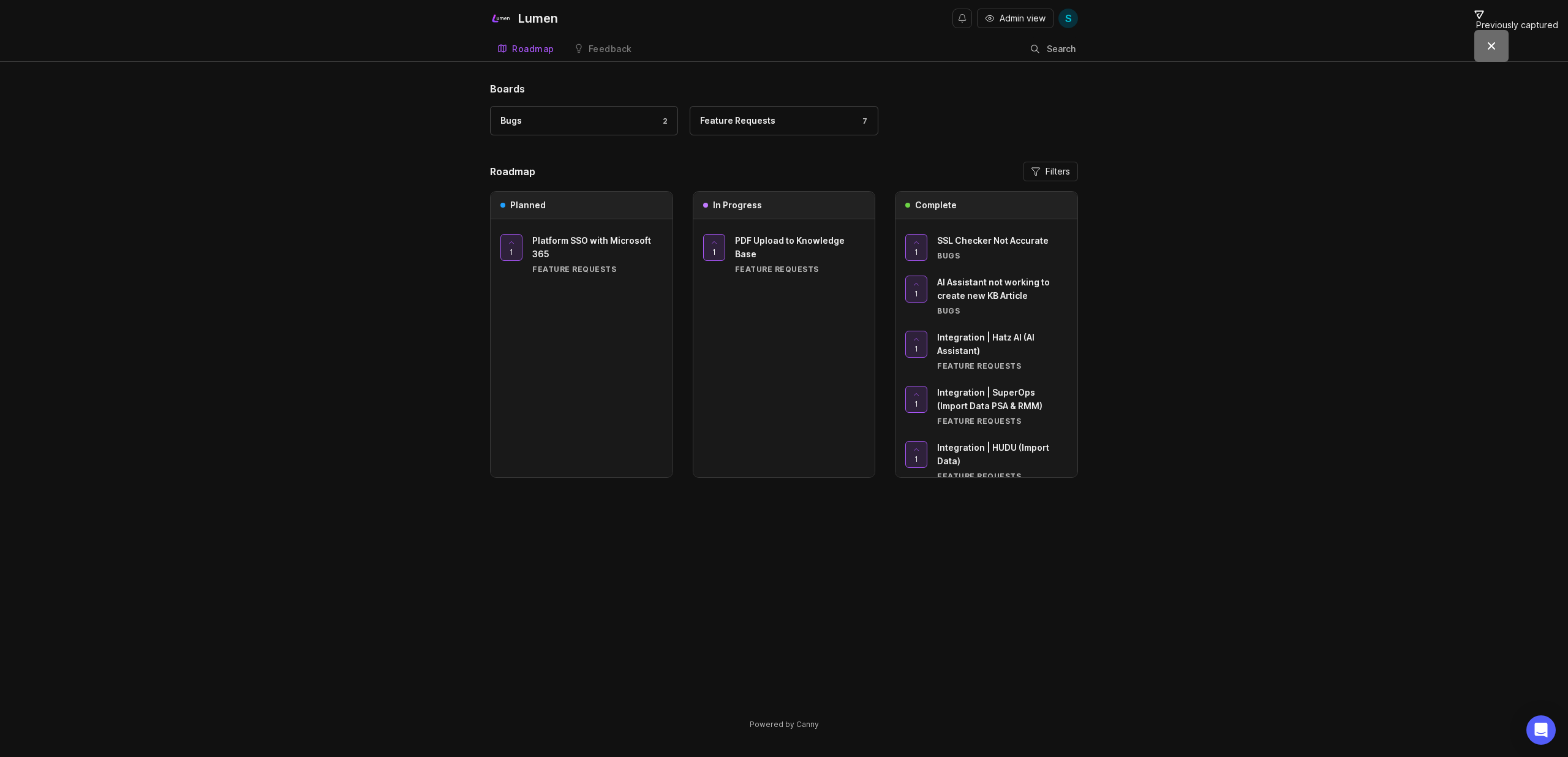
click at [1015, 19] on span "Admin view" at bounding box center [1023, 19] width 46 height 12
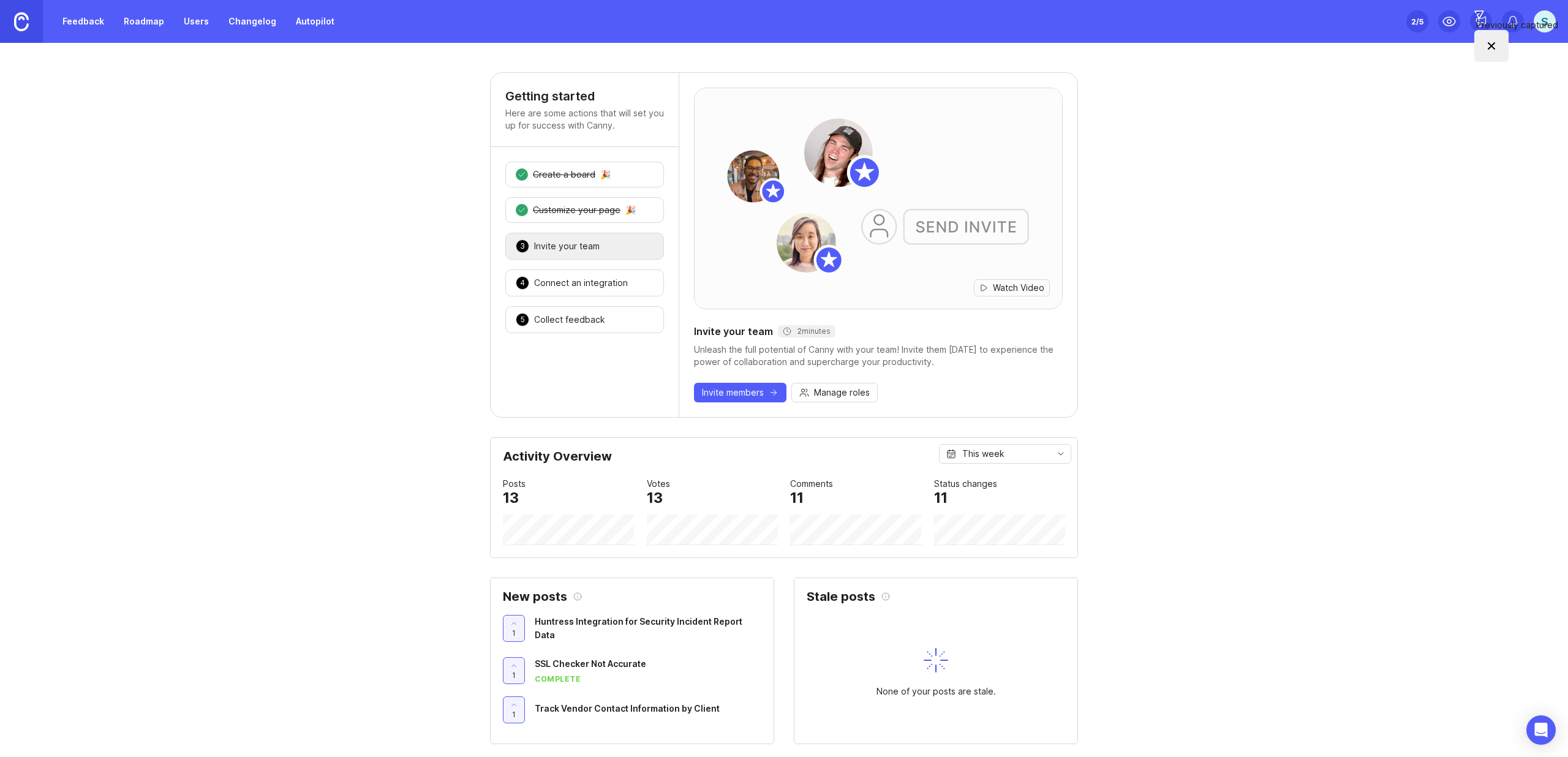
click at [246, 21] on link "Changelog" at bounding box center [252, 21] width 62 height 22
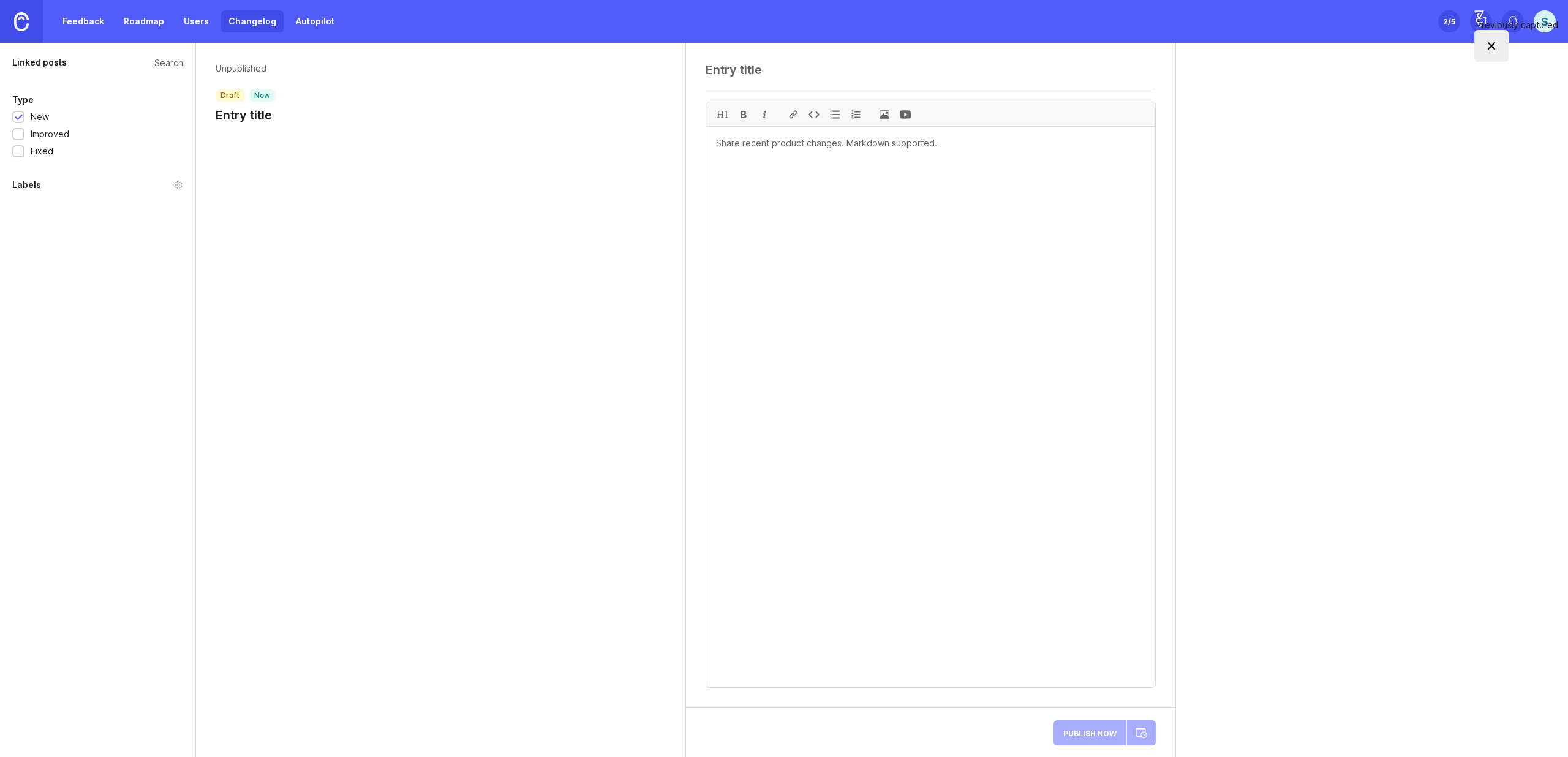
click at [77, 24] on link "Feedback" at bounding box center [83, 21] width 56 height 22
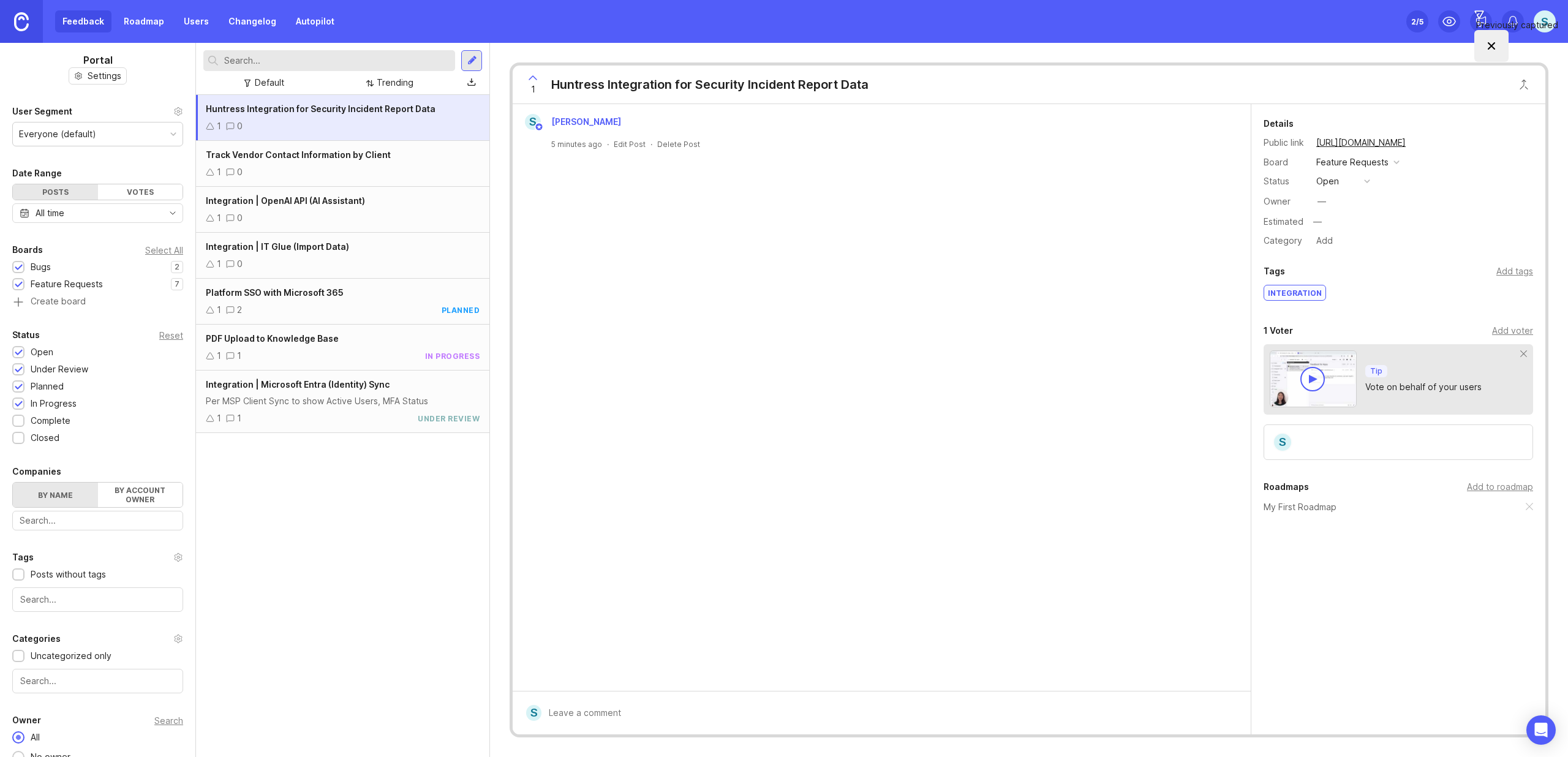
click at [166, 335] on div "Reset" at bounding box center [171, 335] width 24 height 7
click at [19, 352] on div at bounding box center [19, 353] width 8 height 9
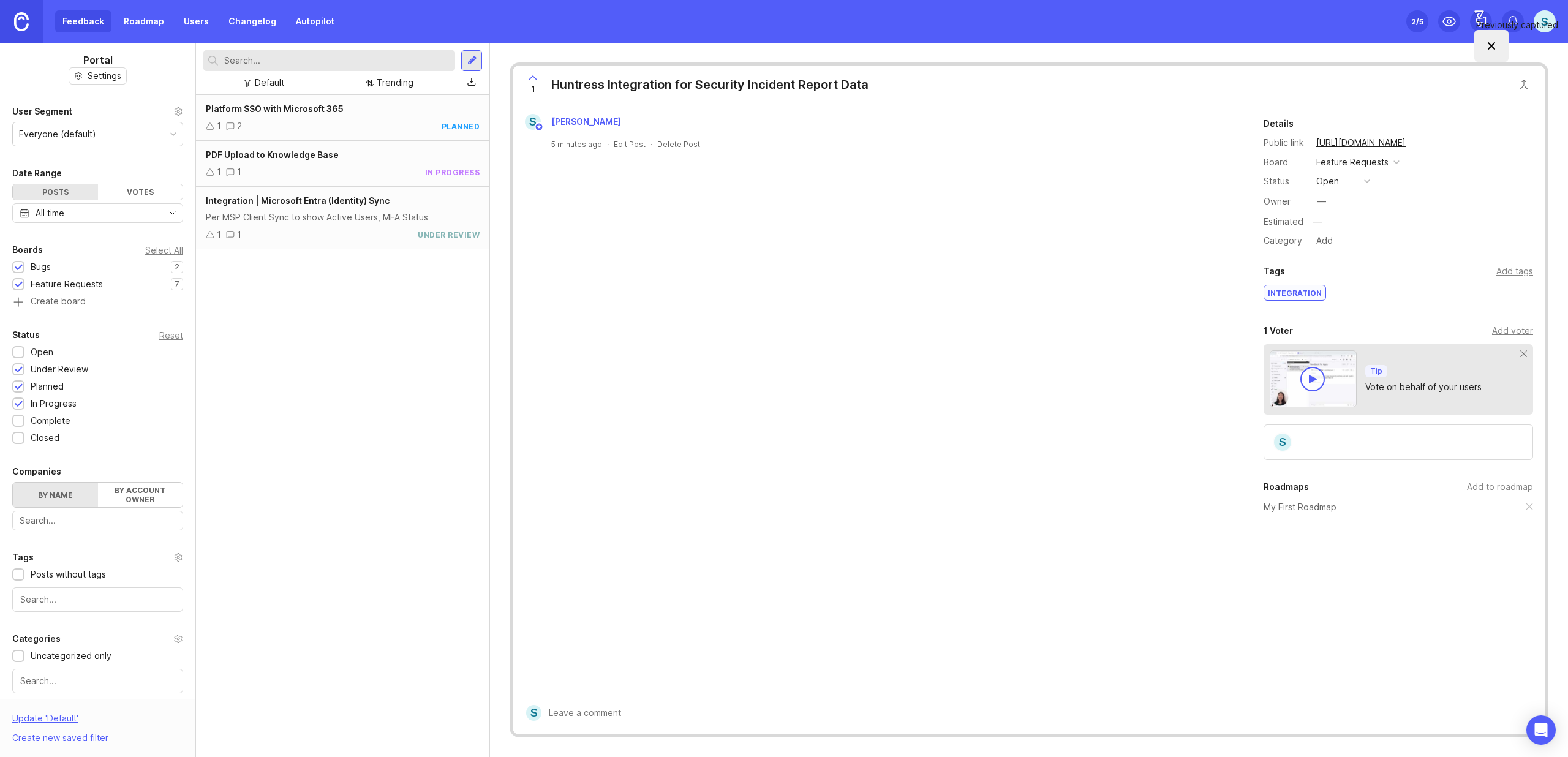
click at [19, 373] on div at bounding box center [19, 370] width 8 height 9
click at [19, 388] on div at bounding box center [19, 387] width 8 height 9
drag, startPoint x: 19, startPoint y: 403, endPoint x: 16, endPoint y: 417, distance: 14.3
click at [19, 403] on div at bounding box center [19, 404] width 8 height 9
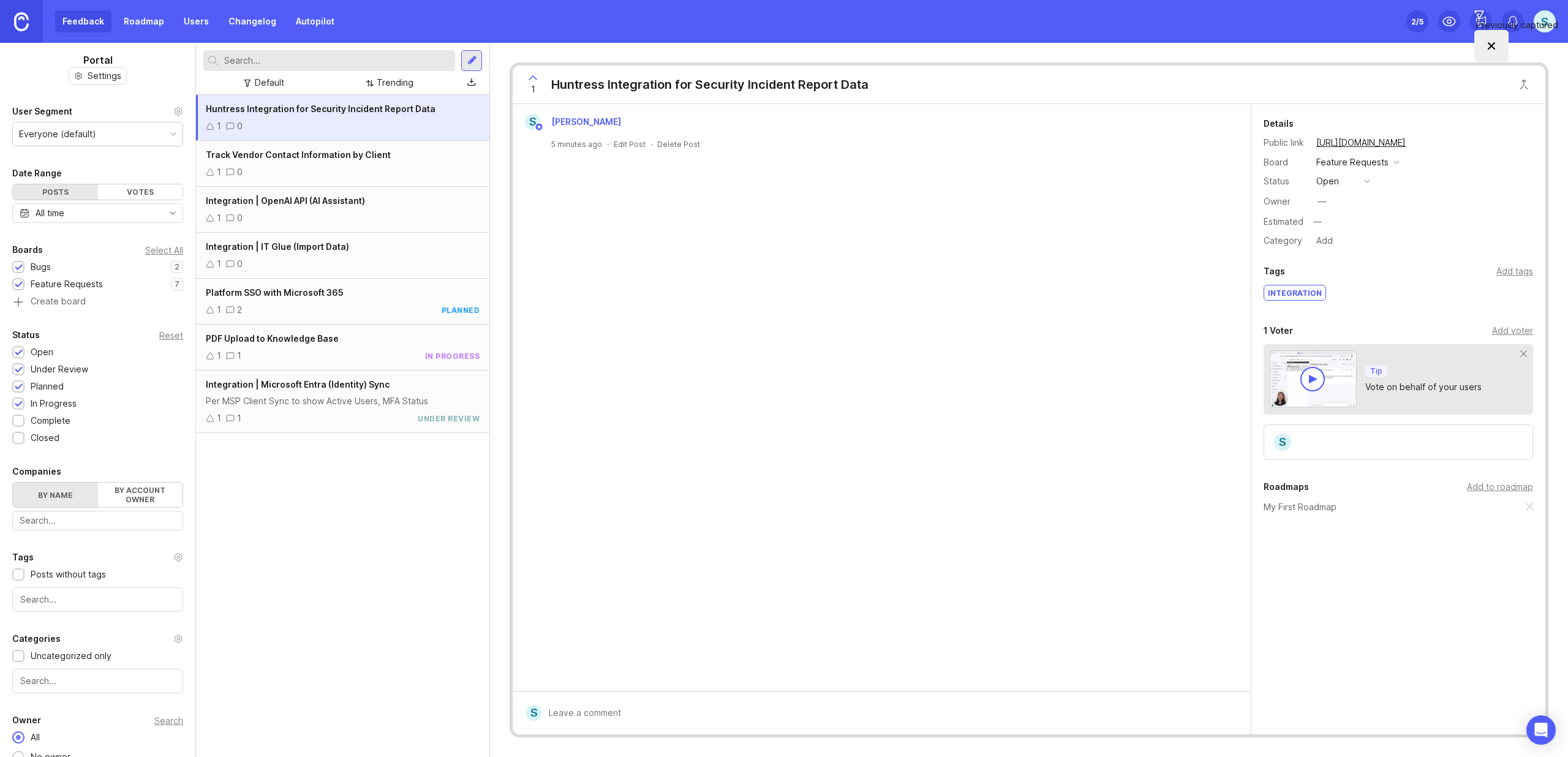
click at [16, 421] on div at bounding box center [19, 422] width 8 height 9
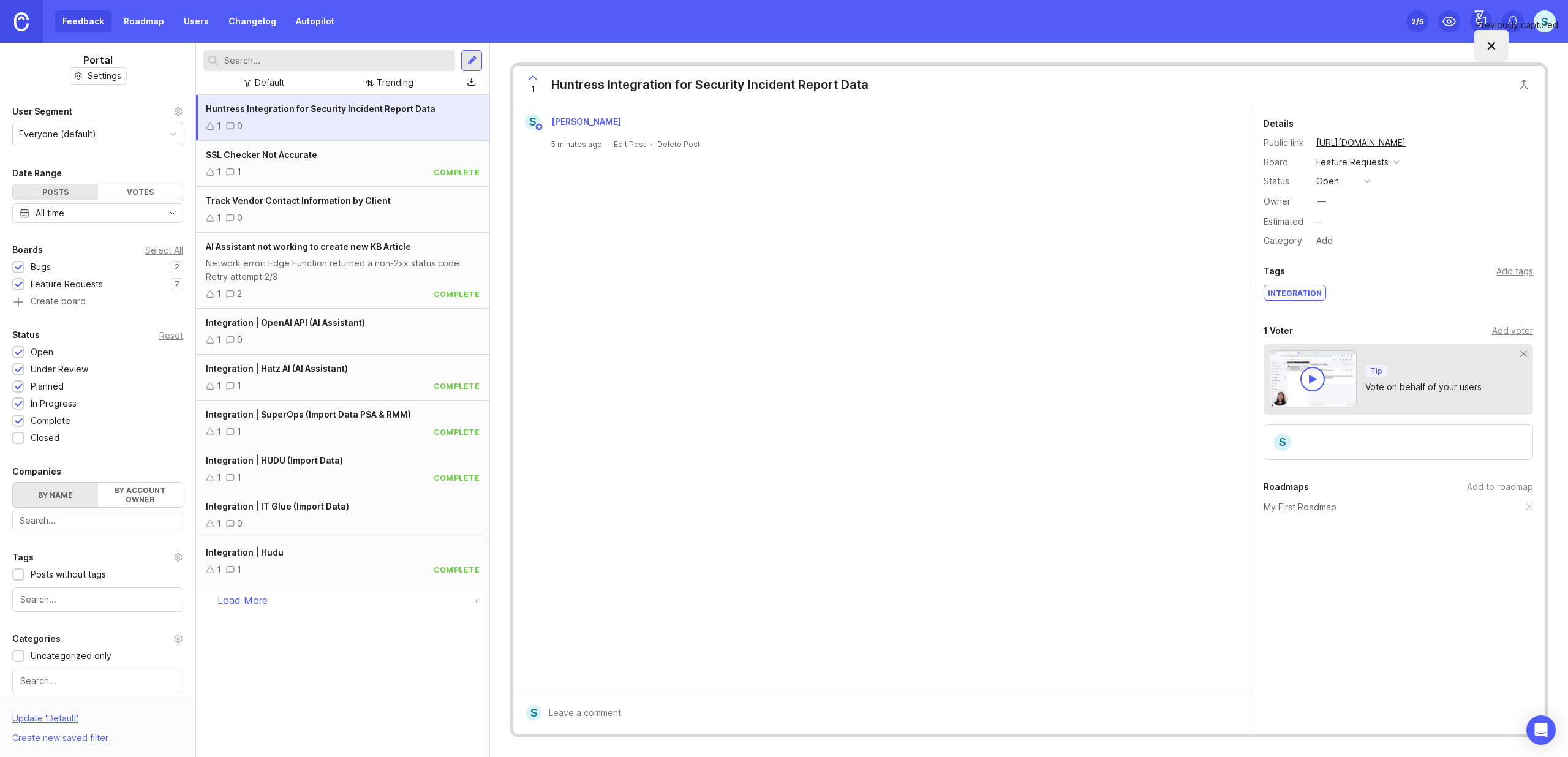
click at [16, 352] on div at bounding box center [19, 353] width 8 height 9
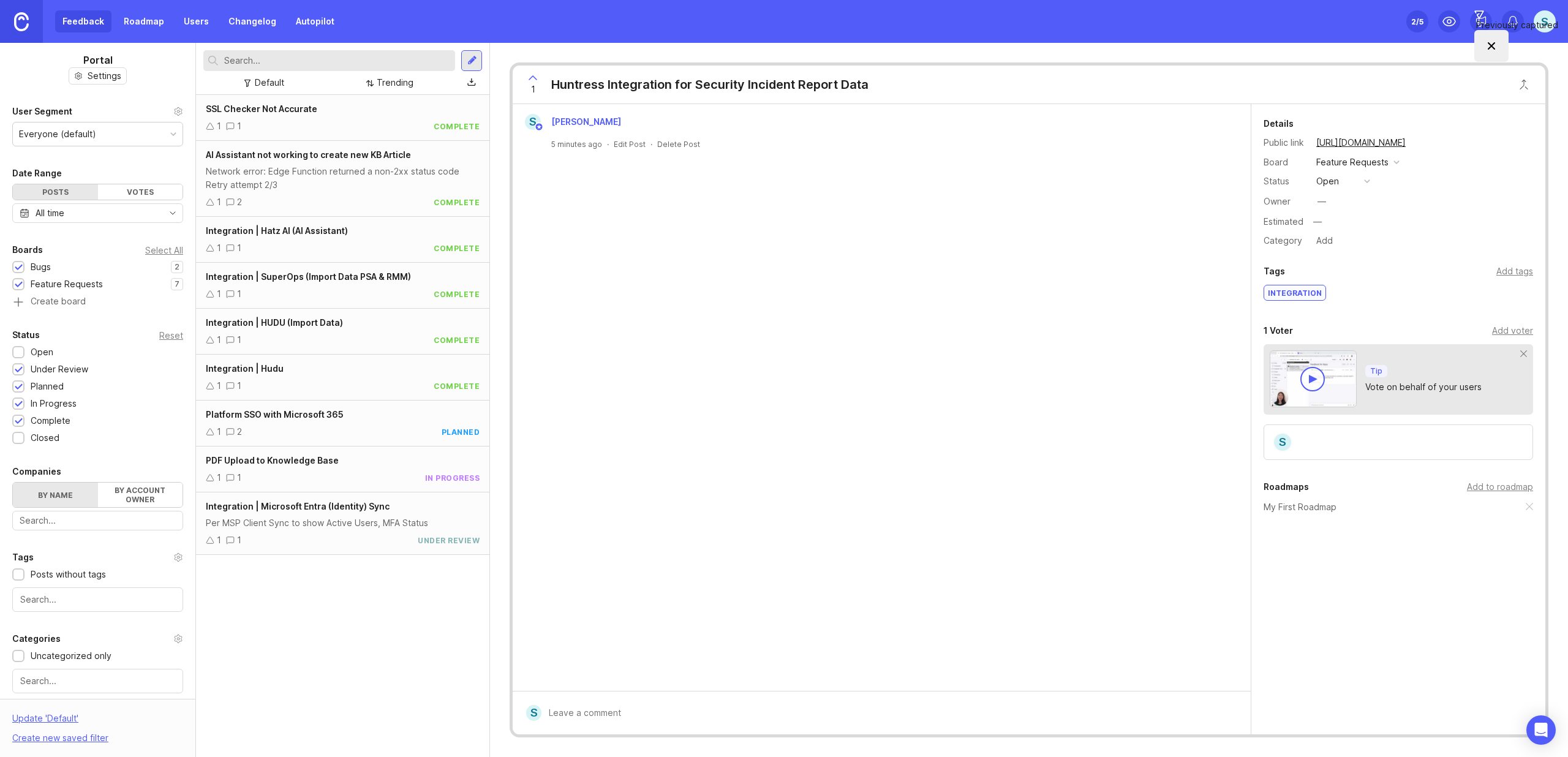
click at [22, 368] on div at bounding box center [19, 370] width 8 height 9
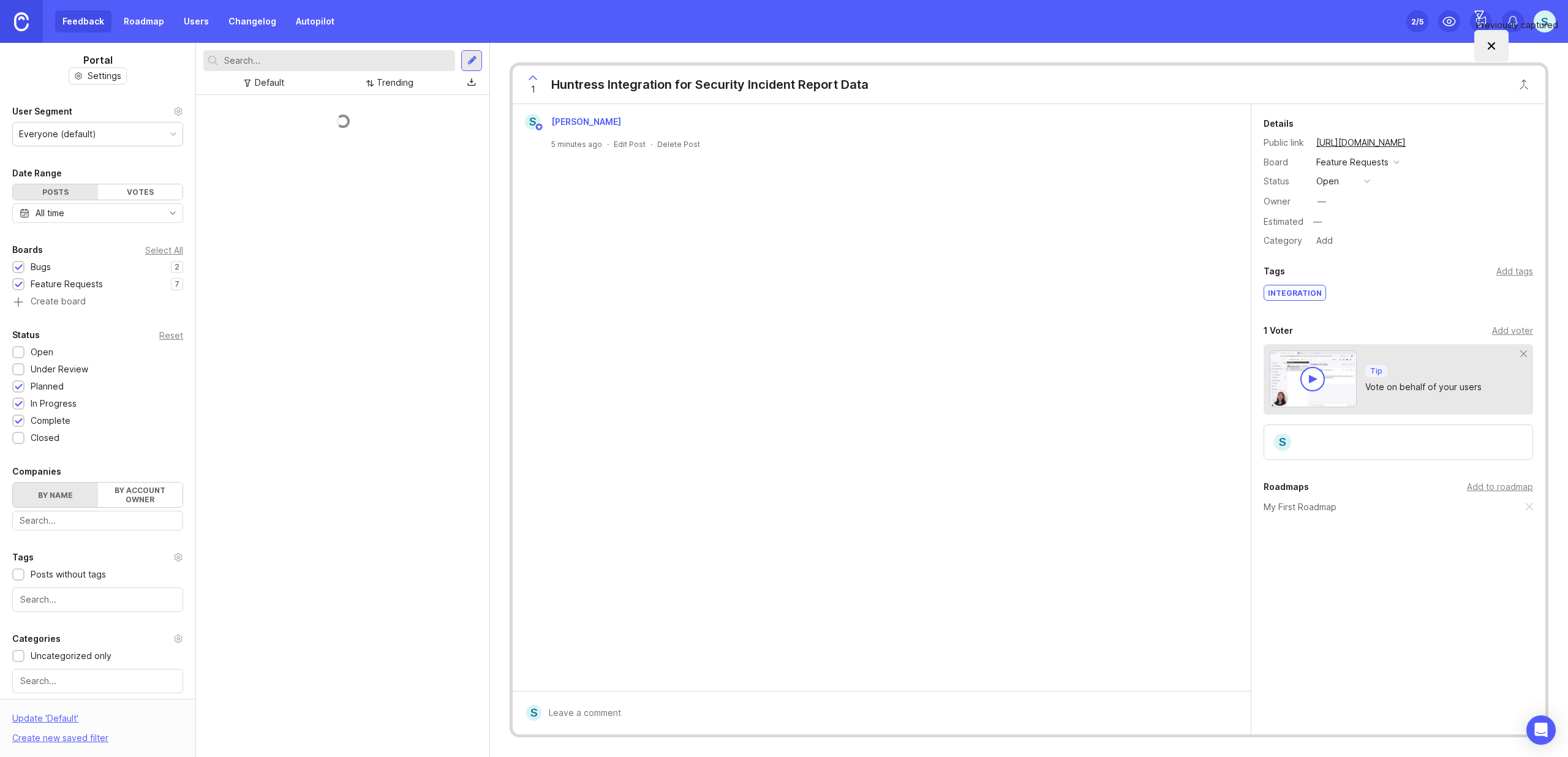
click at [17, 384] on div at bounding box center [19, 387] width 8 height 9
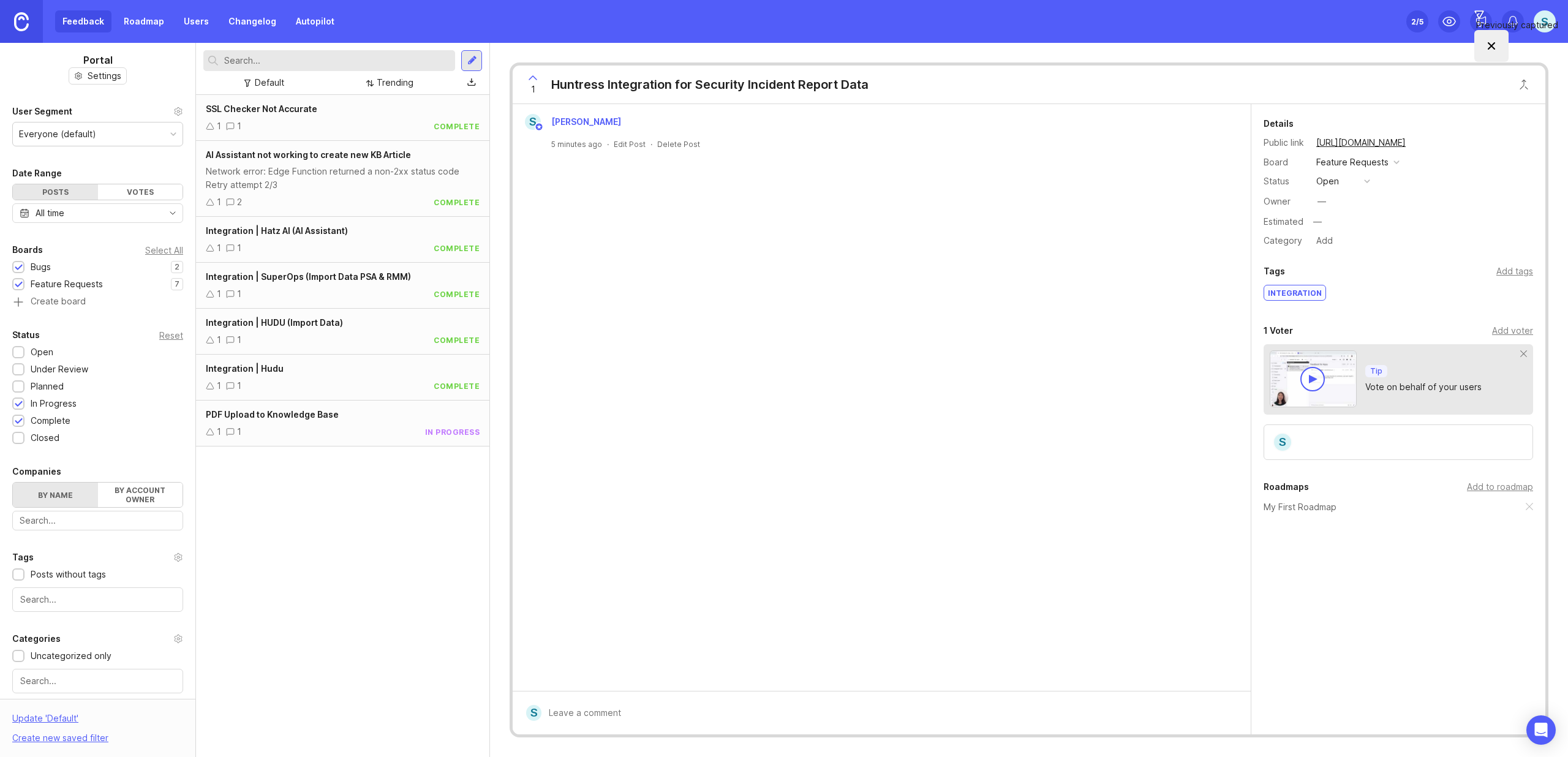
click at [19, 402] on div at bounding box center [19, 404] width 8 height 9
click at [248, 23] on link "Changelog" at bounding box center [252, 21] width 62 height 22
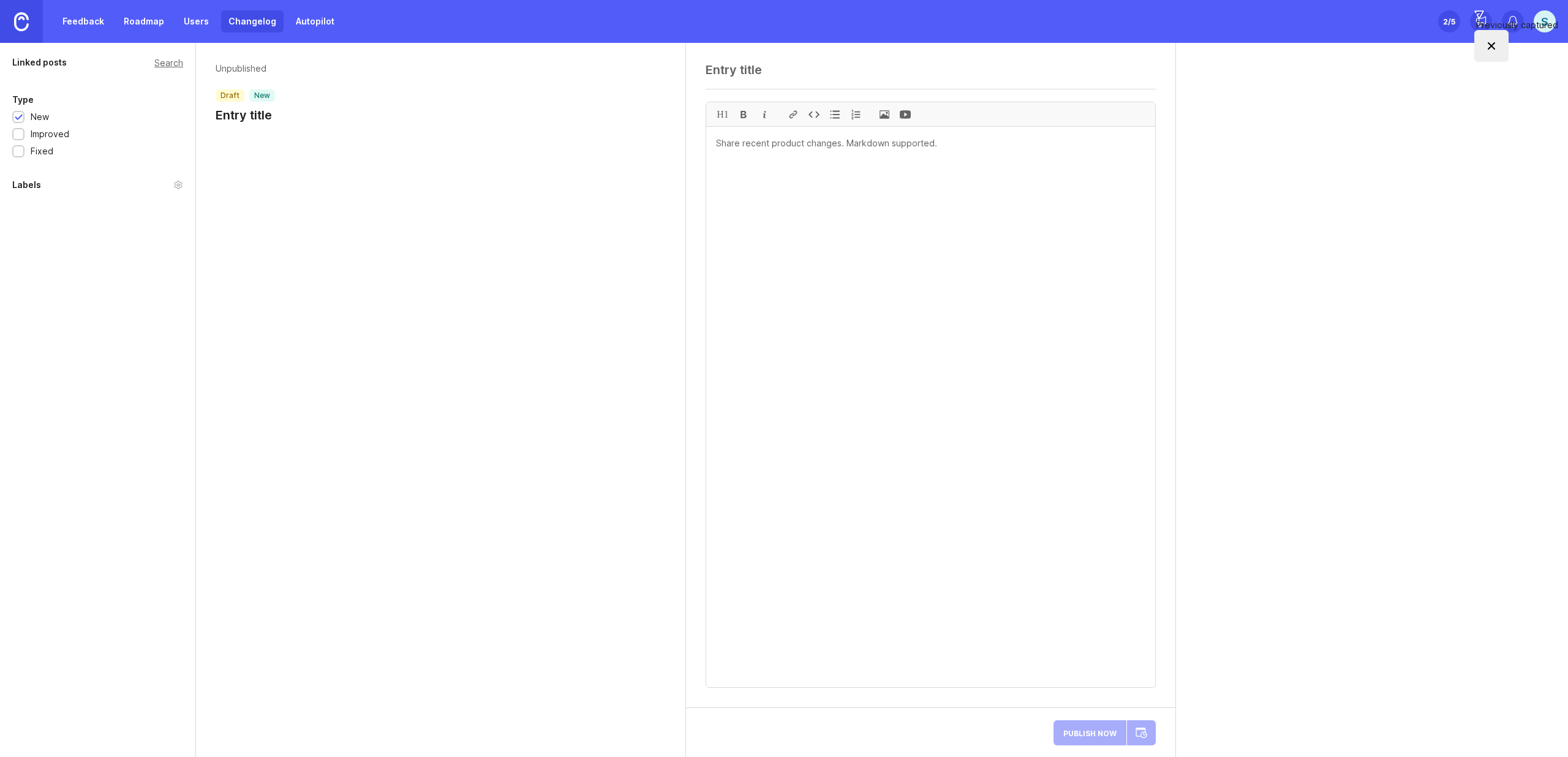
click at [767, 205] on textarea at bounding box center [931, 407] width 449 height 560
paste textarea "We’ve rolled out several improvements and fixes to make your experience smoothe…"
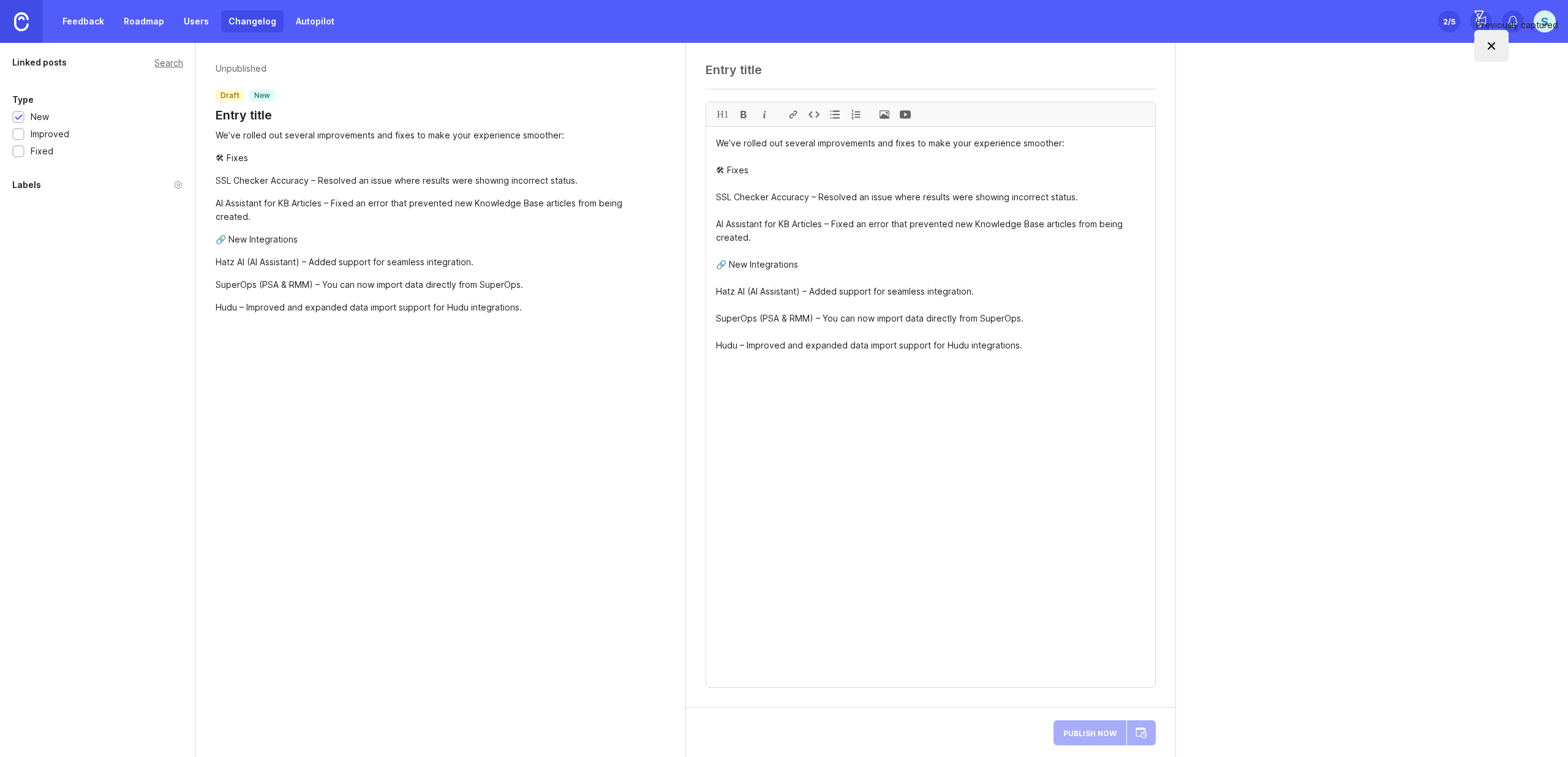
type textarea "We’ve rolled out several improvements and fixes to make your experience smoothe…"
click at [749, 68] on textarea at bounding box center [931, 70] width 450 height 15
paste textarea "🚀 Lumen System Updates"
type textarea "🚀 Lumen System Updates"
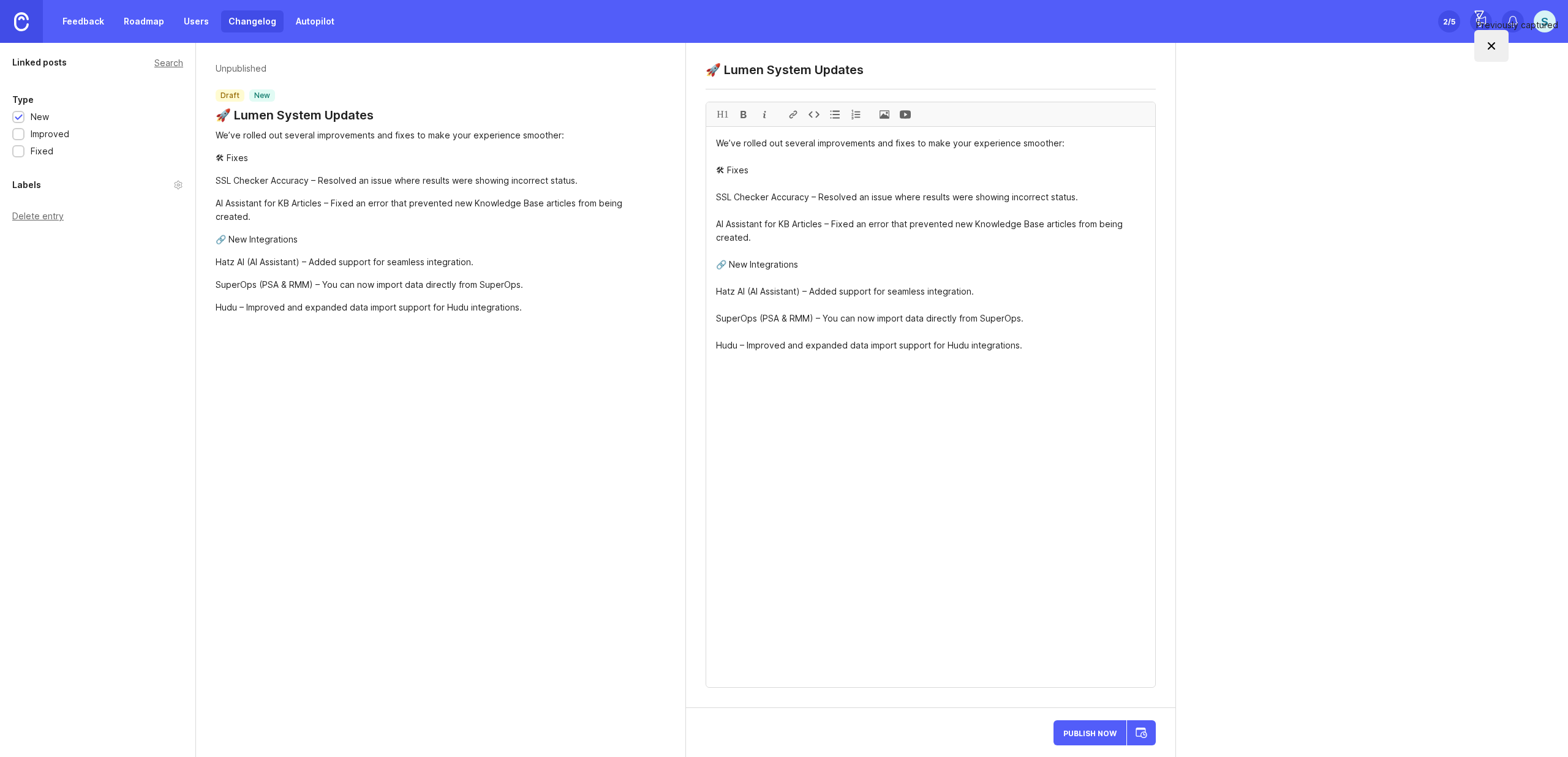
click at [837, 116] on div at bounding box center [834, 114] width 21 height 24
click at [717, 227] on textarea "We’ve rolled out several improvements and fixes to make your experience smoothe…" at bounding box center [931, 407] width 449 height 560
click at [836, 121] on div at bounding box center [834, 114] width 21 height 24
click at [714, 294] on textarea "We’ve rolled out several improvements and fixes to make your experience smoothe…" at bounding box center [931, 407] width 449 height 560
click at [854, 112] on div at bounding box center [856, 114] width 21 height 24
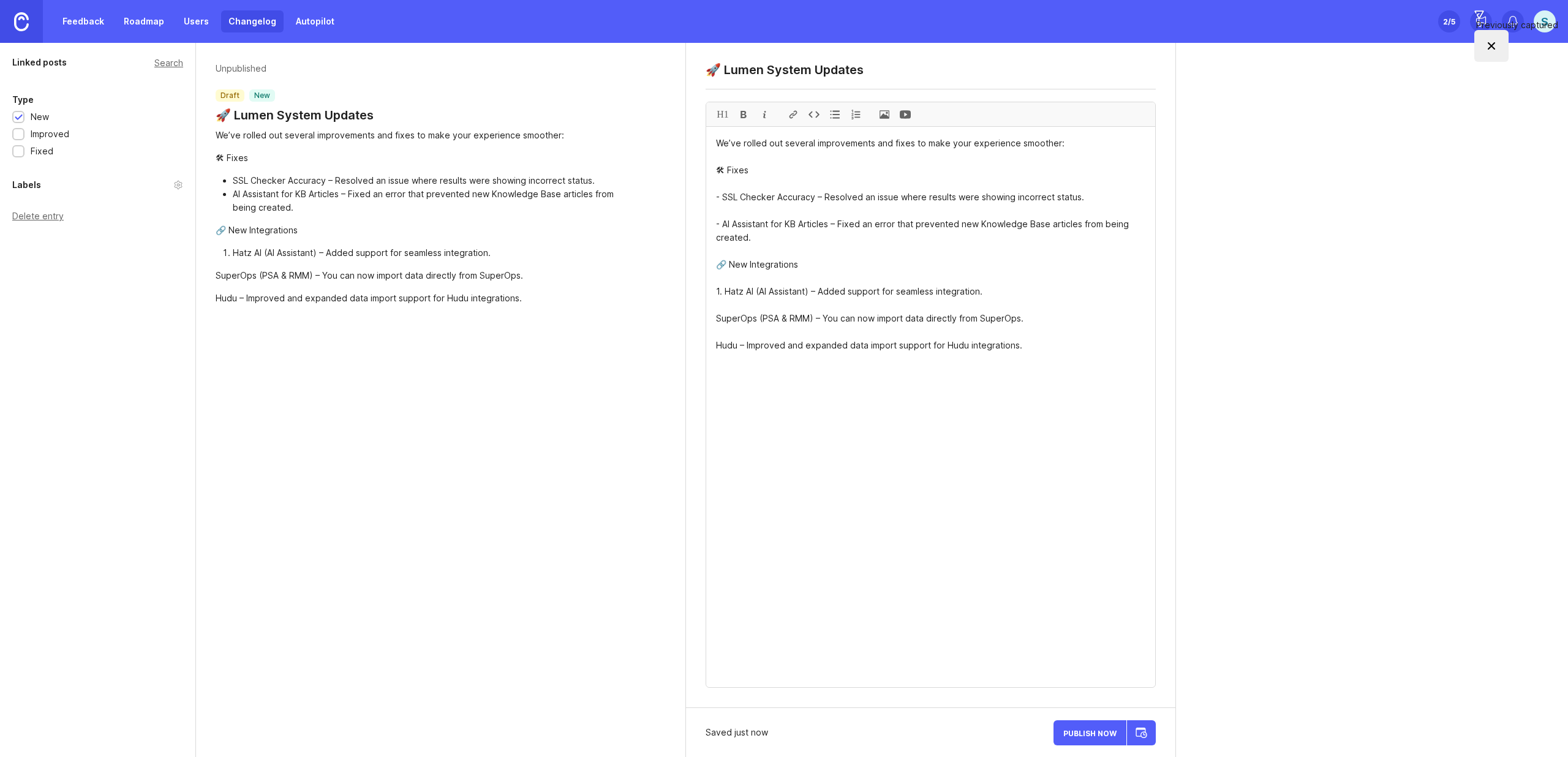
click at [722, 195] on textarea "We’ve rolled out several improvements and fixes to make your experience smoothe…" at bounding box center [931, 407] width 449 height 560
click at [724, 292] on textarea "We’ve rolled out several improvements and fixes to make your experience smoothe…" at bounding box center [931, 407] width 449 height 560
click at [722, 199] on textarea "We’ve rolled out several improvements and fixes to make your experience smoothe…" at bounding box center [931, 407] width 449 height 560
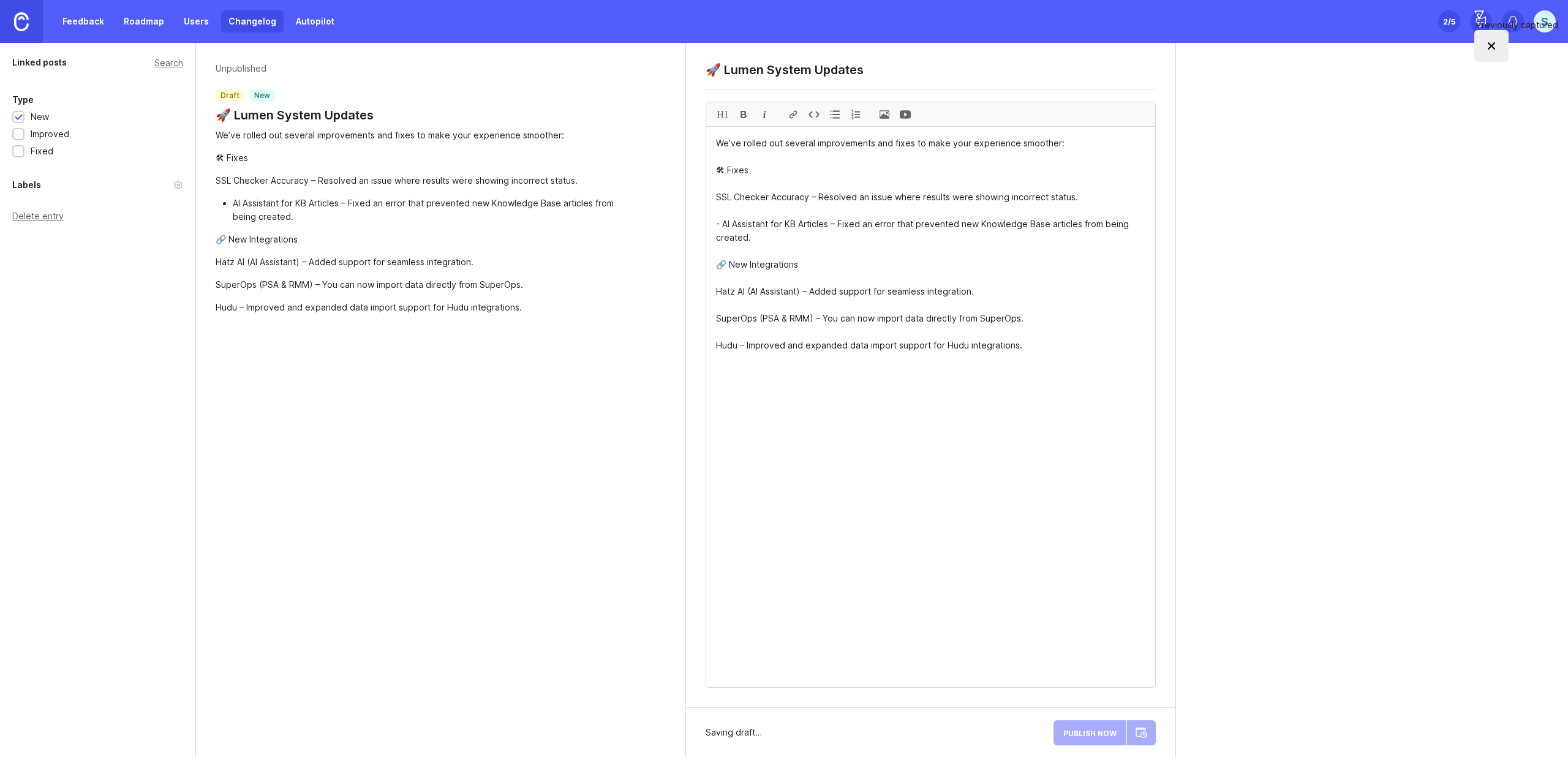
click at [856, 117] on div at bounding box center [856, 114] width 21 height 24
click at [724, 223] on textarea "We’ve rolled out several improvements and fixes to make your experience smoothe…" at bounding box center [931, 407] width 449 height 560
click at [852, 117] on div at bounding box center [856, 114] width 21 height 24
click at [837, 112] on div at bounding box center [834, 114] width 21 height 24
click at [856, 113] on div at bounding box center [856, 114] width 21 height 24
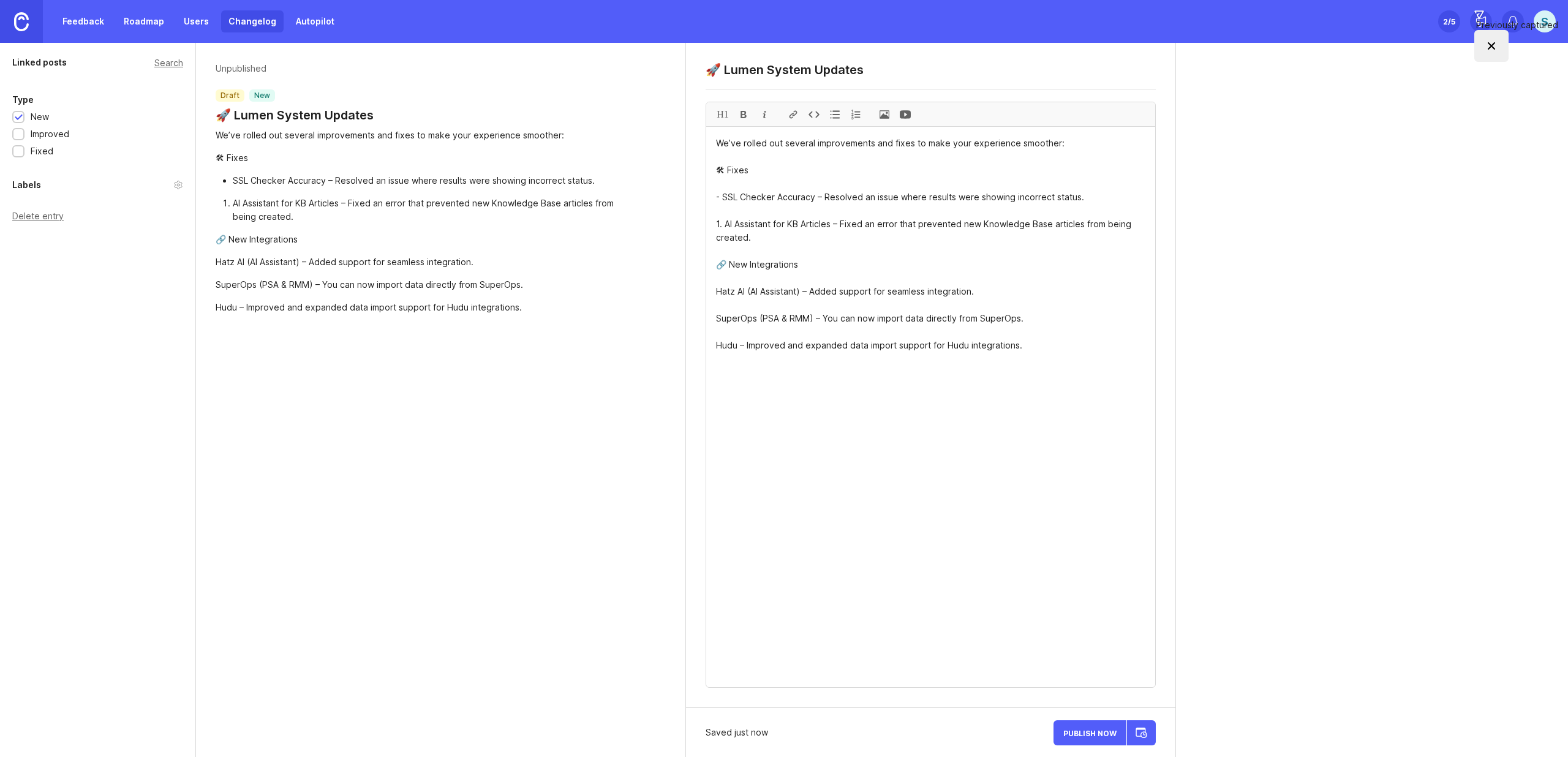
click at [717, 291] on textarea "We’ve rolled out several improvements and fixes to make your experience smoothe…" at bounding box center [931, 407] width 449 height 560
click at [832, 112] on div at bounding box center [834, 114] width 21 height 24
click at [833, 113] on div at bounding box center [834, 114] width 21 height 24
click at [714, 345] on textarea "We’ve rolled out several improvements and fixes to make your experience smoothe…" at bounding box center [931, 407] width 449 height 560
click at [841, 116] on div at bounding box center [834, 114] width 21 height 24
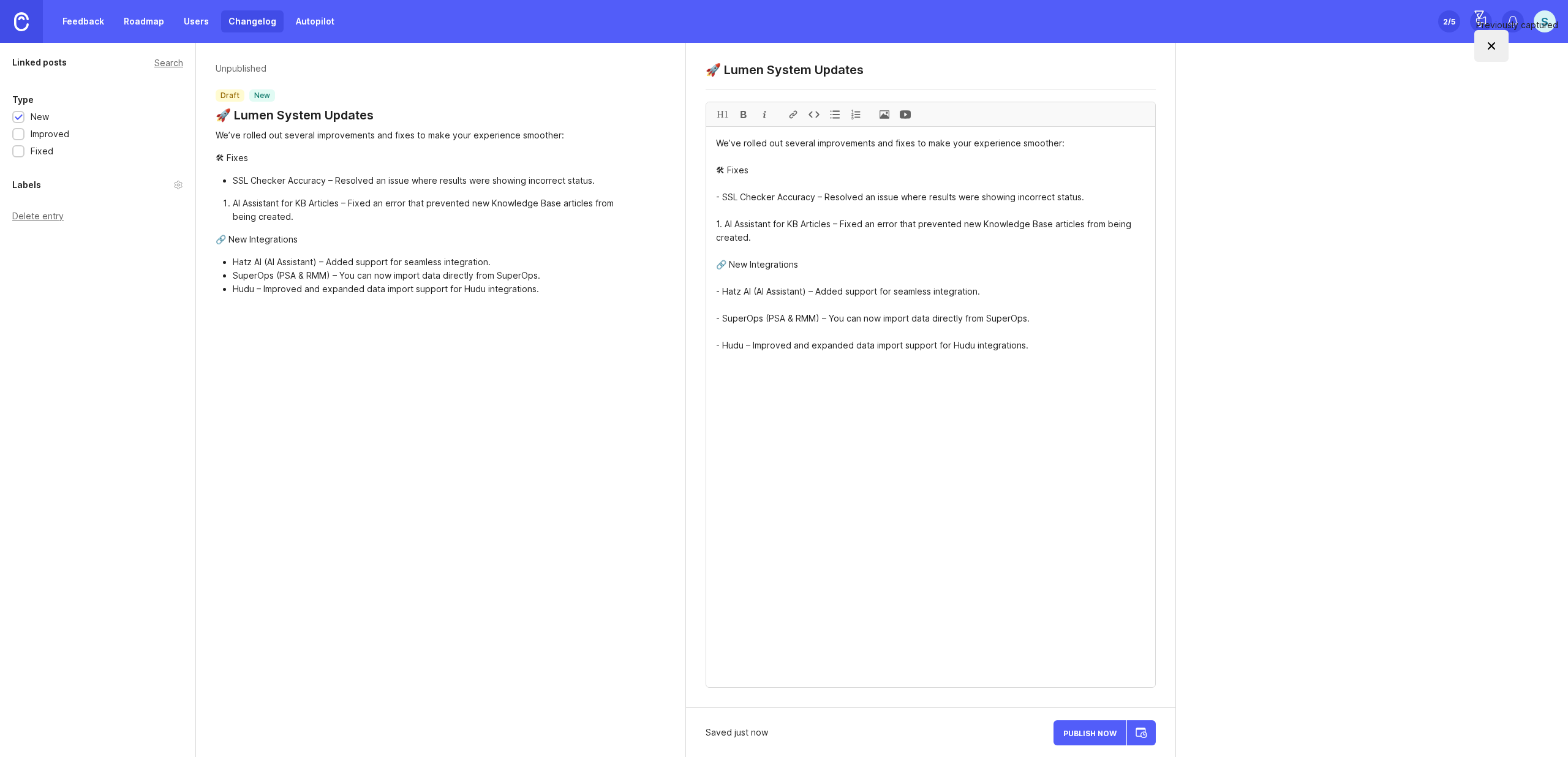
type textarea "We’ve rolled out several improvements and fixes to make your experience smoothe…"
click at [1097, 735] on span "Publish Now" at bounding box center [1090, 732] width 53 height 8
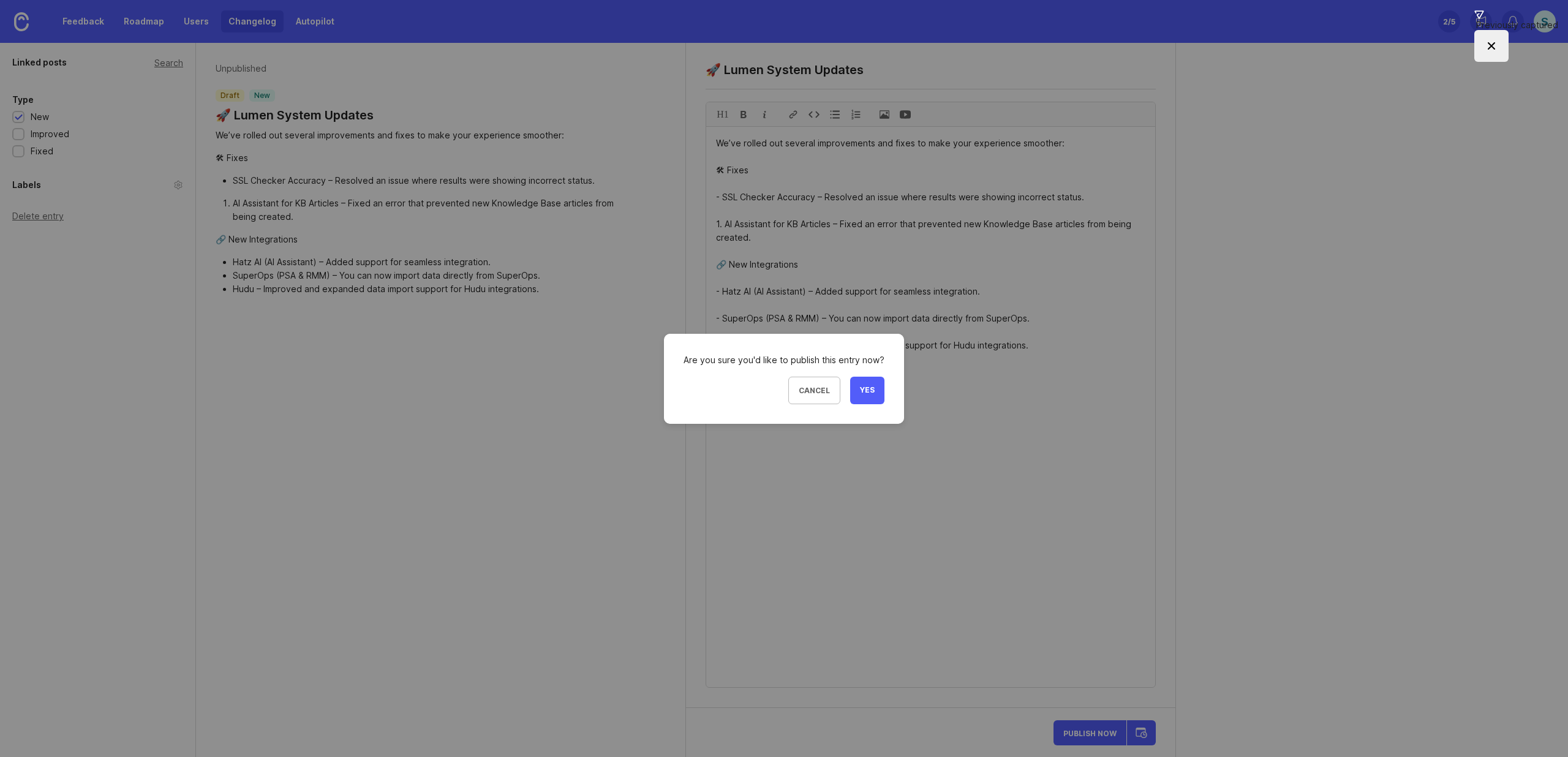
click at [867, 387] on span "Yes" at bounding box center [867, 390] width 15 height 11
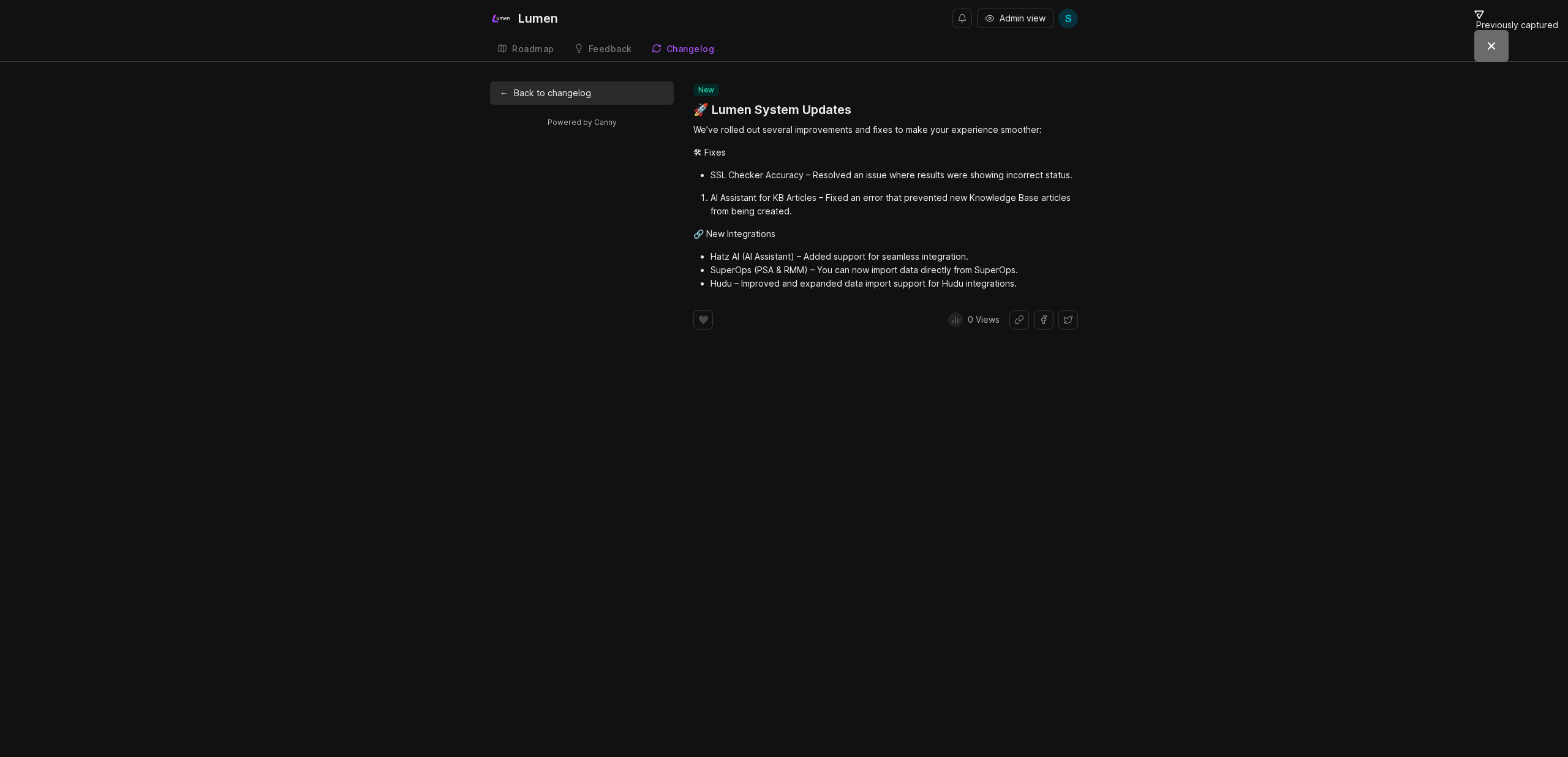
click at [1003, 19] on span "Admin view" at bounding box center [1023, 19] width 46 height 12
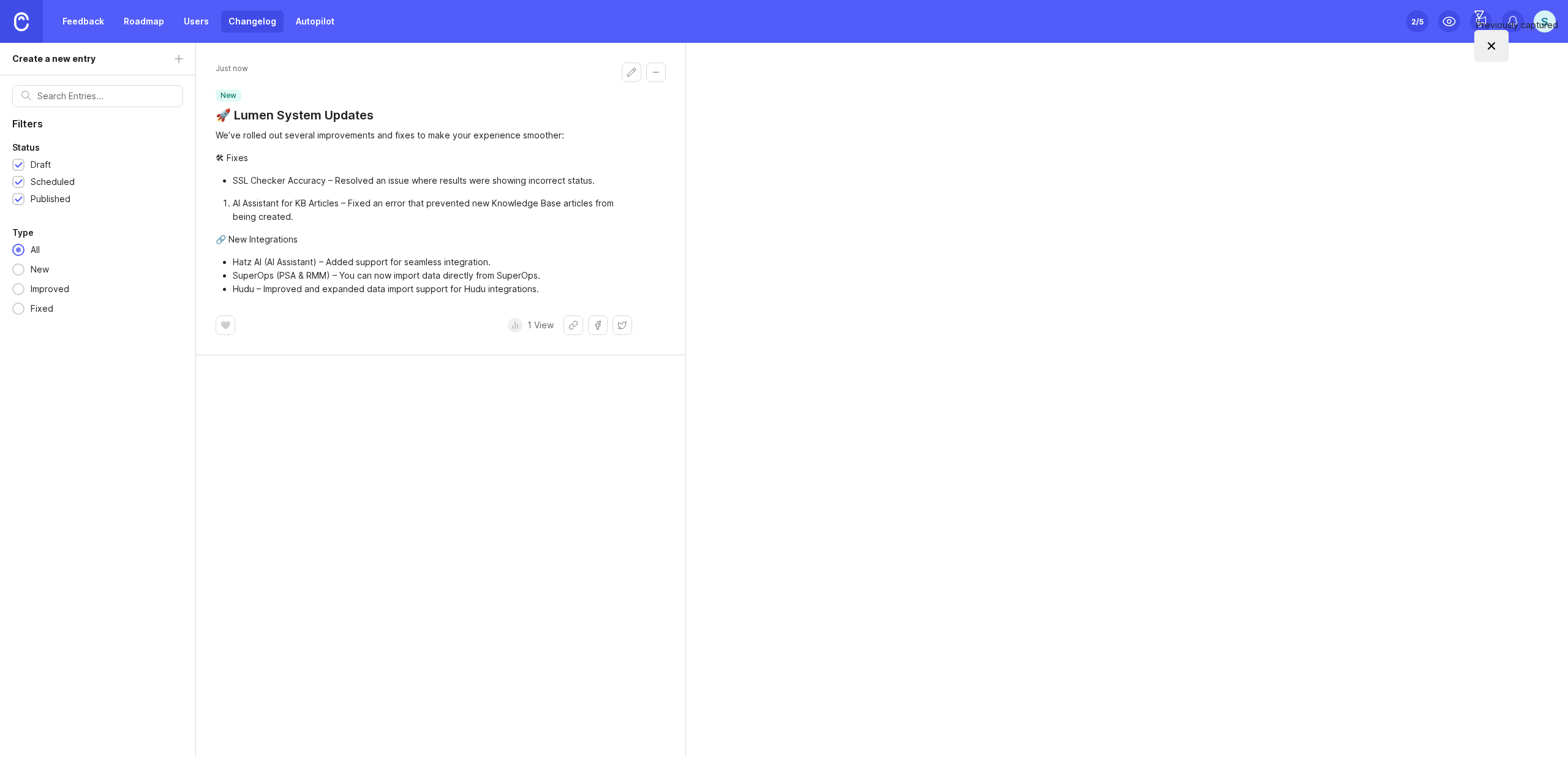
click at [232, 204] on li "AI Assistant for KB Articles – Fixed an error that prevented new Knowledge Base…" at bounding box center [432, 210] width 399 height 27
click at [631, 74] on button "Edit changelog entry" at bounding box center [631, 72] width 19 height 19
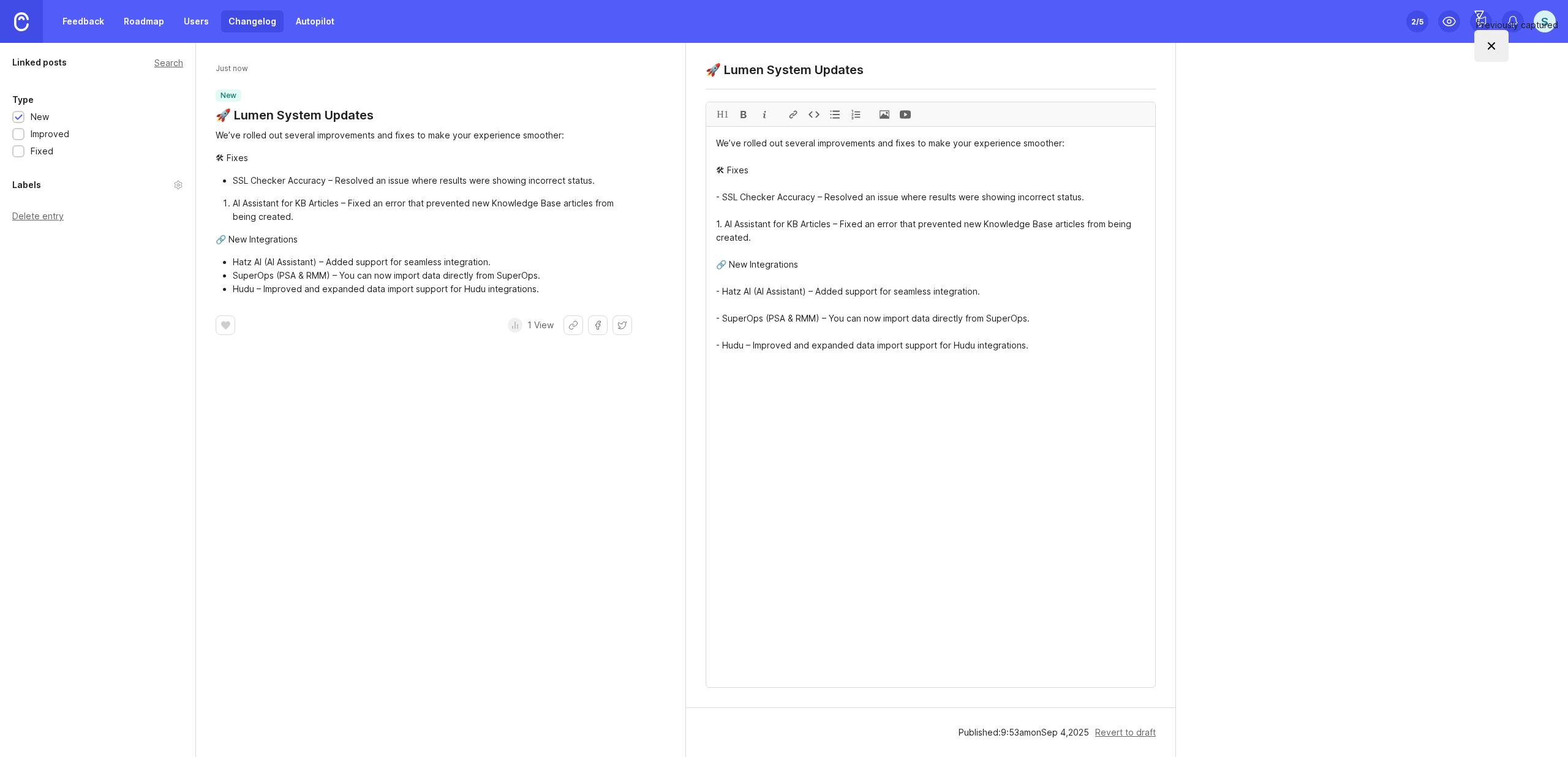
scroll to position [2, 0]
drag, startPoint x: 725, startPoint y: 225, endPoint x: 729, endPoint y: 235, distance: 10.8
click at [831, 116] on div at bounding box center [834, 114] width 21 height 24
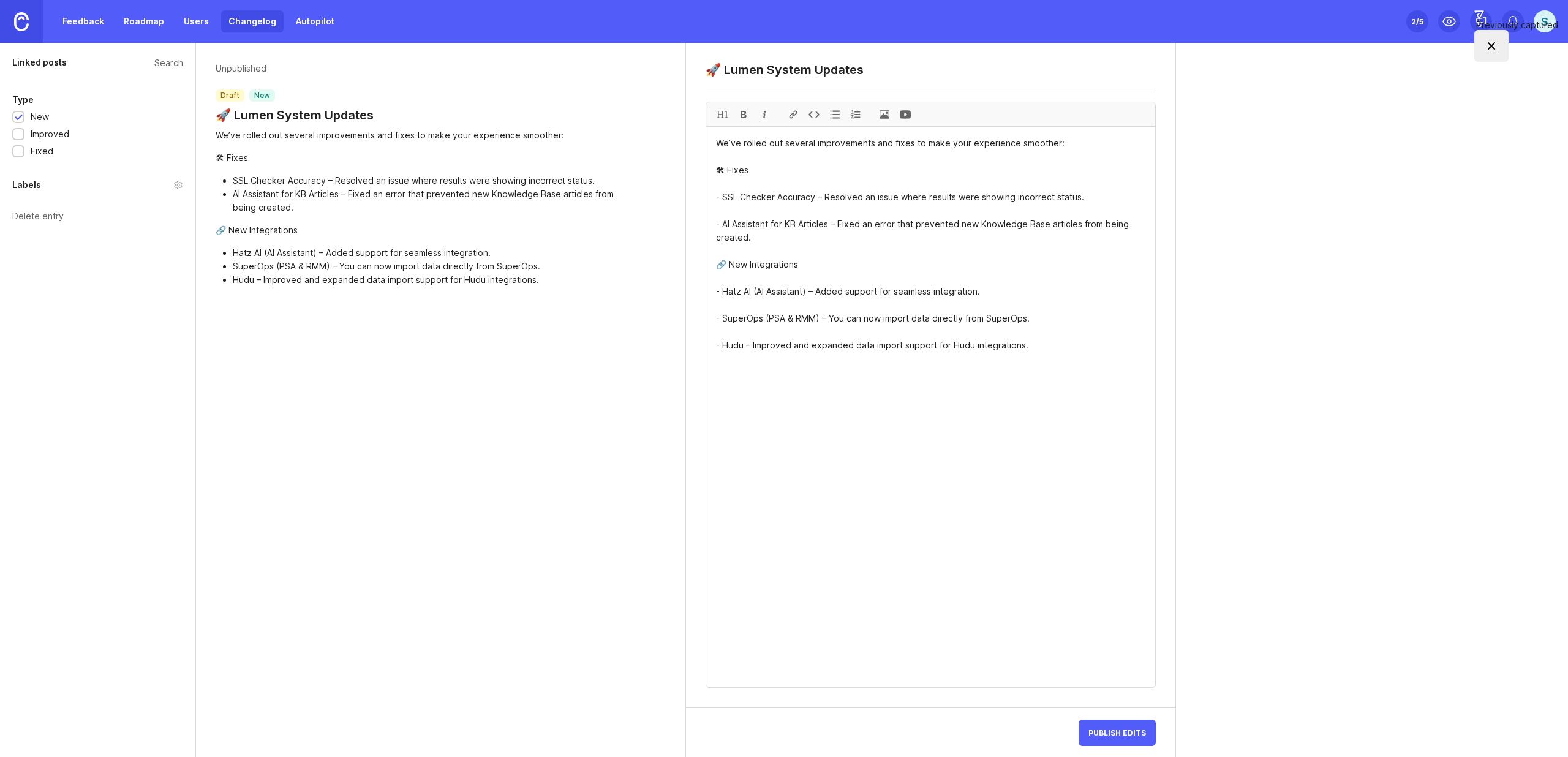
type textarea "We’ve rolled out several improvements and fixes to make your experience smoothe…"
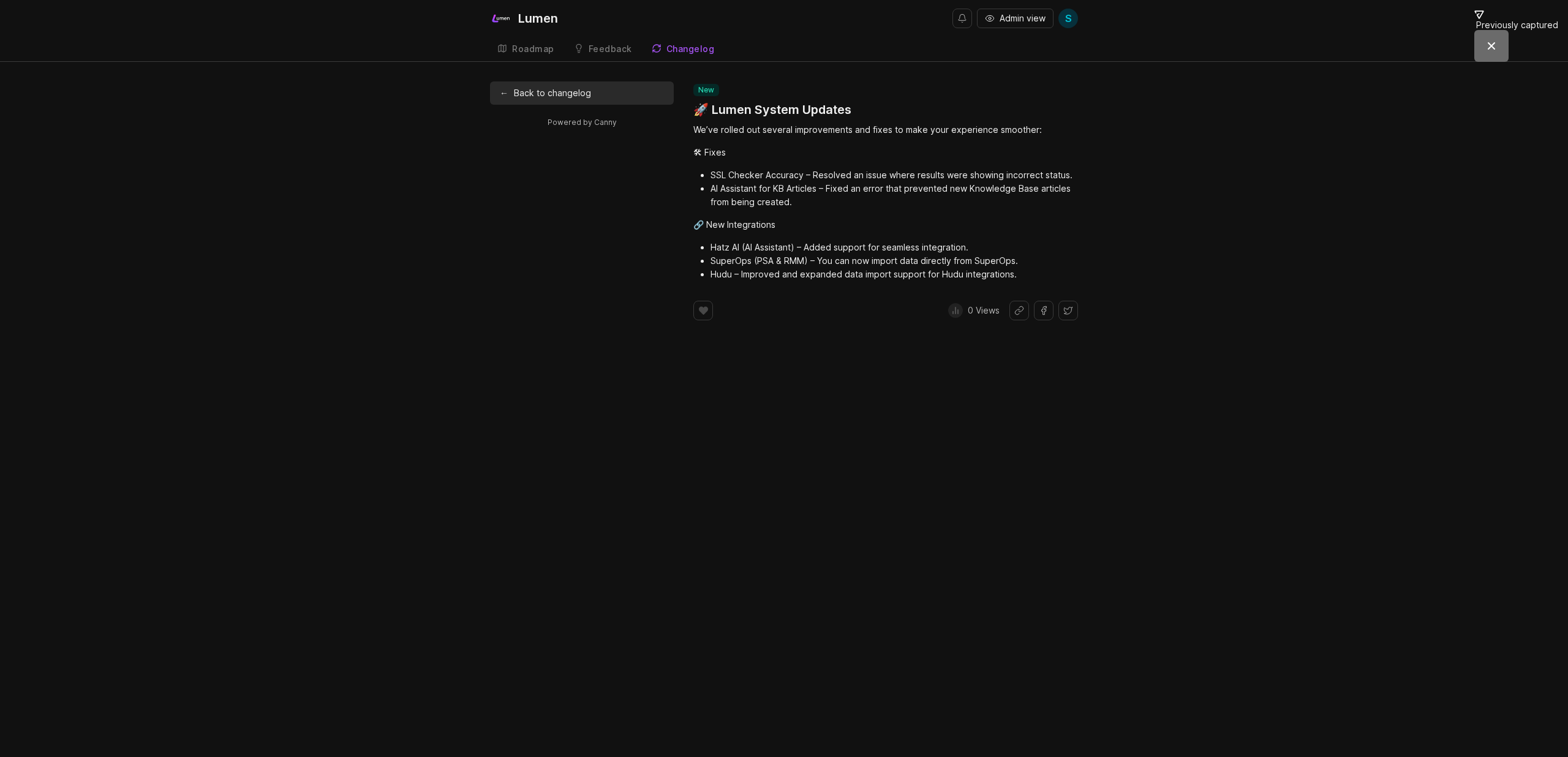
click at [522, 56] on link "Roadmap" at bounding box center [526, 49] width 72 height 25
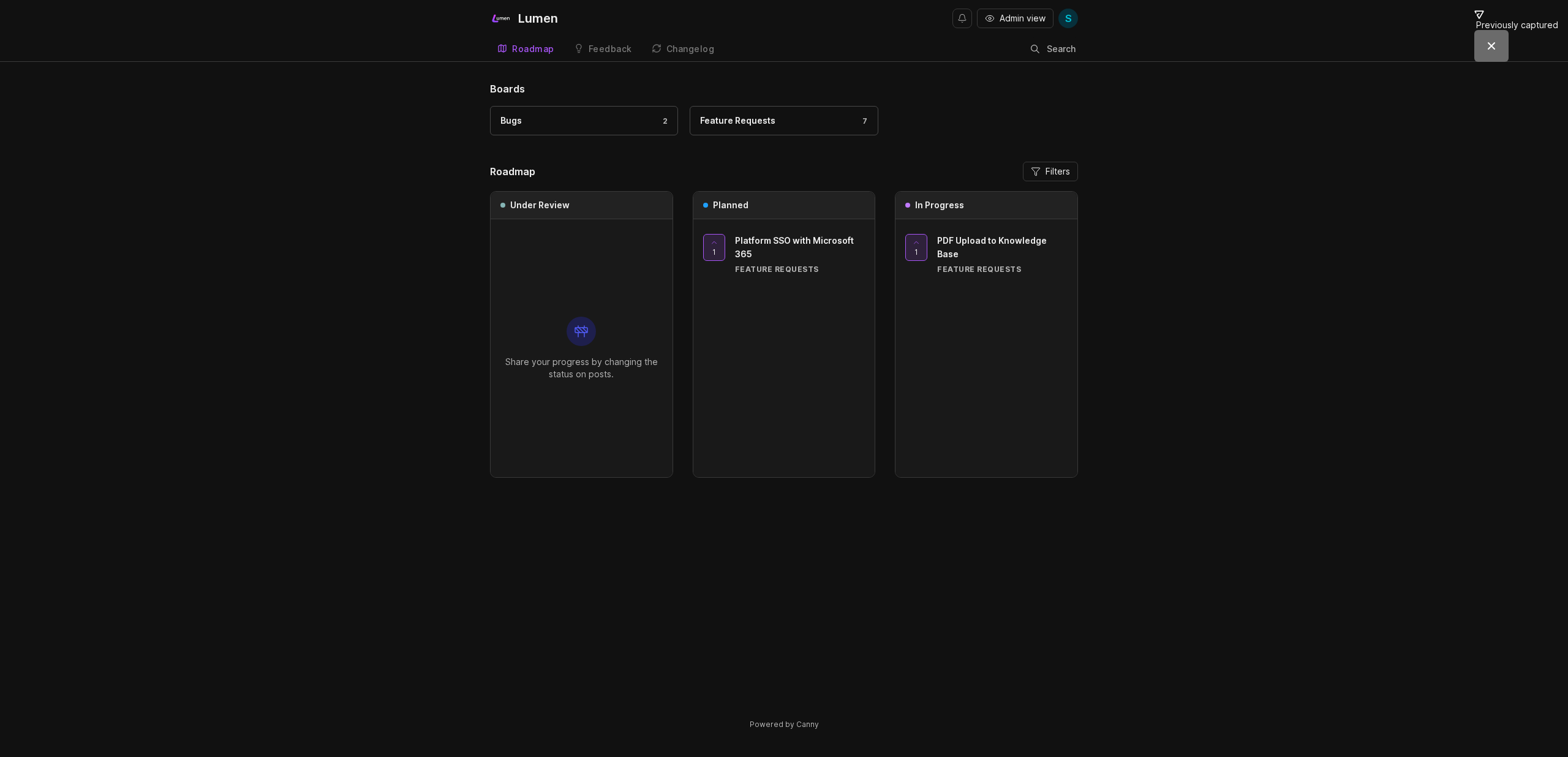
click at [621, 54] on link "Feedback" at bounding box center [603, 49] width 73 height 25
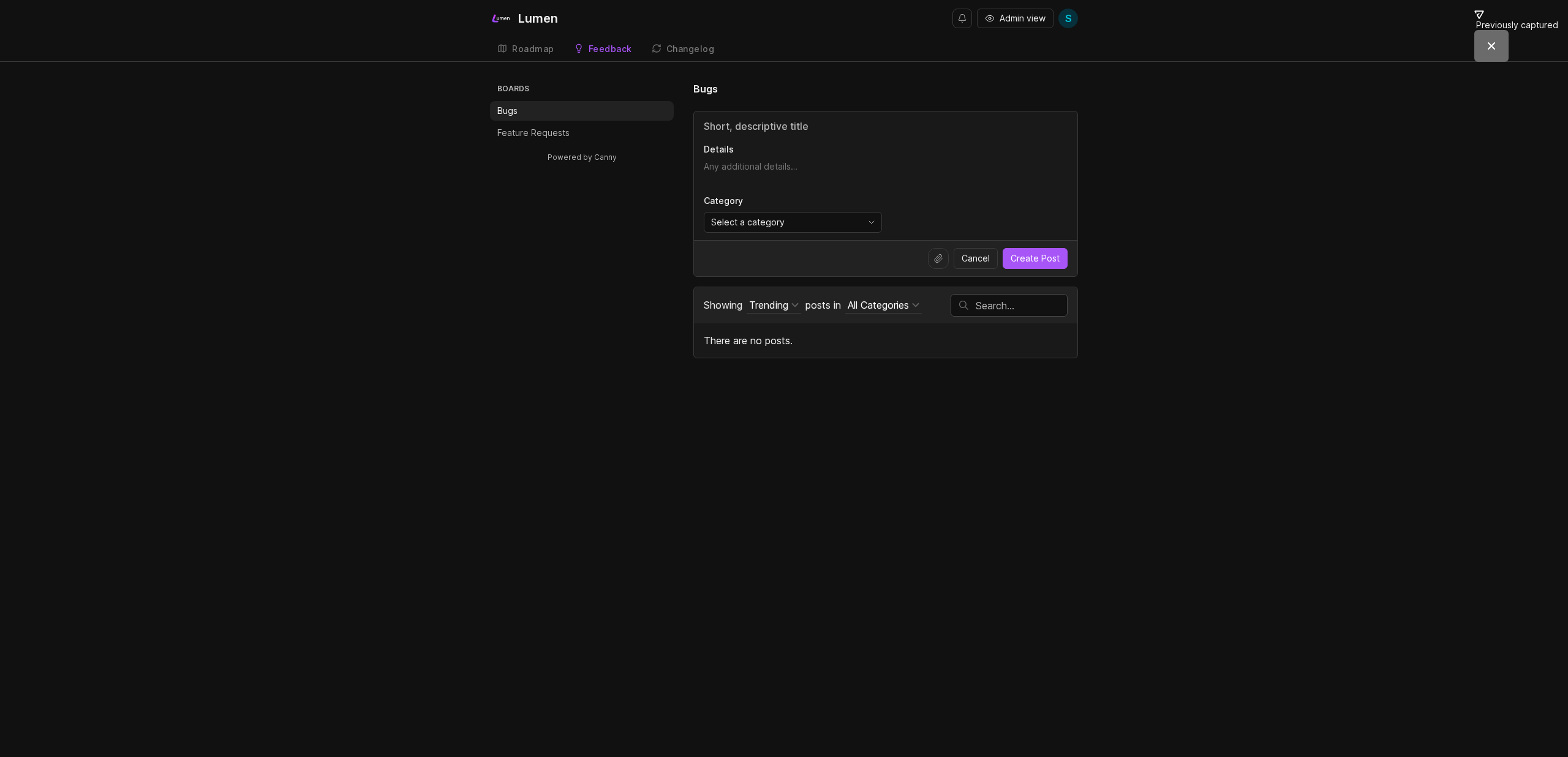
click at [701, 55] on link "Changelog" at bounding box center [683, 49] width 77 height 25
